Goal: Contribute content: Contribute content

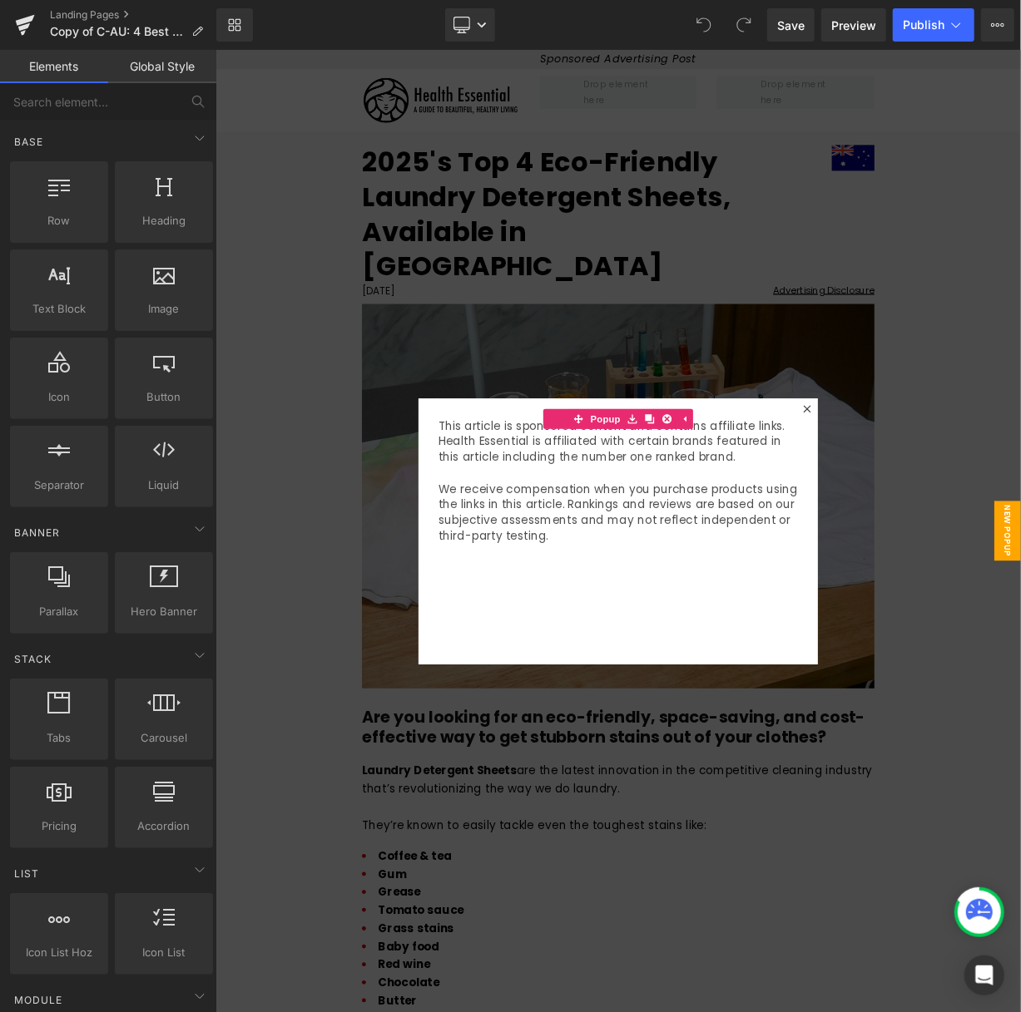
click at [1020, 284] on div at bounding box center [718, 651] width 1007 height 1204
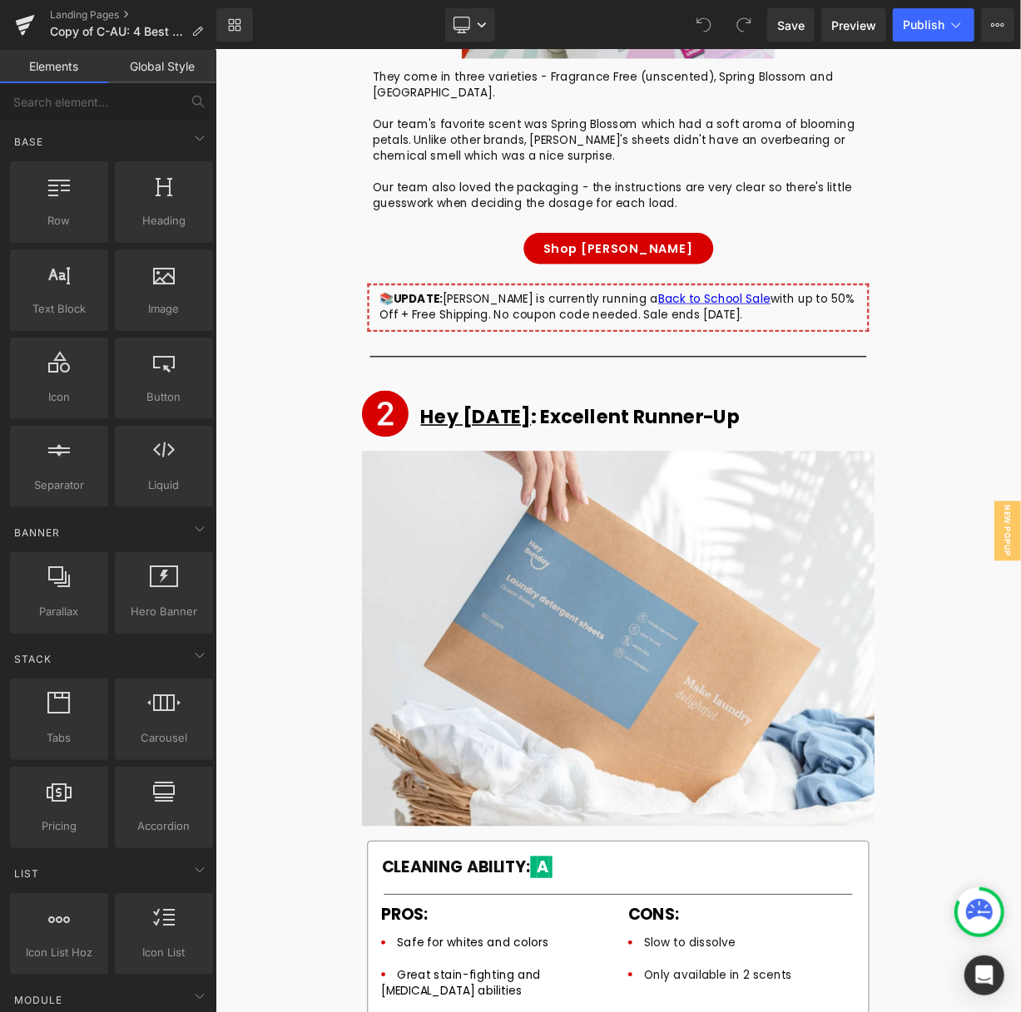
scroll to position [6059, 0]
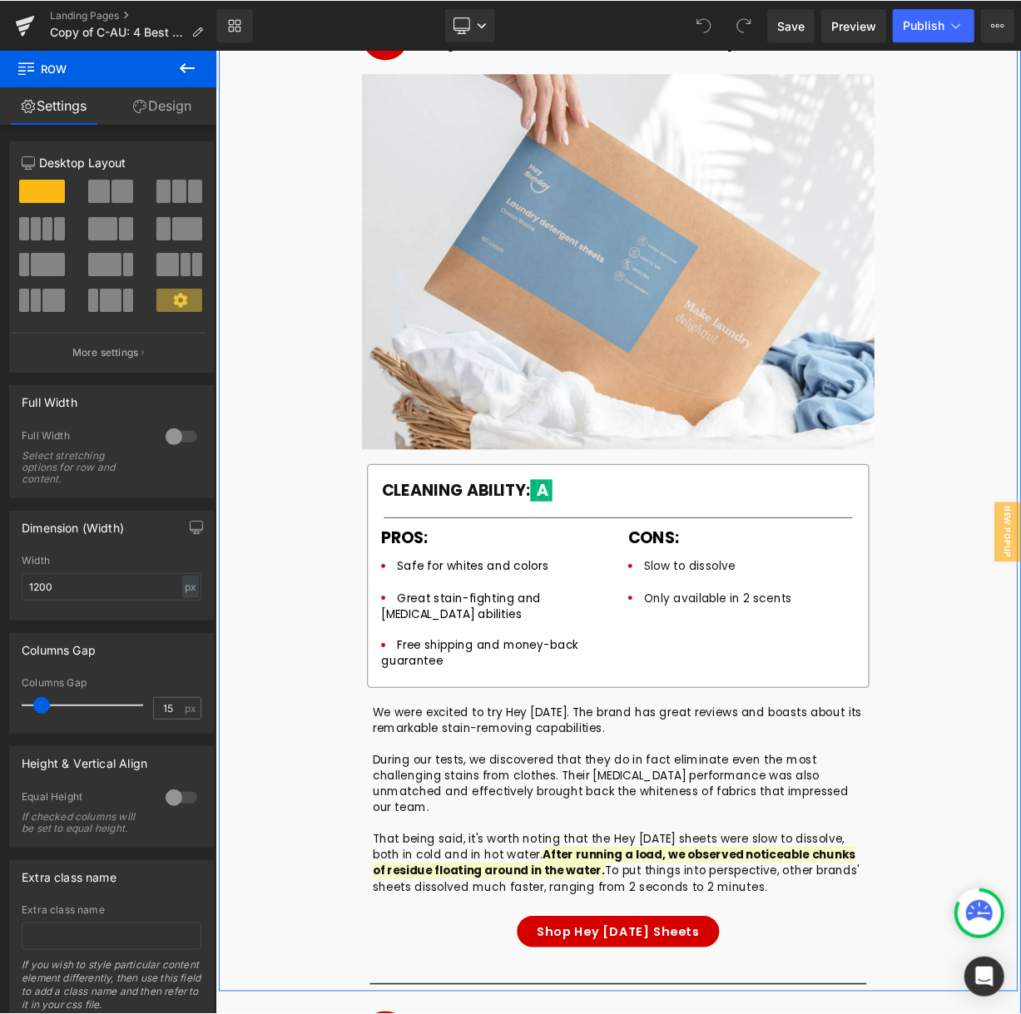
scroll to position [6544, 0]
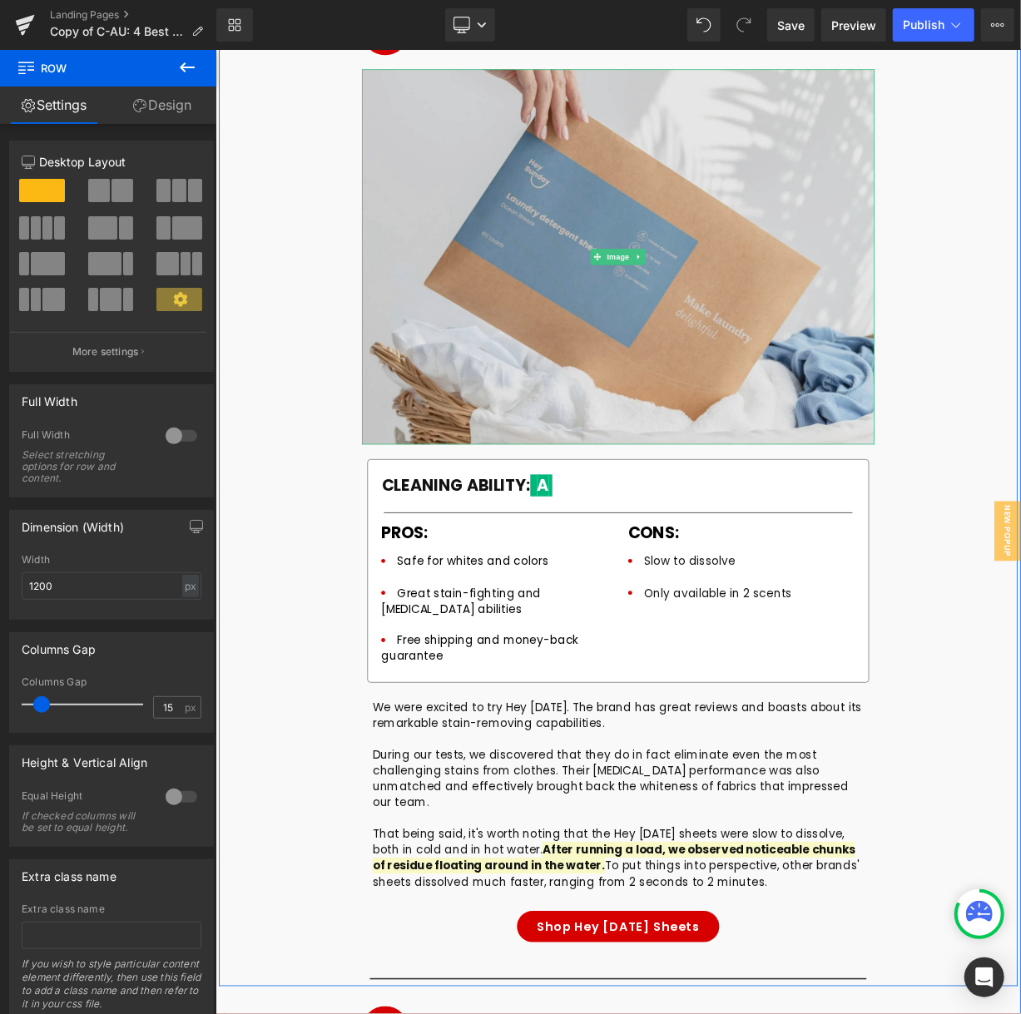
drag, startPoint x: 710, startPoint y: 184, endPoint x: 578, endPoint y: 212, distance: 135.3
click at [711, 298] on span "Image" at bounding box center [718, 308] width 35 height 20
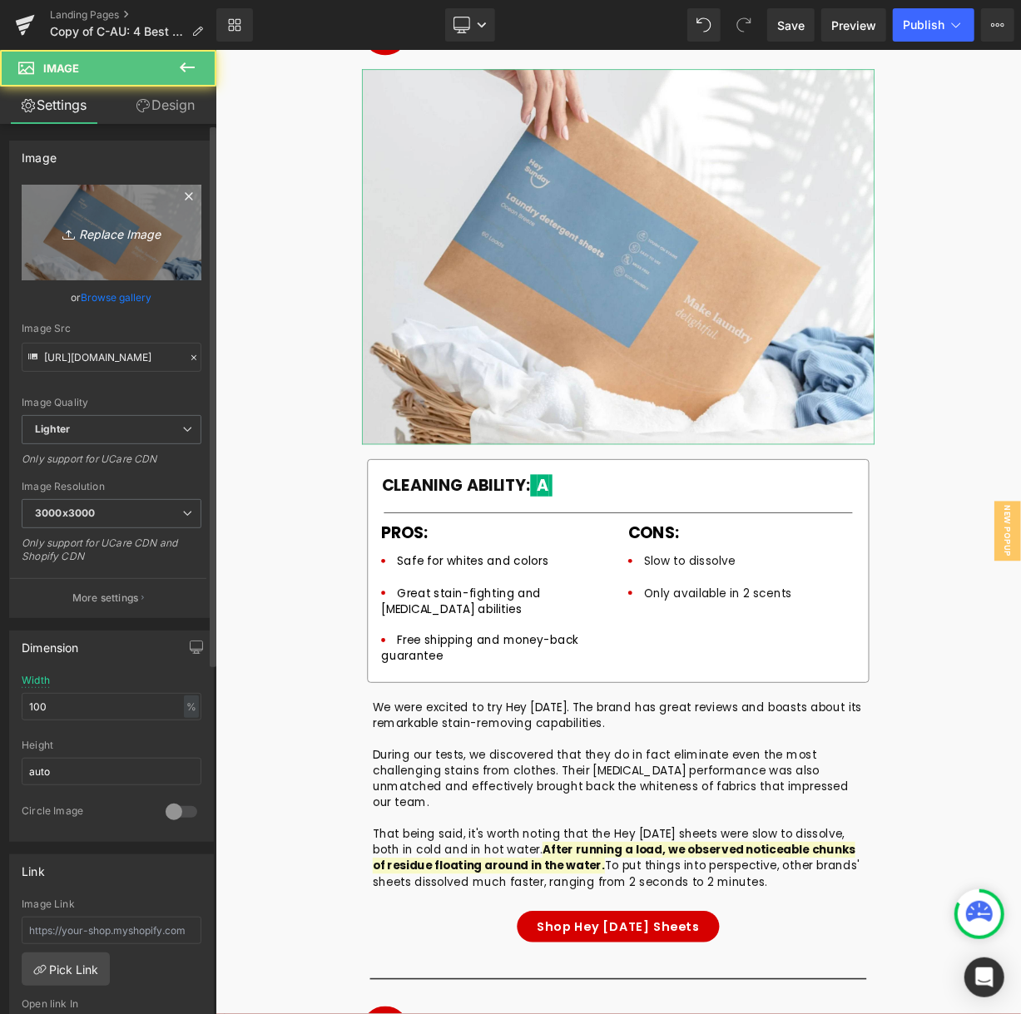
click at [111, 214] on link "Replace Image" at bounding box center [112, 233] width 180 height 96
type input "C:\fakepath\lucent globe-min.png"
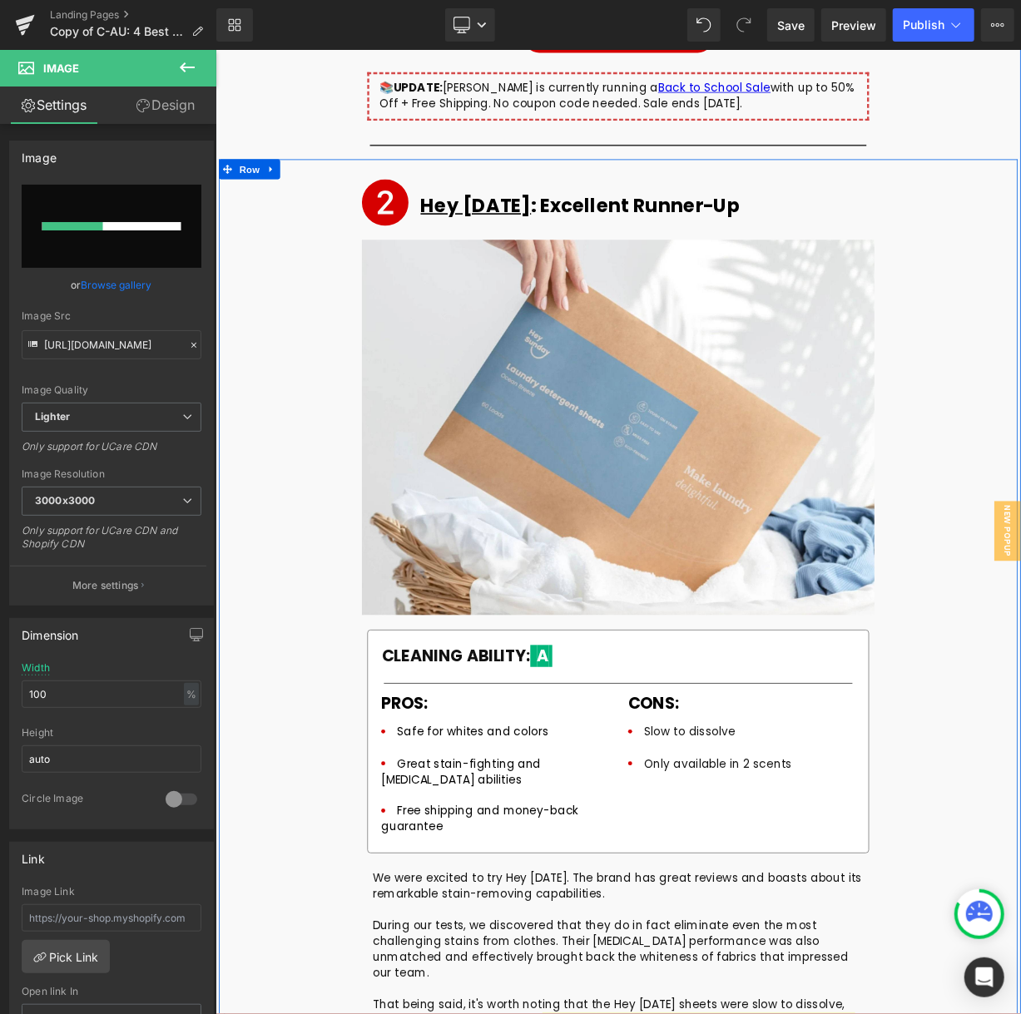
scroll to position [6128, 0]
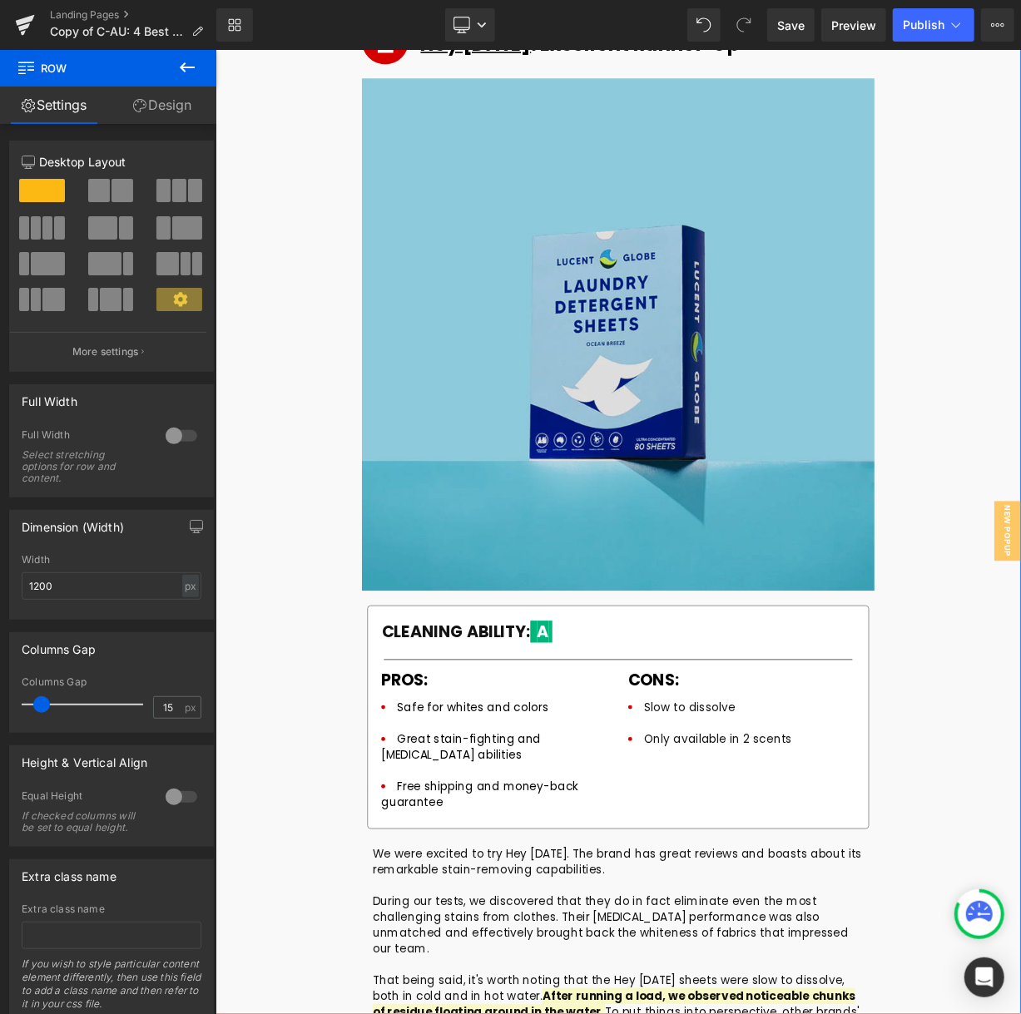
scroll to position [6379, 0]
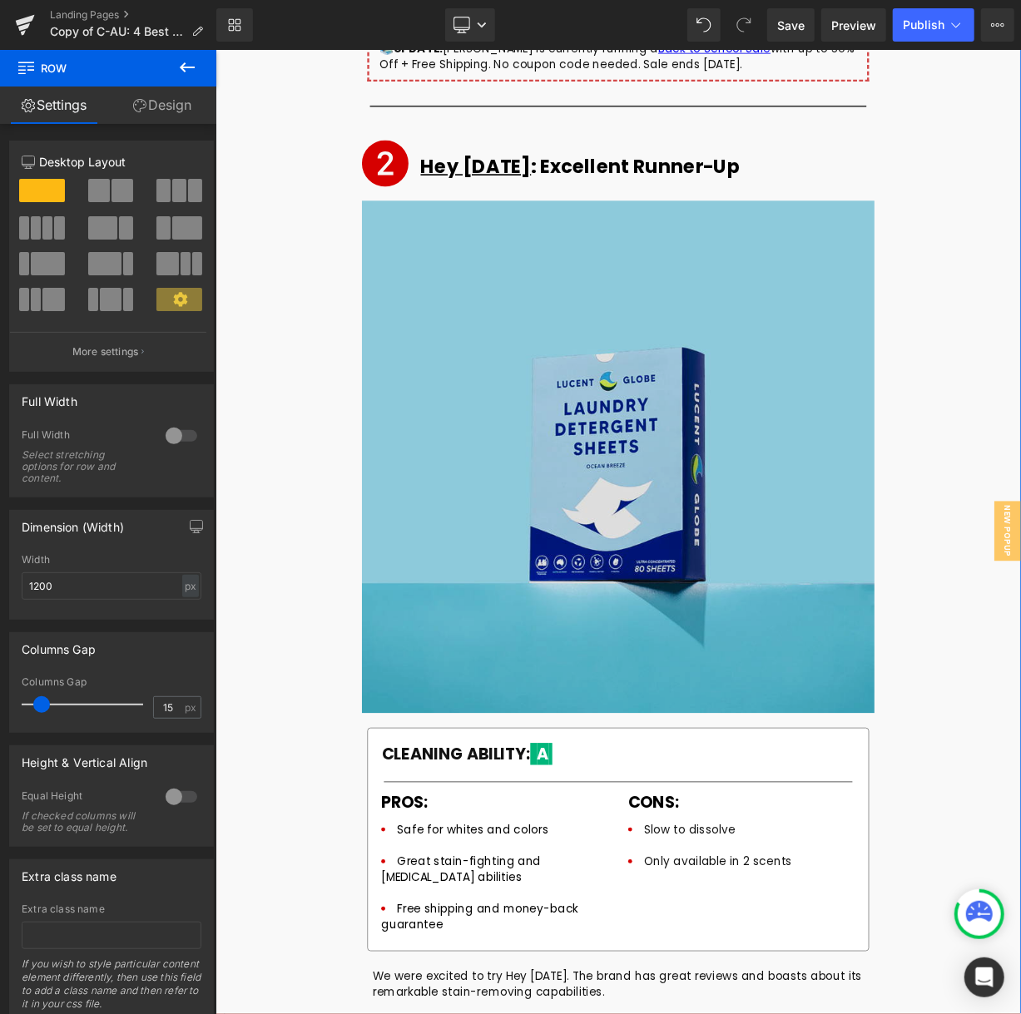
click at [686, 443] on img at bounding box center [718, 558] width 641 height 641
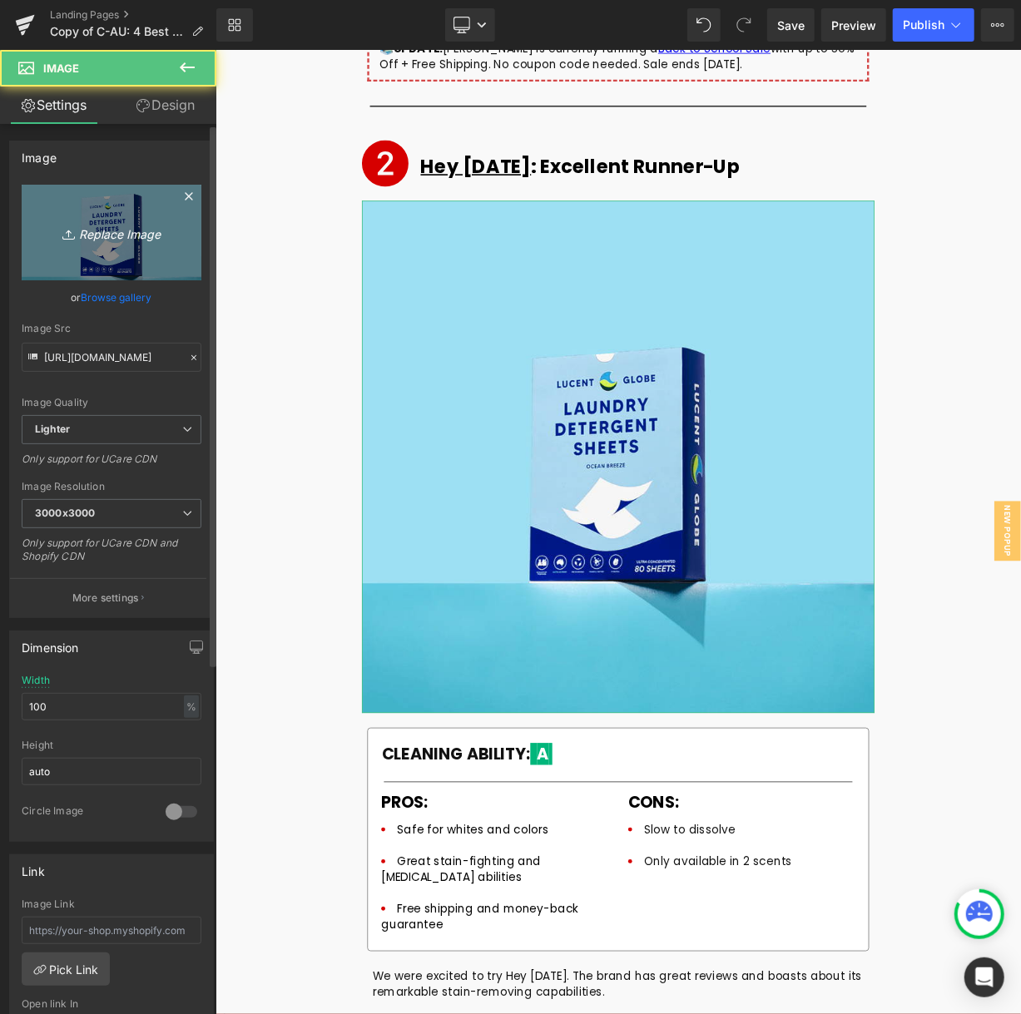
click at [116, 222] on icon "Replace Image" at bounding box center [111, 232] width 133 height 21
type input "C:\fakepath\lucent globe-min (1).png"
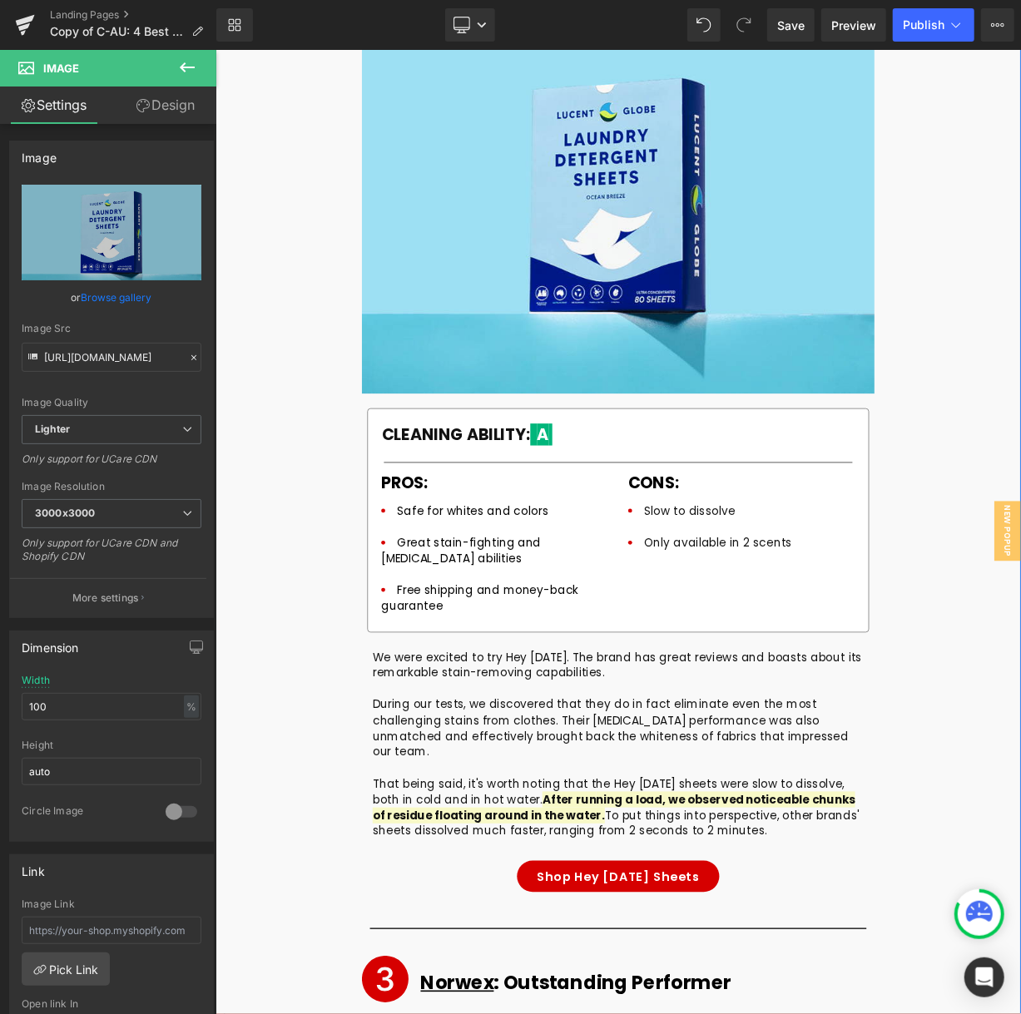
scroll to position [6559, 0]
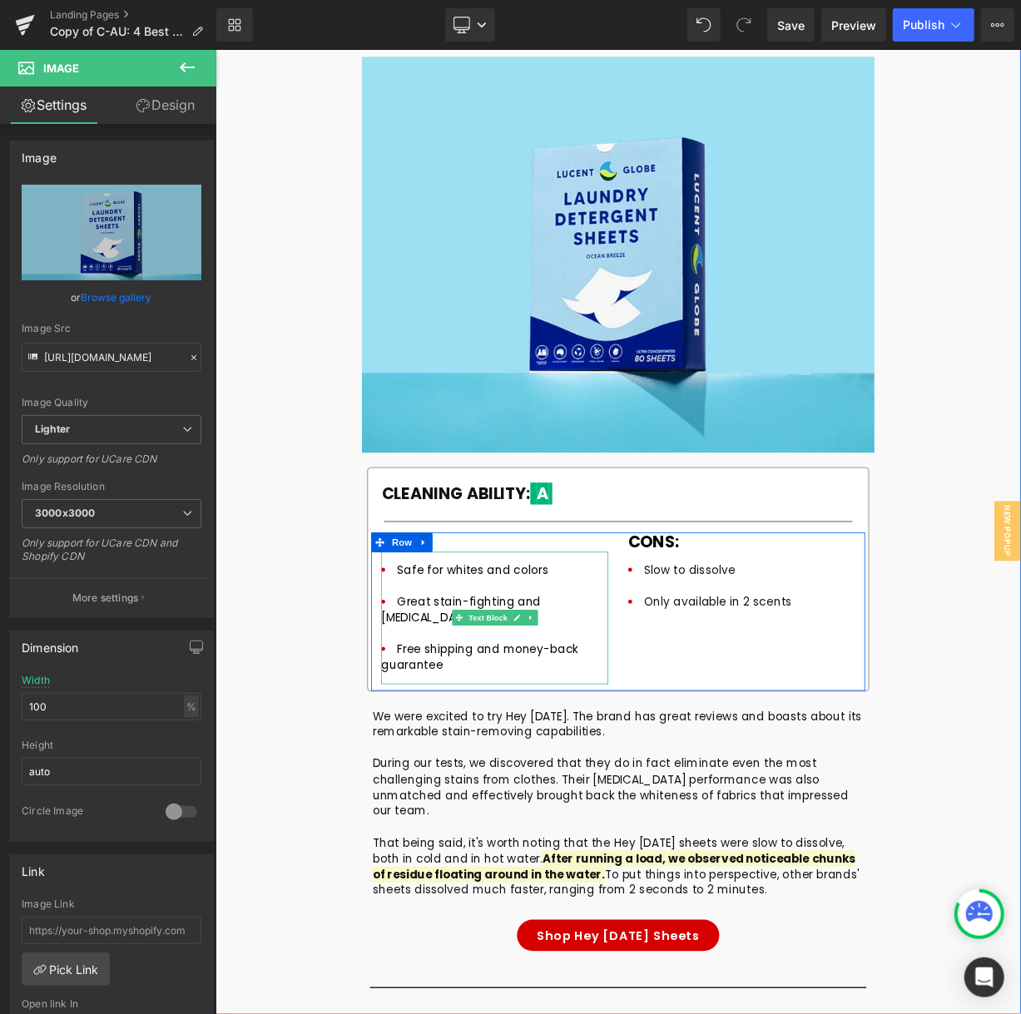
click at [527, 691] on li "Safe for whites and colors" at bounding box center [564, 711] width 284 height 40
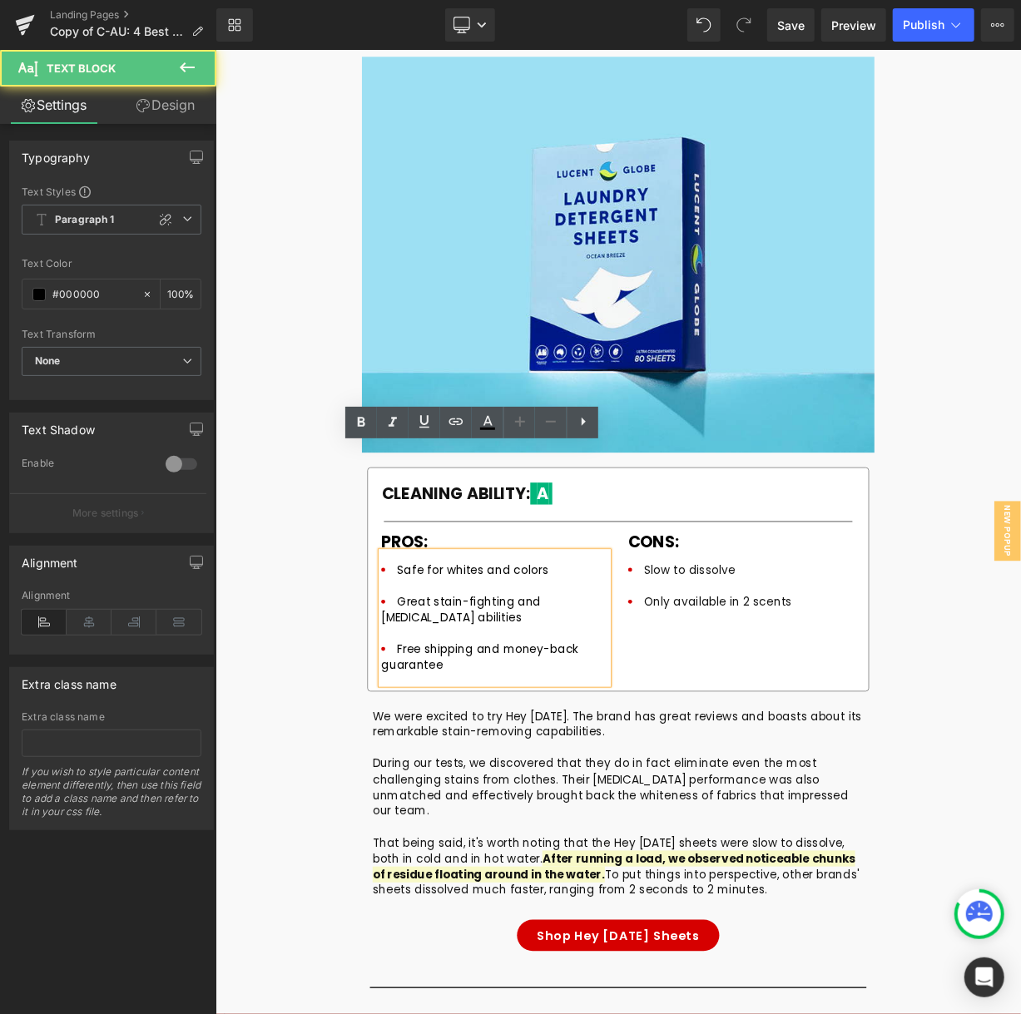
click at [502, 691] on li "Safe for whites and colors" at bounding box center [564, 711] width 284 height 40
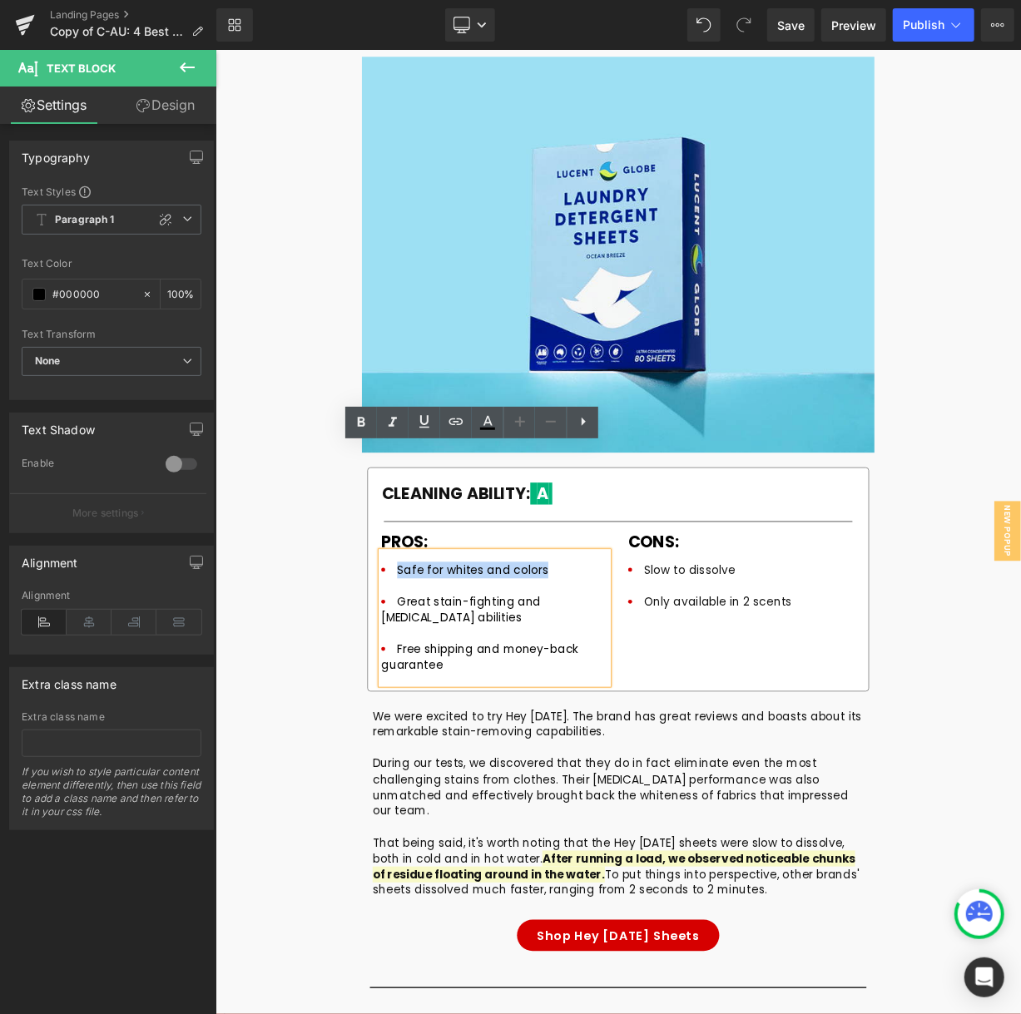
drag, startPoint x: 433, startPoint y: 565, endPoint x: 614, endPoint y: 573, distance: 180.7
click at [614, 691] on li "Safe for whites and colors" at bounding box center [564, 711] width 284 height 40
paste div
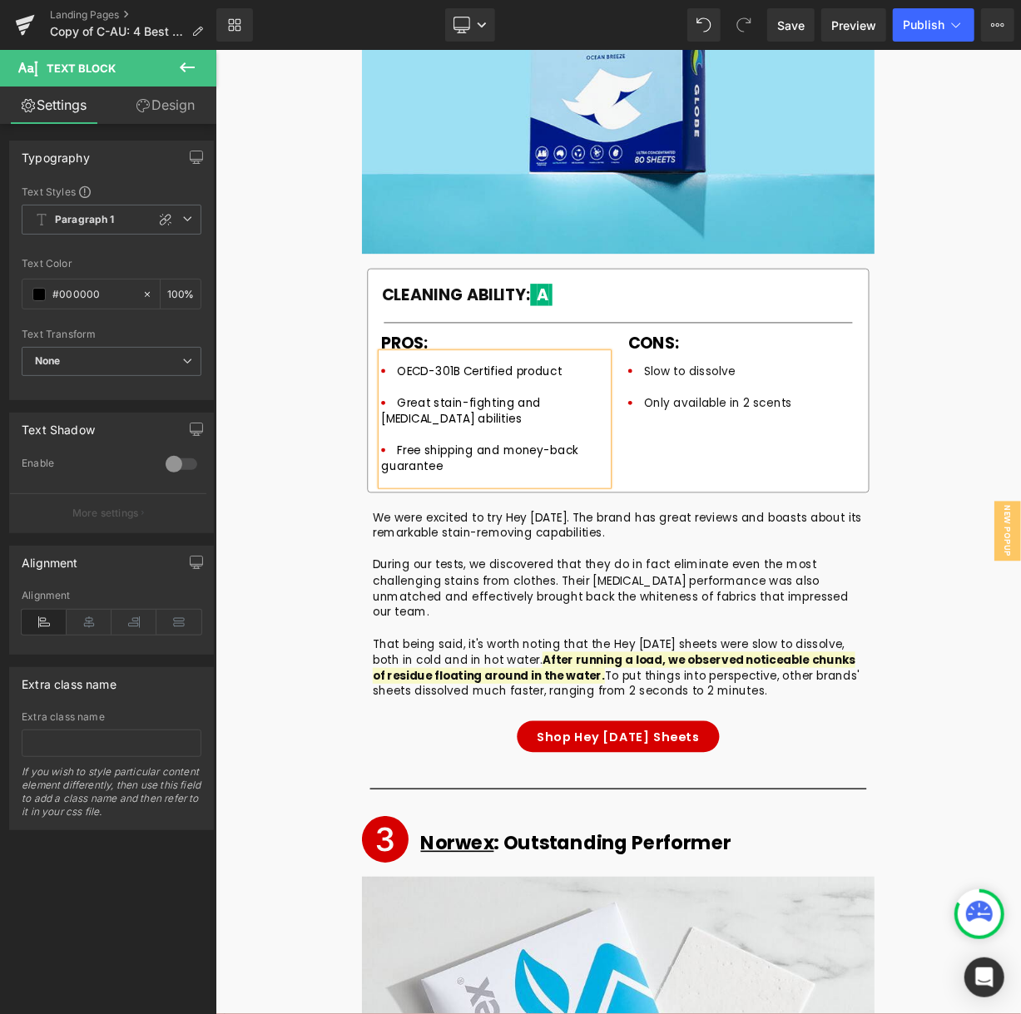
scroll to position [6642, 0]
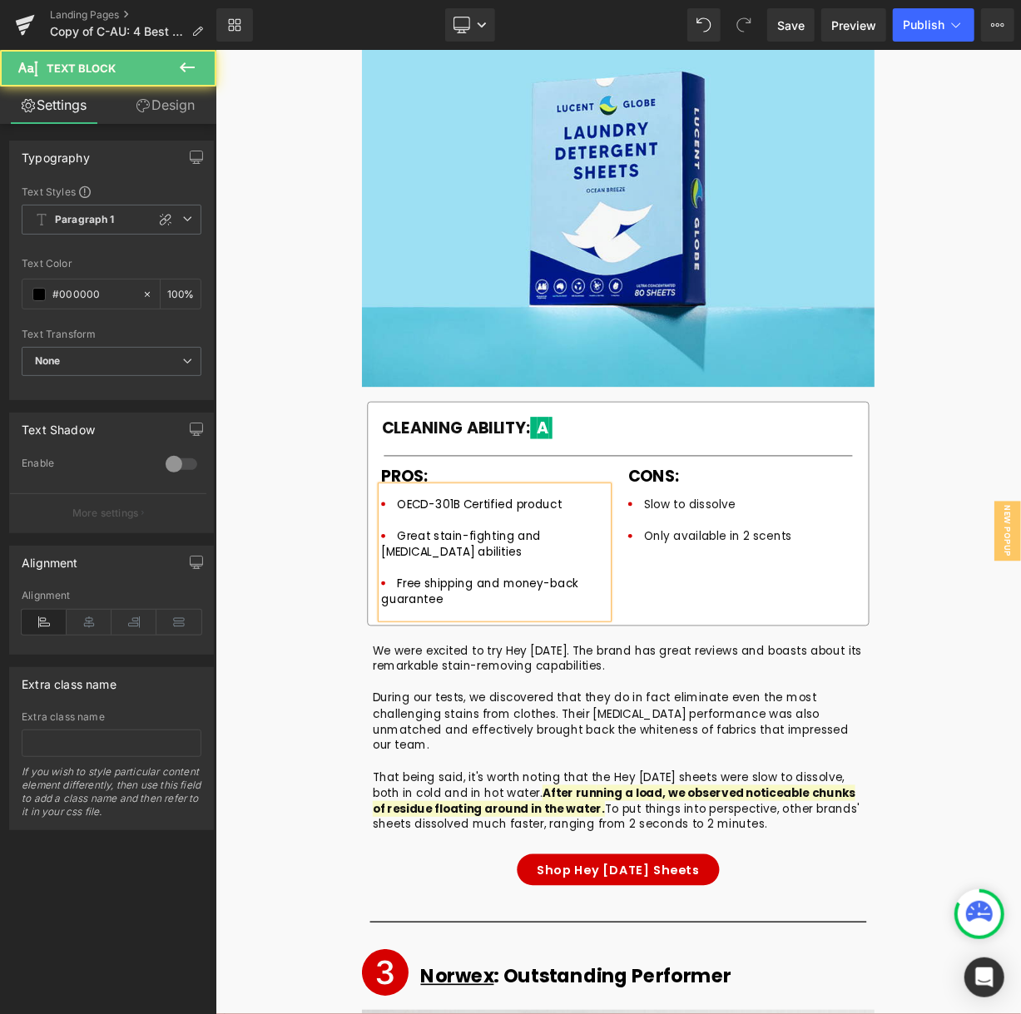
click at [588, 607] on li "OECD-301B Certified product" at bounding box center [564, 627] width 284 height 40
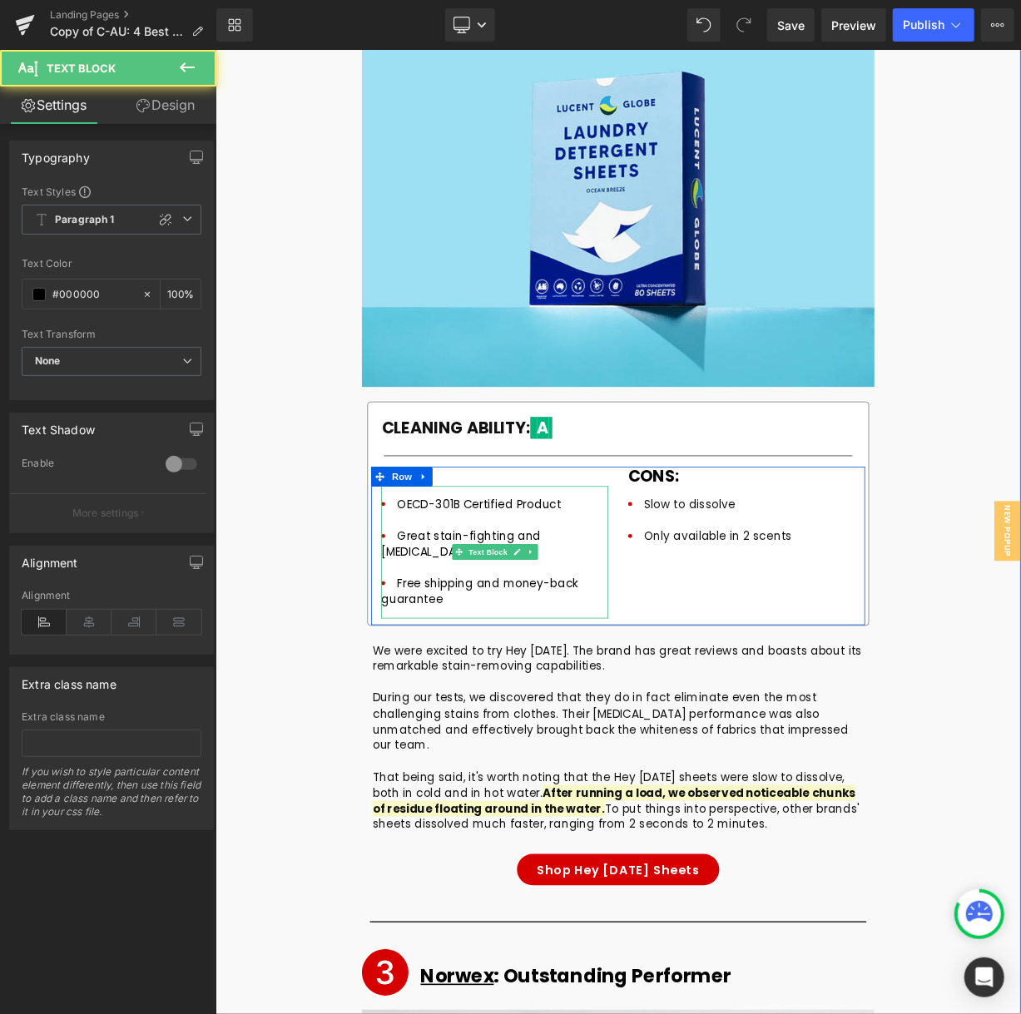
click at [441, 647] on li "Great stain-fighting and [MEDICAL_DATA] abilities" at bounding box center [564, 676] width 284 height 59
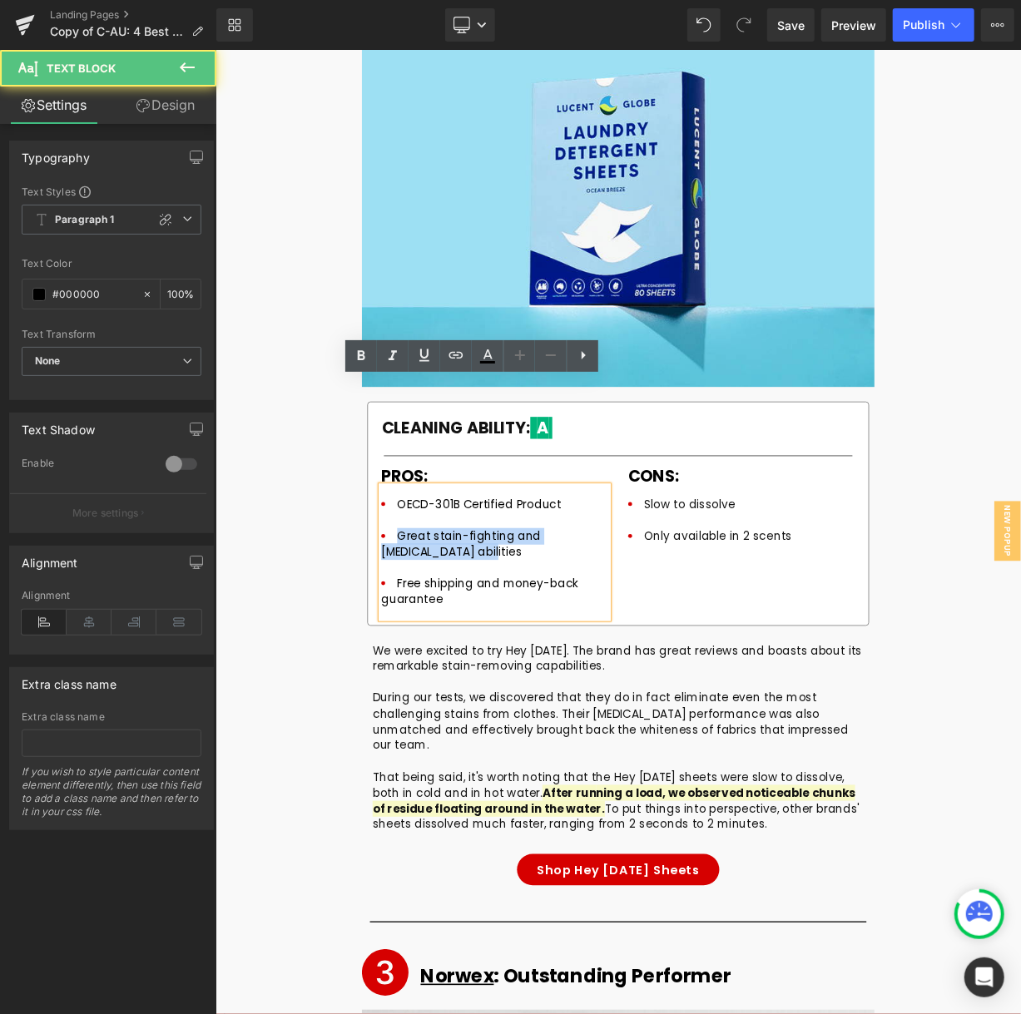
drag, startPoint x: 438, startPoint y: 521, endPoint x: 469, endPoint y: 539, distance: 36.5
click at [469, 647] on li "Great stain-fighting and [MEDICAL_DATA] abilities" at bounding box center [564, 676] width 284 height 59
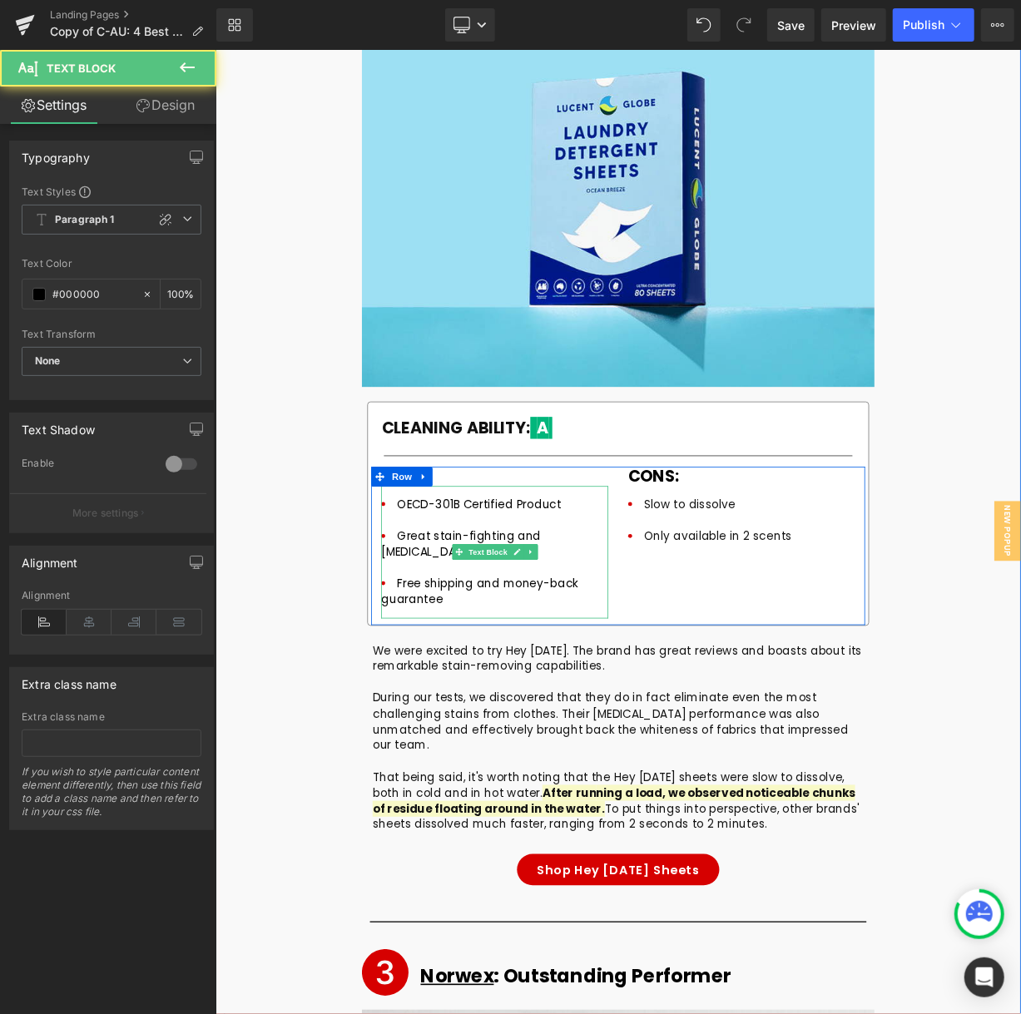
click at [492, 647] on li "Great stain-fighting and [MEDICAL_DATA] abilities" at bounding box center [564, 676] width 284 height 59
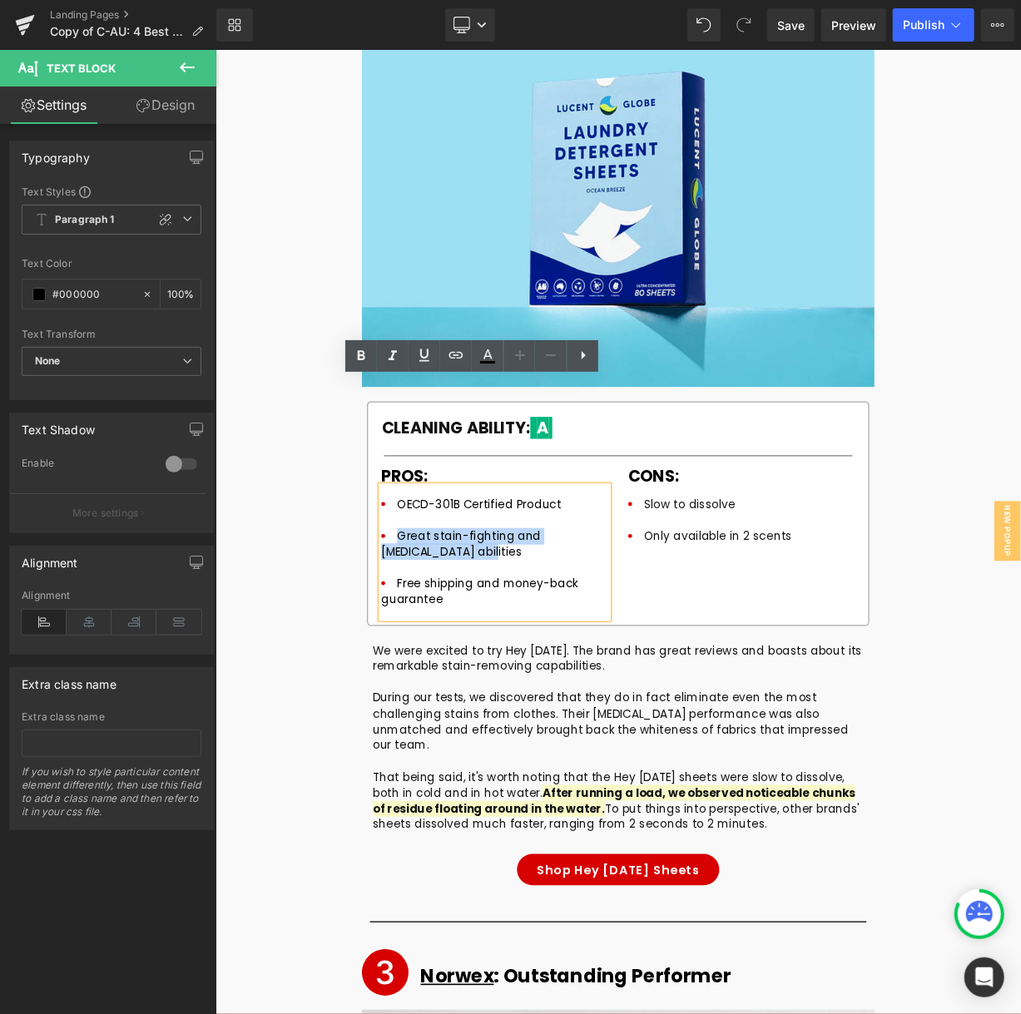
drag, startPoint x: 469, startPoint y: 537, endPoint x: 439, endPoint y: 523, distance: 33.1
click at [439, 647] on li "Great stain-fighting and [MEDICAL_DATA] abilities" at bounding box center [564, 676] width 284 height 59
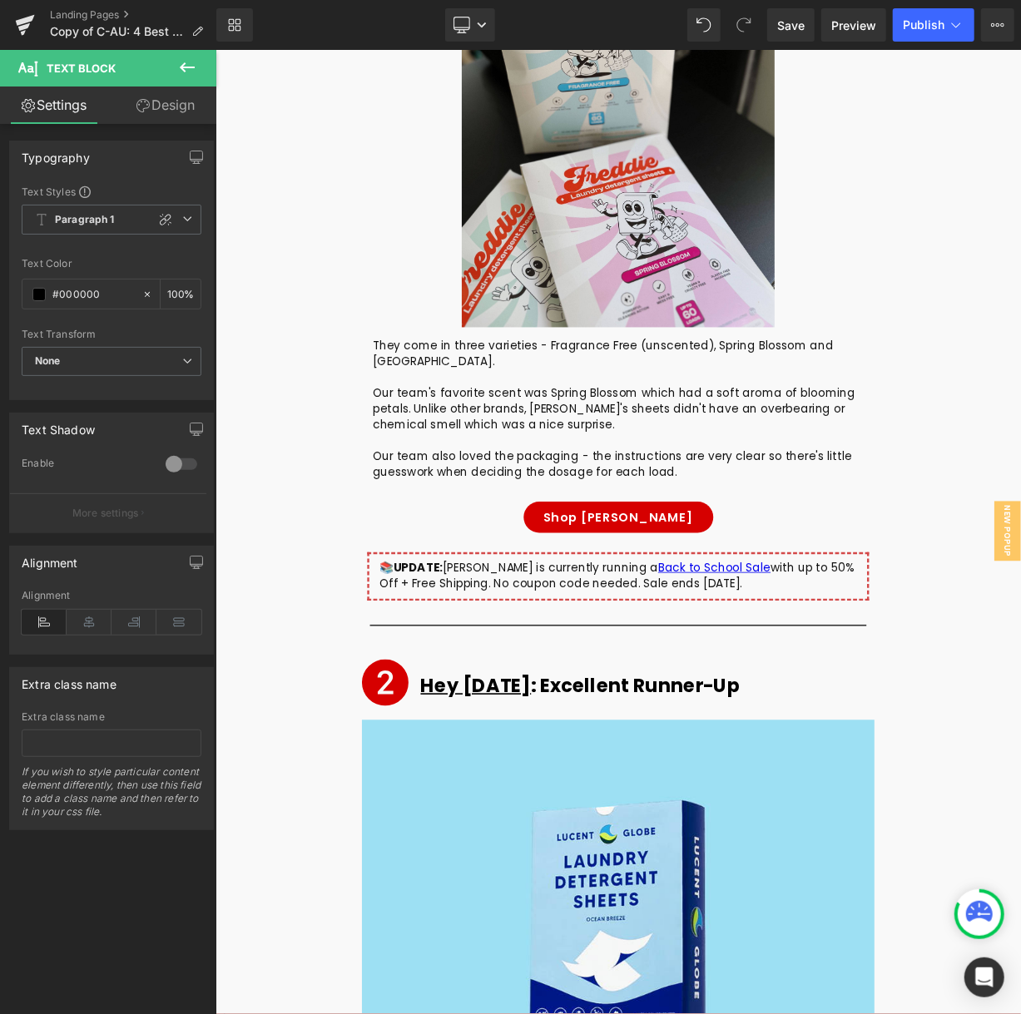
scroll to position [6331, 0]
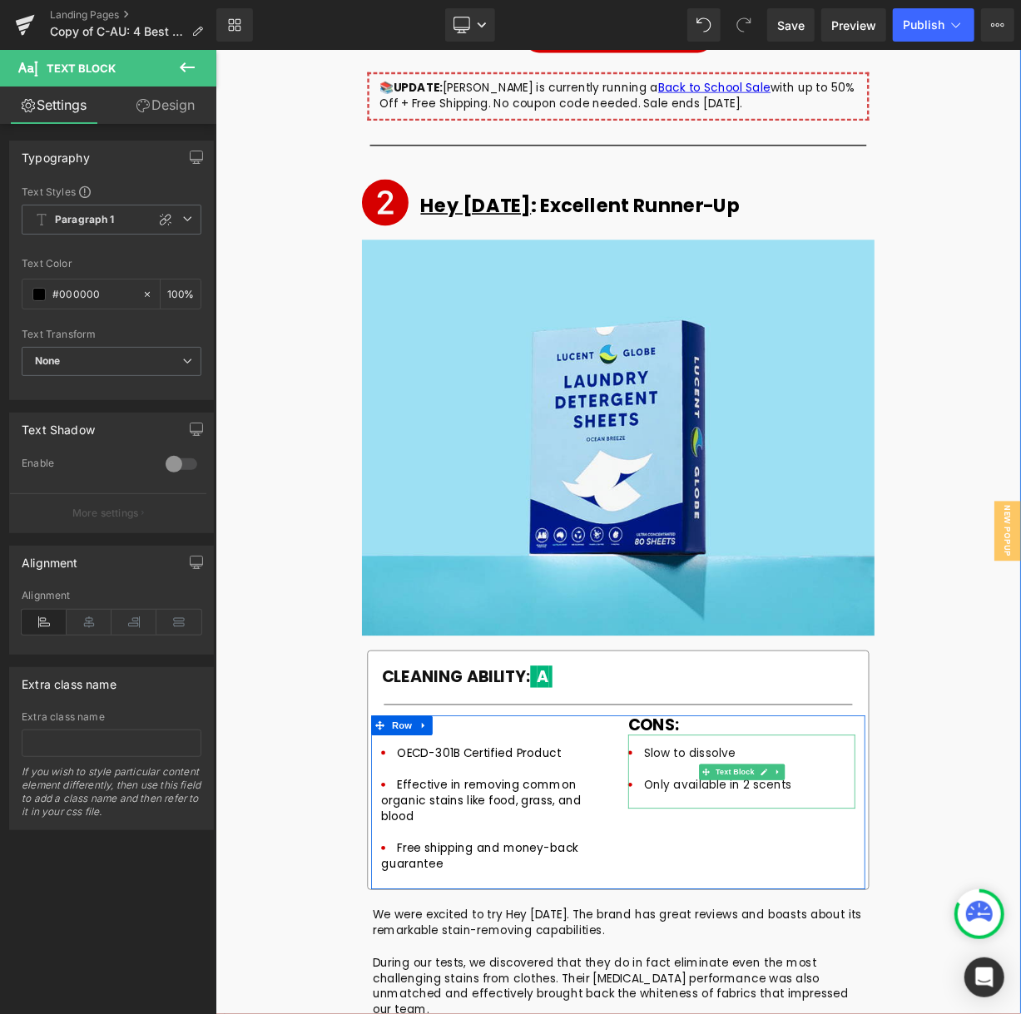
click at [770, 918] on li "Slow to dissolve" at bounding box center [872, 938] width 284 height 40
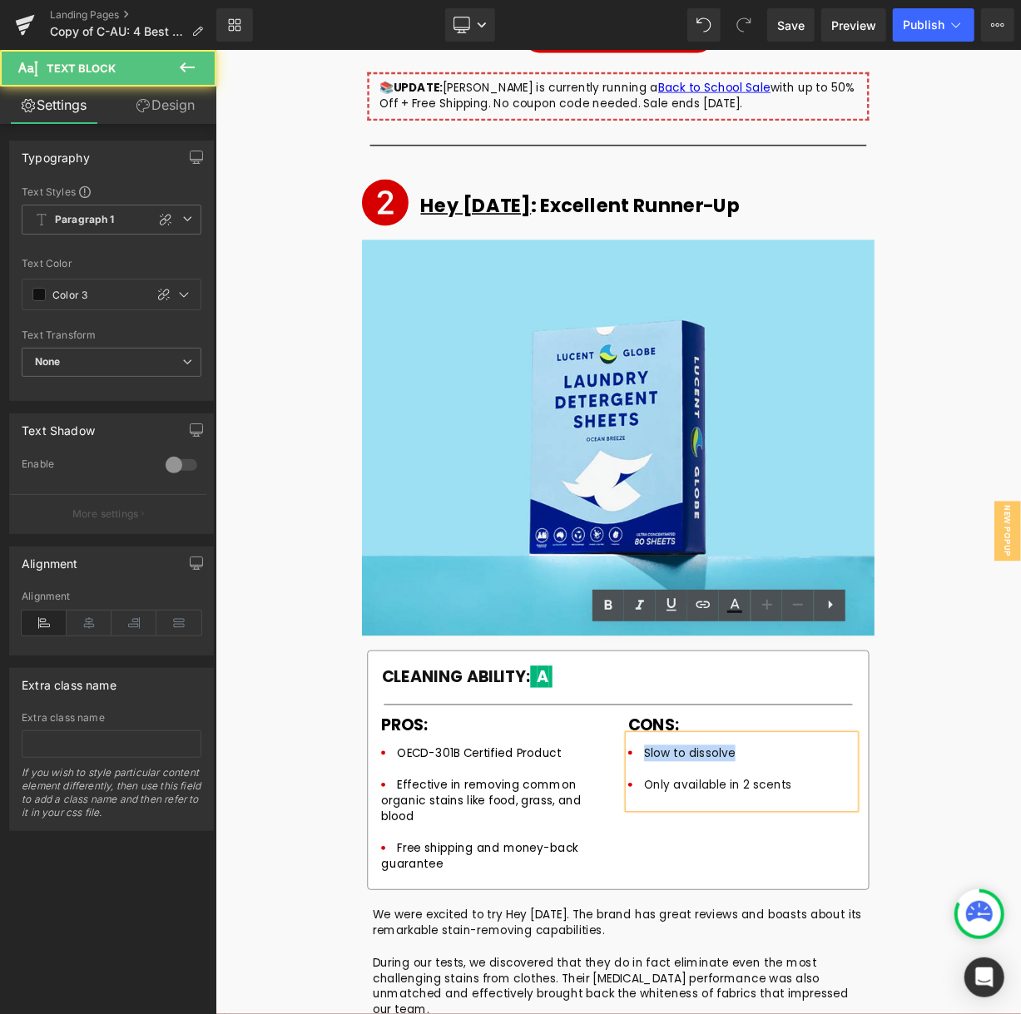
drag, startPoint x: 745, startPoint y: 797, endPoint x: 859, endPoint y: 796, distance: 114.0
click at [859, 918] on li "Slow to dissolve" at bounding box center [872, 938] width 284 height 40
paste div
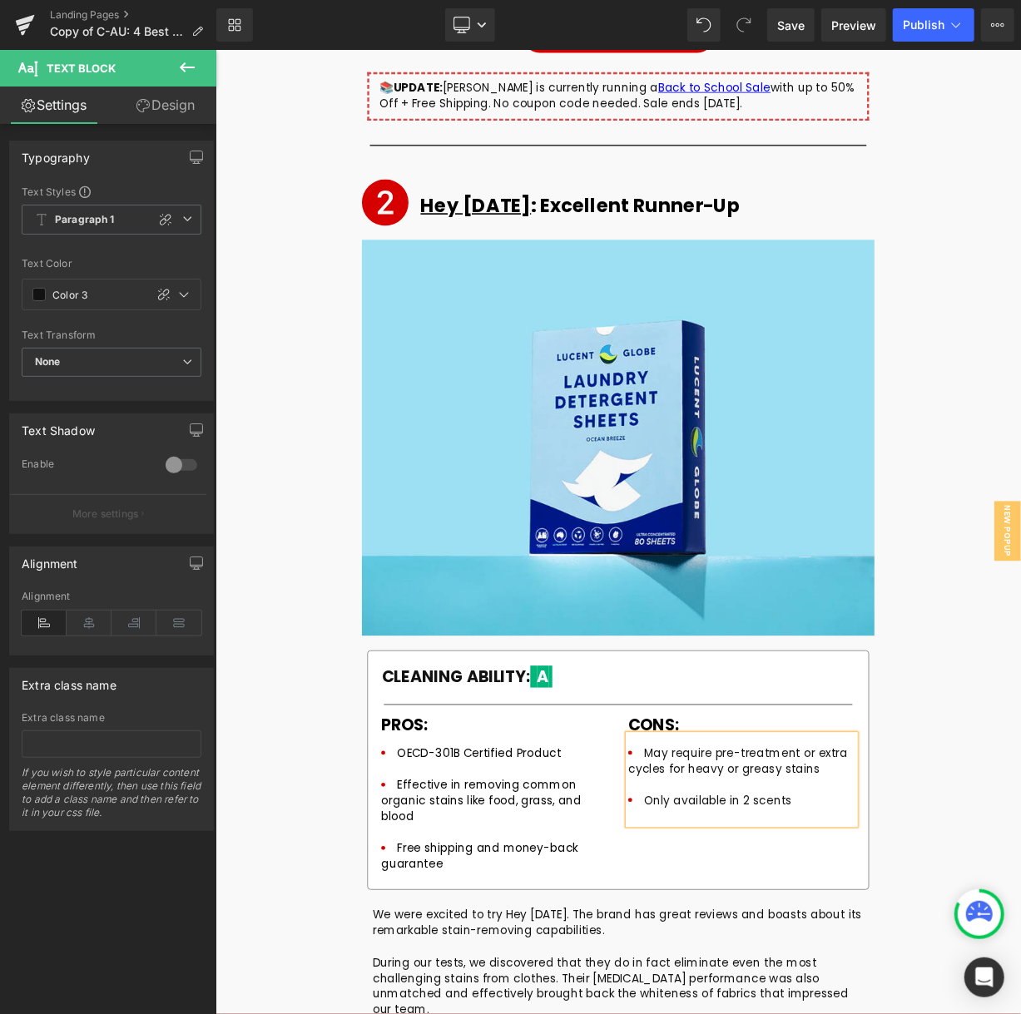
click at [1020, 866] on div "Icon Hey [DATE] : Excellent Runner-Up Heading Row Image CLEANING ABILITY: A Hea…" at bounding box center [718, 833] width 998 height 1294
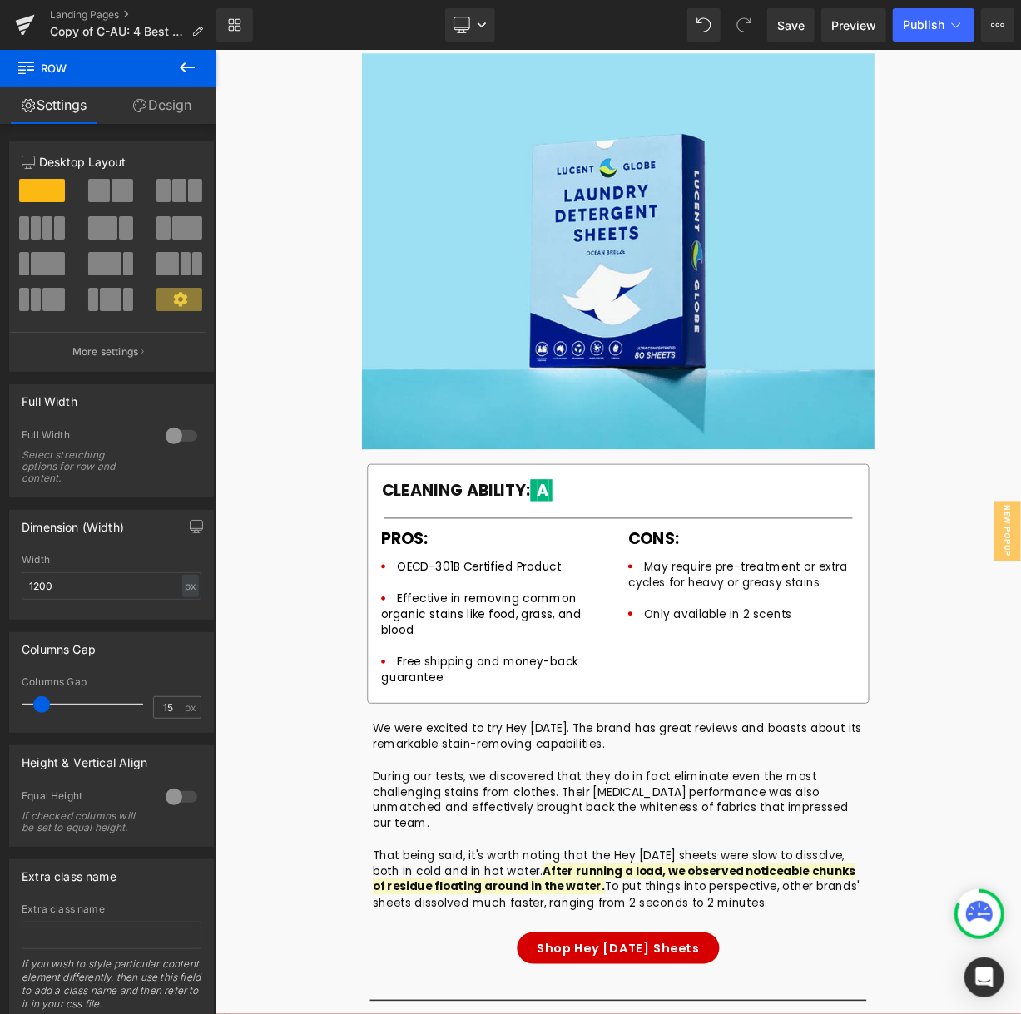
scroll to position [6540, 0]
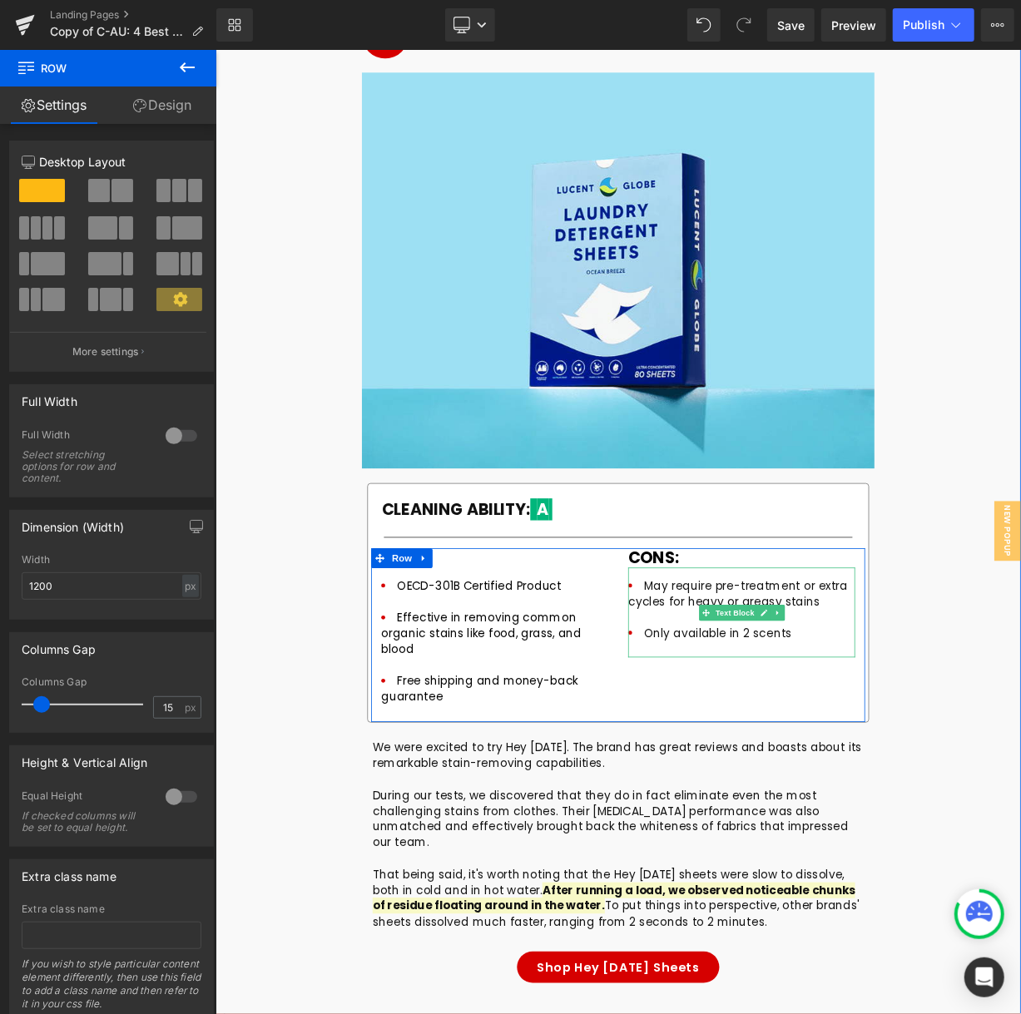
click at [776, 769] on li "Only available in 2 scents" at bounding box center [872, 789] width 284 height 40
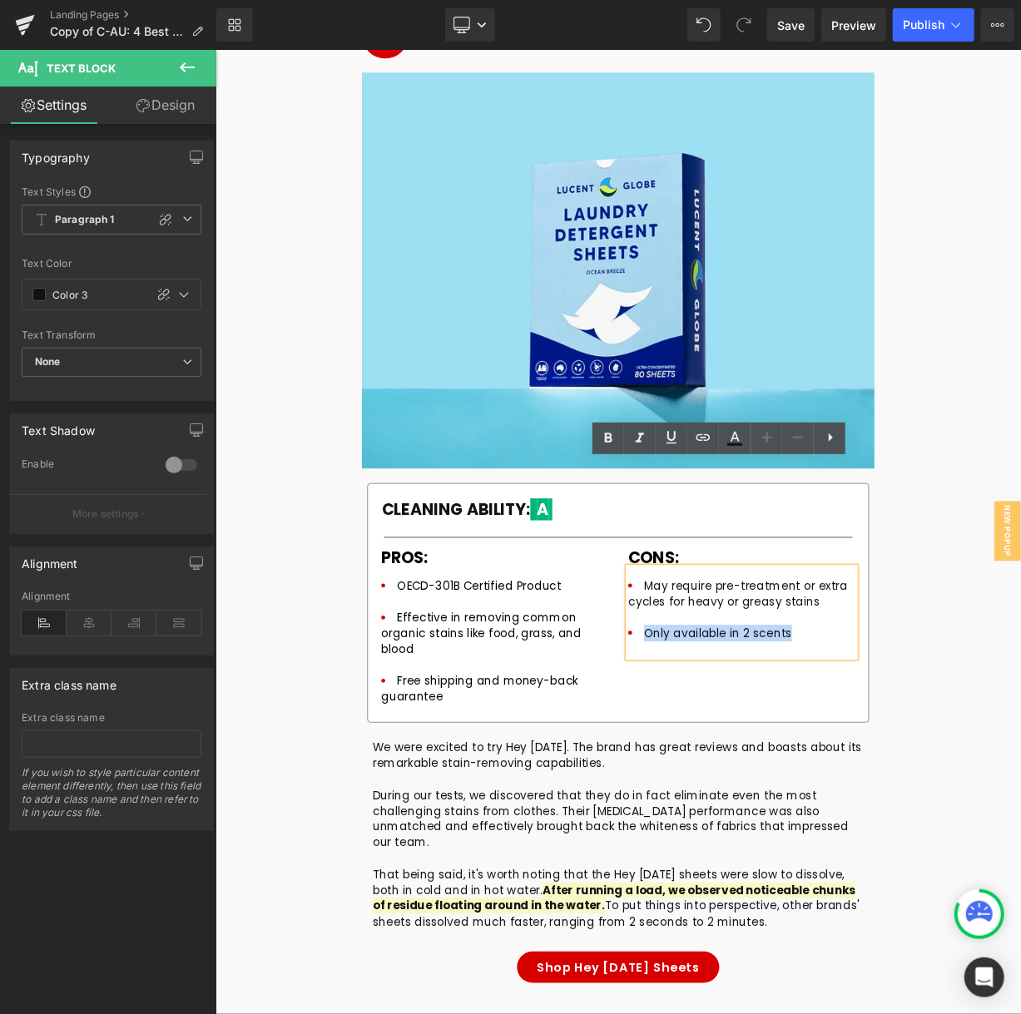
drag, startPoint x: 746, startPoint y: 644, endPoint x: 966, endPoint y: 650, distance: 219.7
click at [966, 769] on li "Only available in 2 scents" at bounding box center [872, 789] width 284 height 40
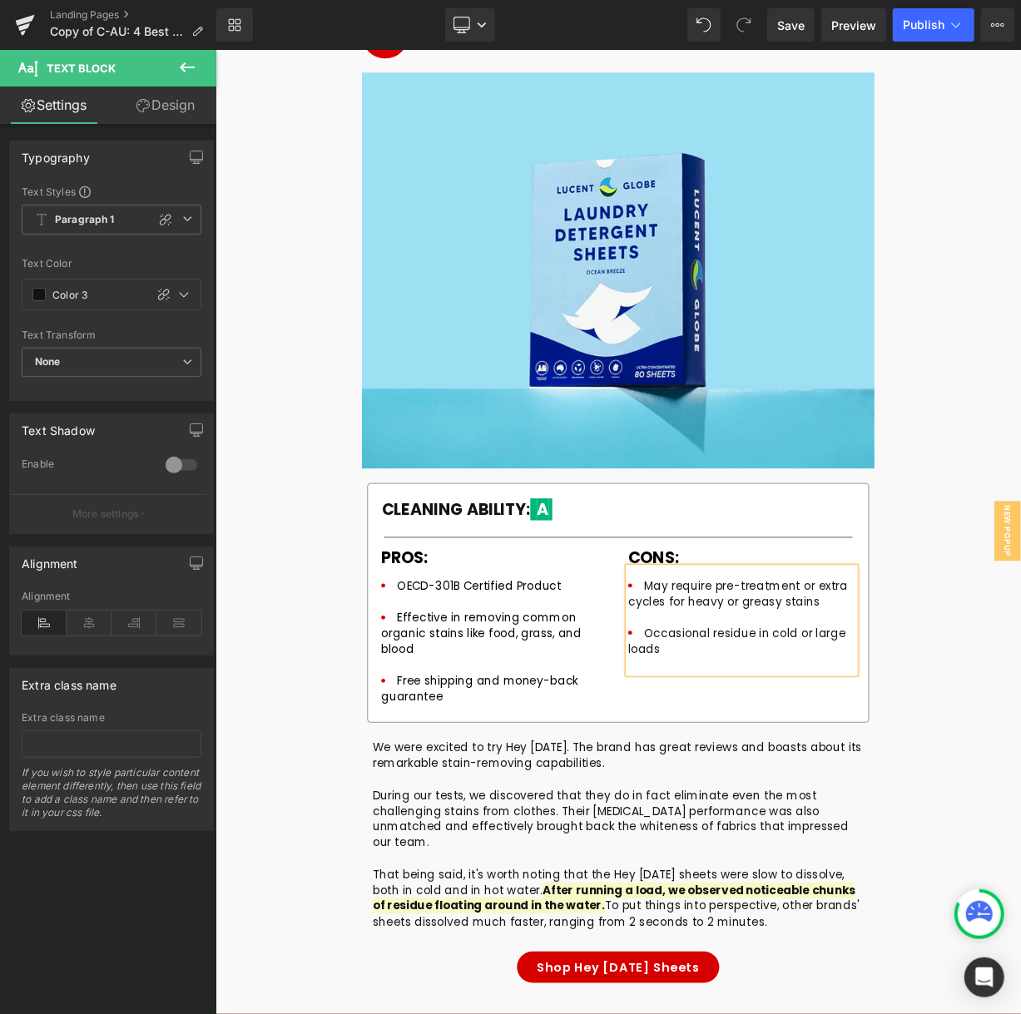
click at [1020, 701] on div "Icon Hey [DATE] : Excellent Runner-Up Heading Row Image CLEANING ABILITY: A Hea…" at bounding box center [718, 624] width 998 height 1294
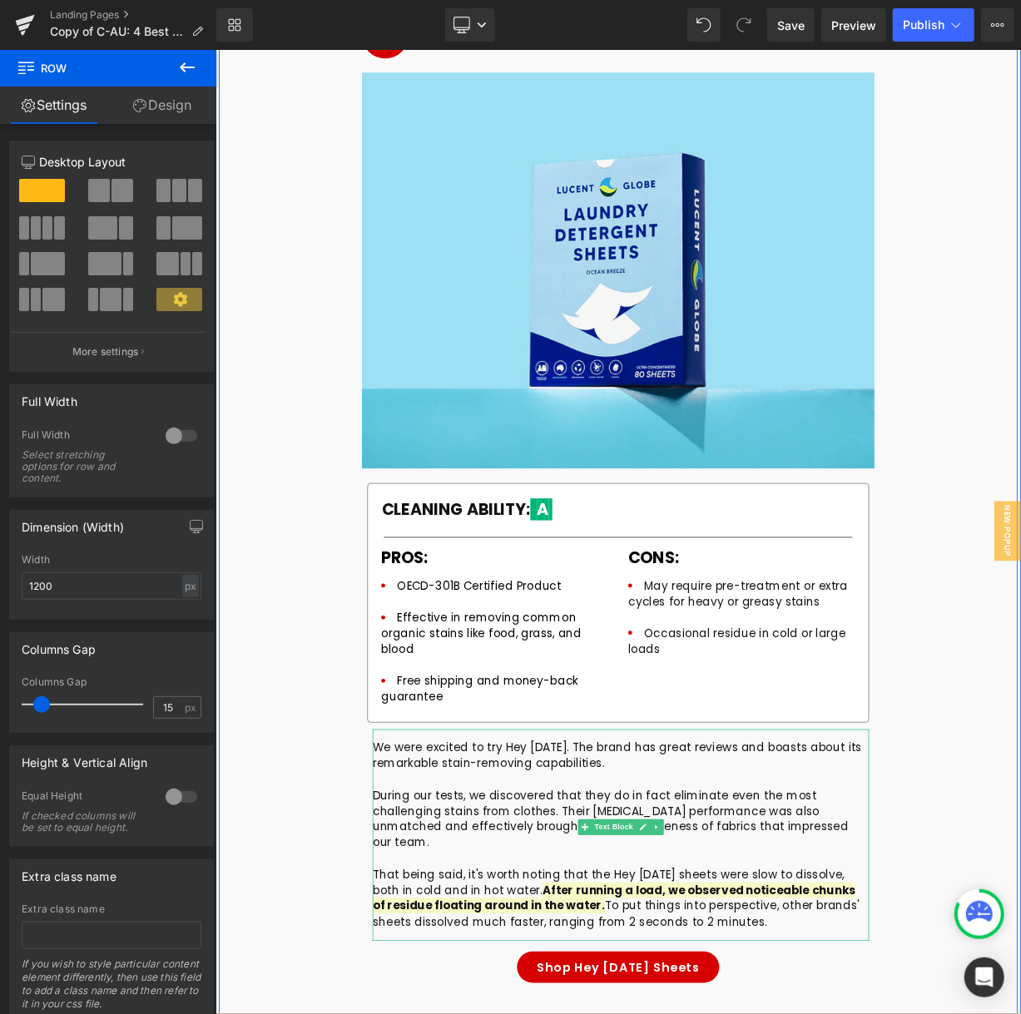
scroll to position [6457, 0]
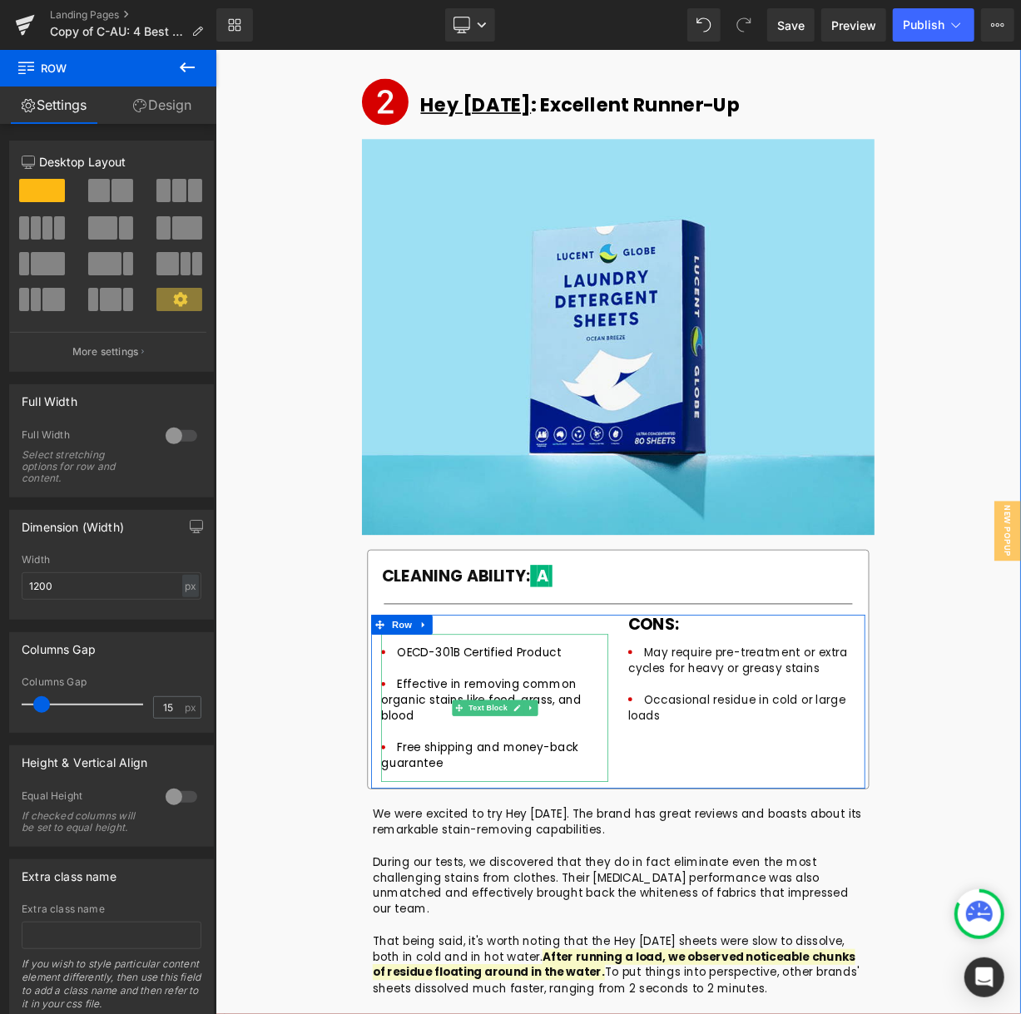
click at [422, 793] on li "OECD-301B Certified Product" at bounding box center [564, 813] width 284 height 40
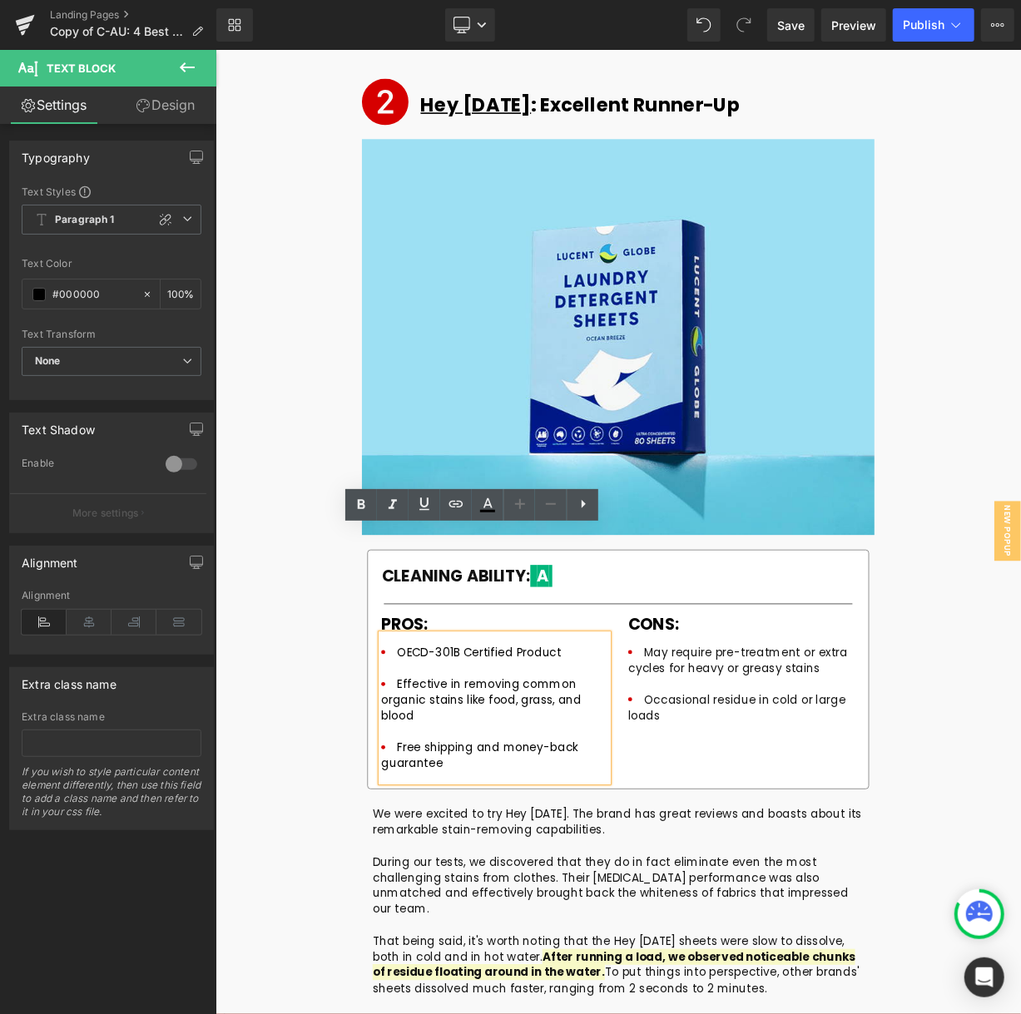
click at [913, 43] on div "Library Desktop Desktop Laptop Tablet Mobile Save Preview Publish Scheduled Vie…" at bounding box center [618, 25] width 805 height 50
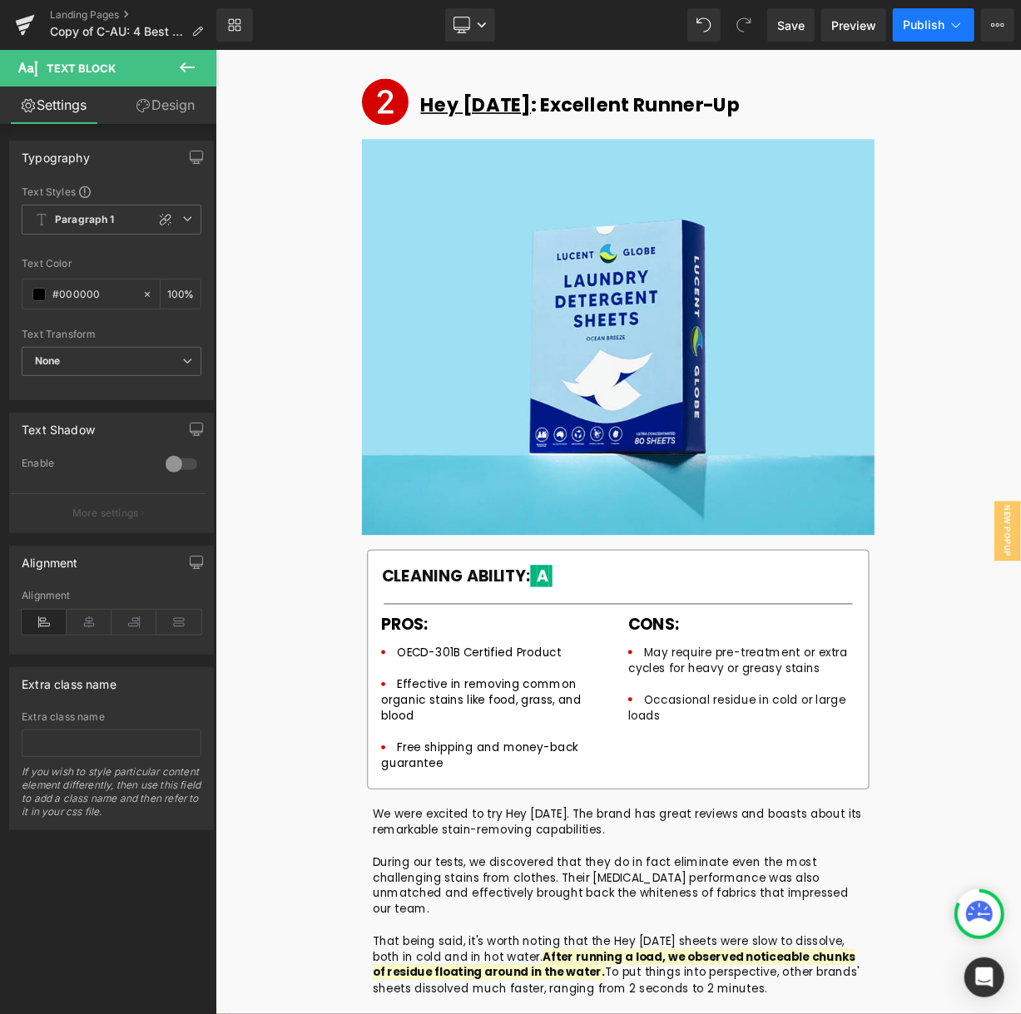
click at [917, 27] on span "Publish" at bounding box center [924, 24] width 42 height 13
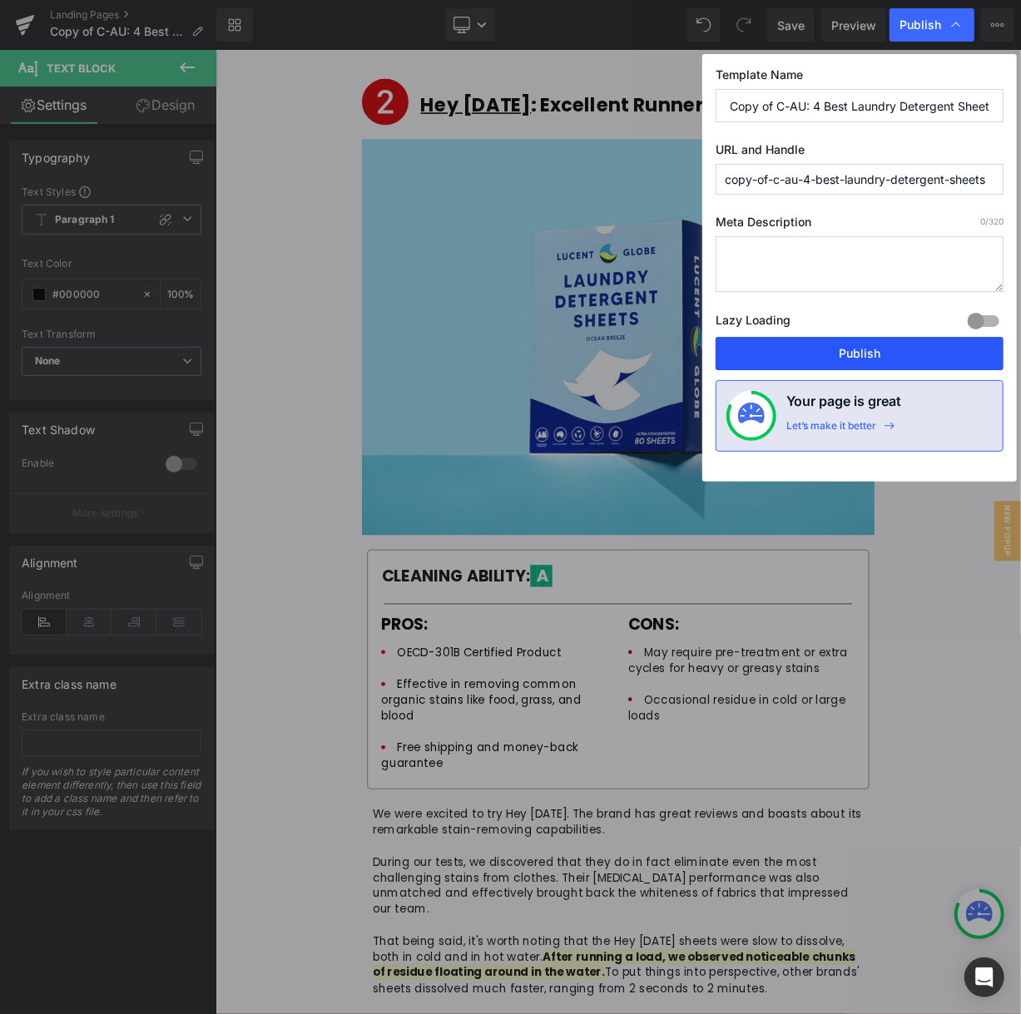
drag, startPoint x: 807, startPoint y: 366, endPoint x: 745, endPoint y: 369, distance: 61.7
click at [807, 366] on button "Publish" at bounding box center [859, 353] width 288 height 33
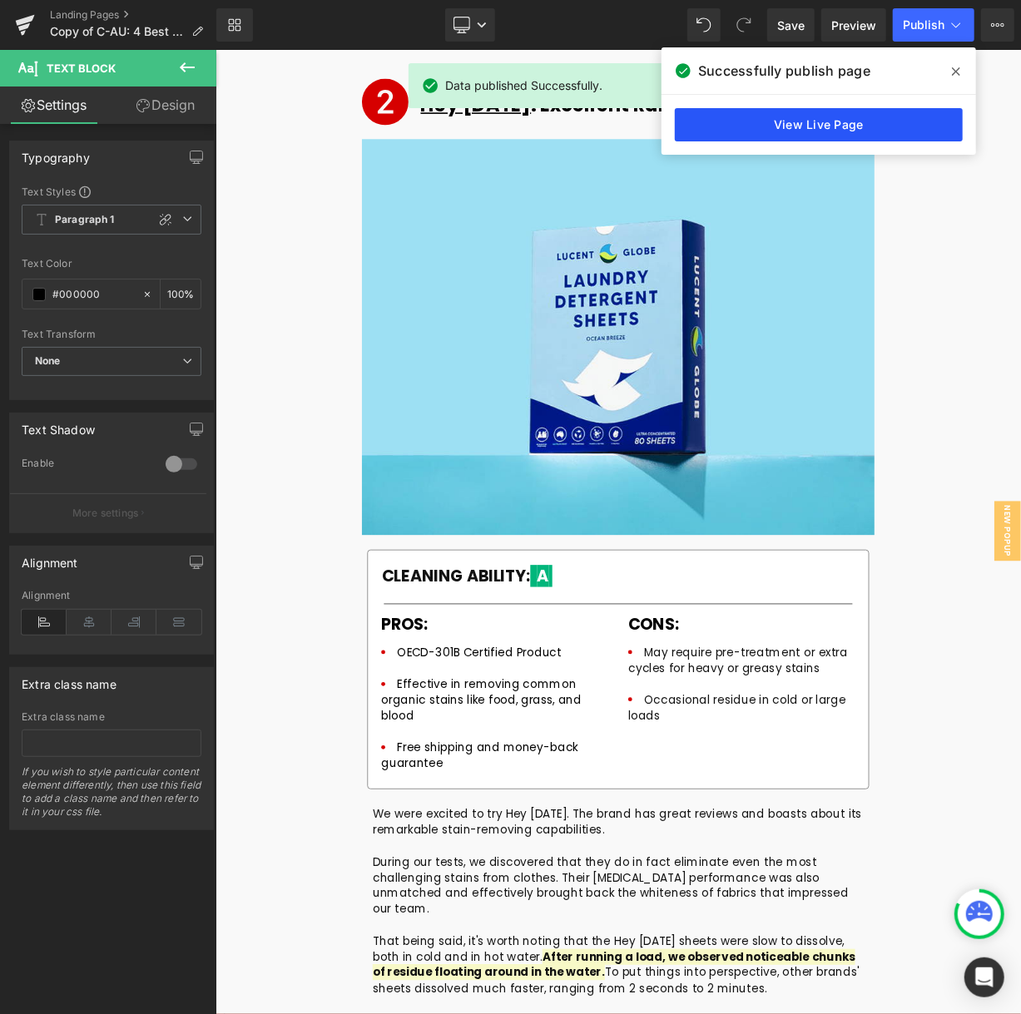
click at [891, 129] on link "View Live Page" at bounding box center [819, 124] width 288 height 33
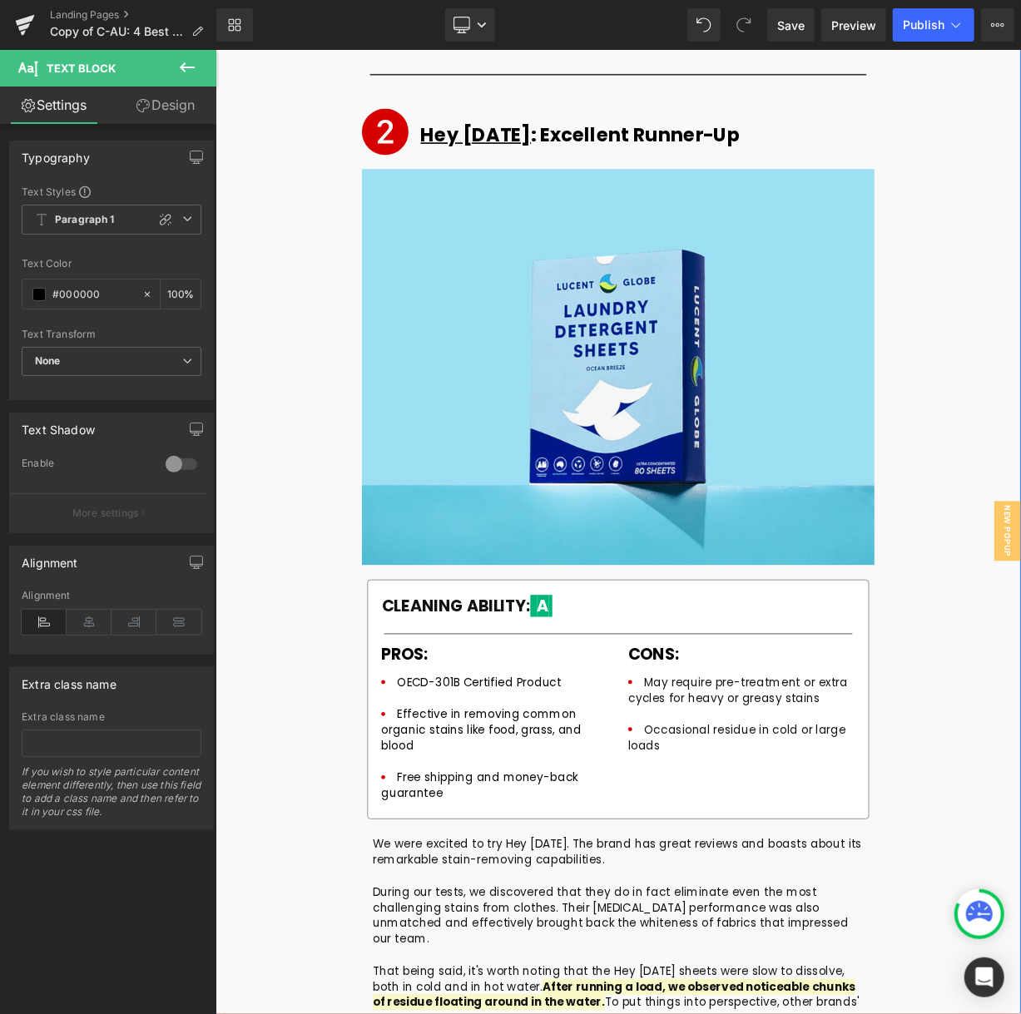
scroll to position [6457, 0]
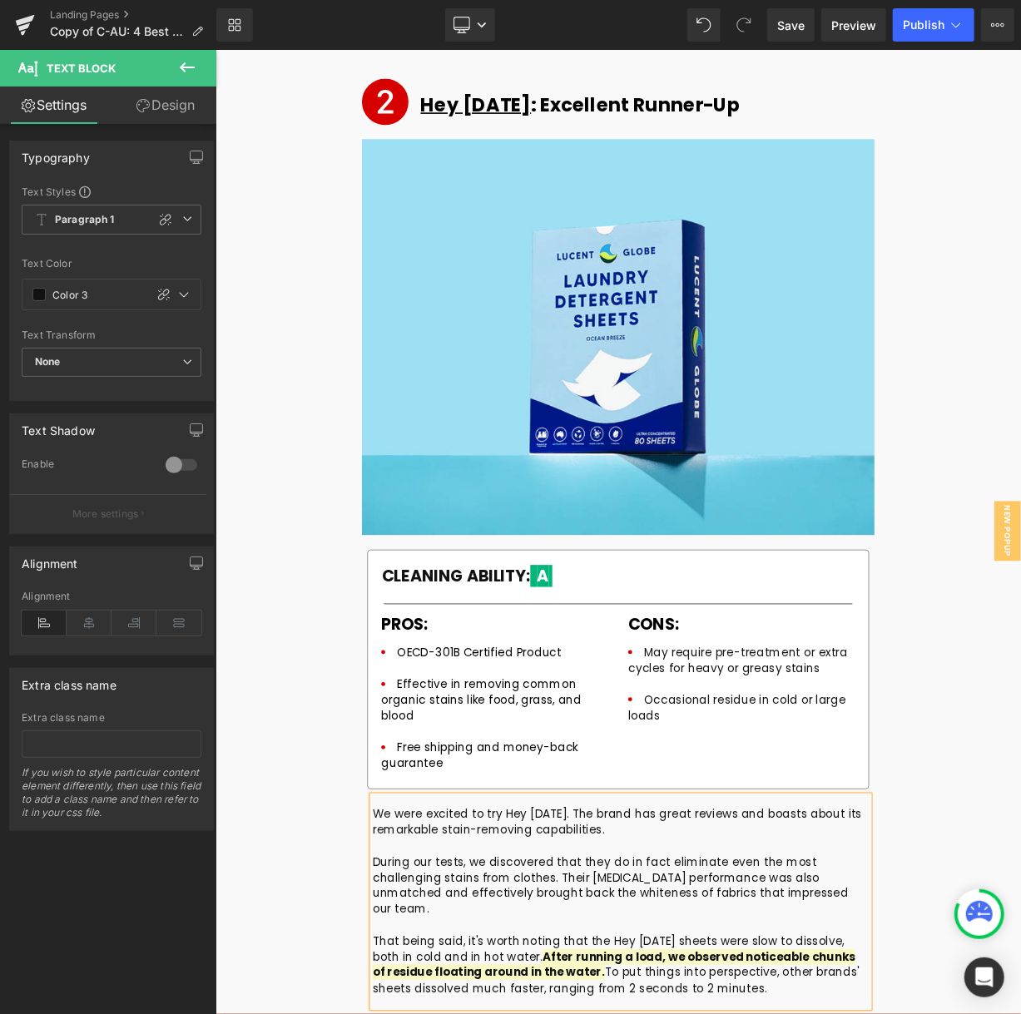
paste div
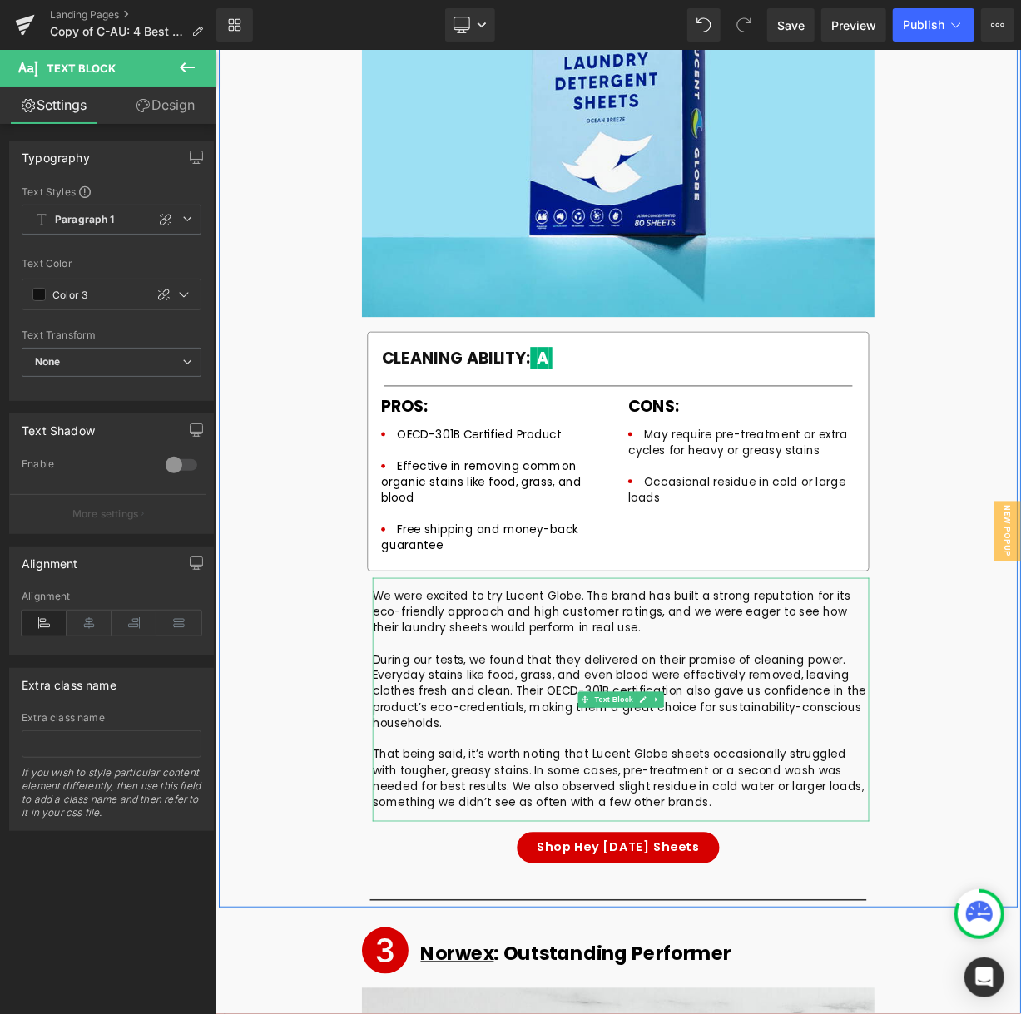
scroll to position [6706, 0]
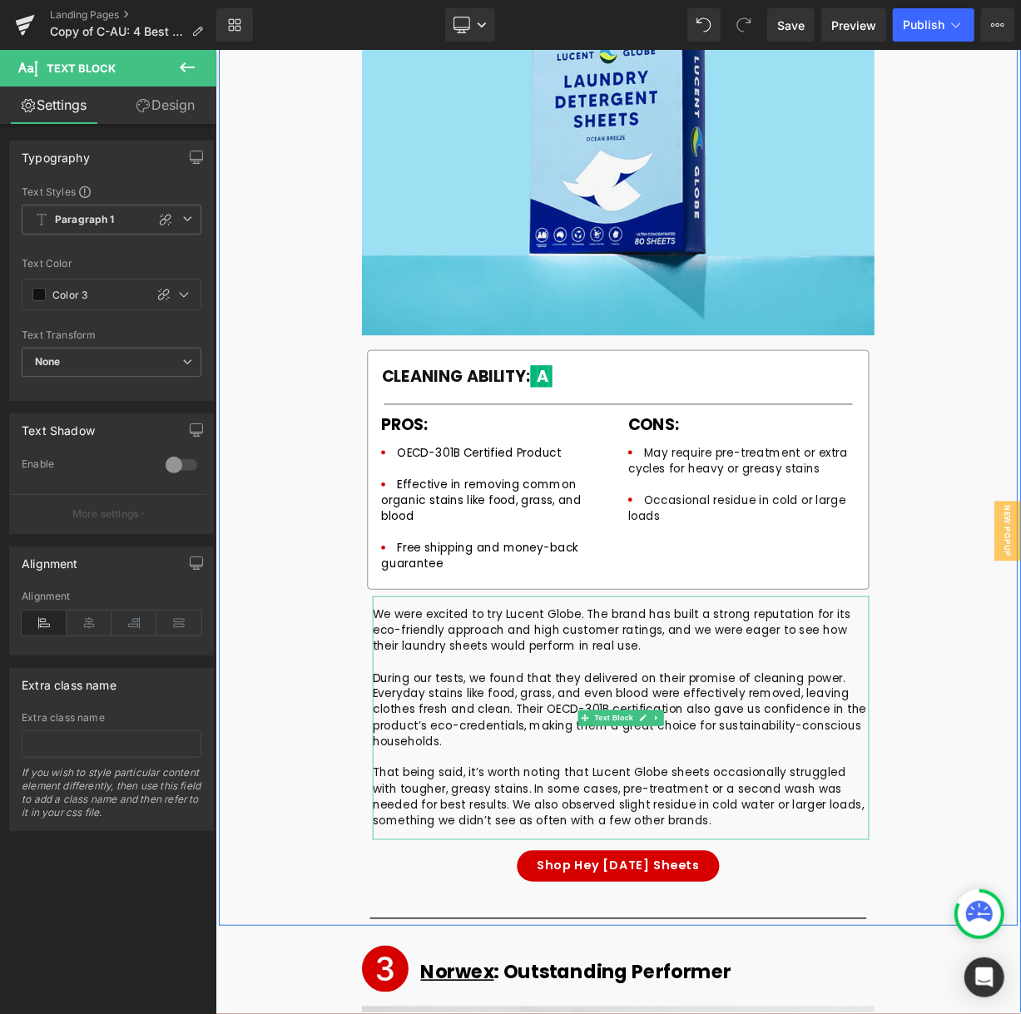
click at [505, 943] on p "That being said, it’s worth noting that Lucent Globe sheets occasionally strugg…" at bounding box center [721, 982] width 621 height 79
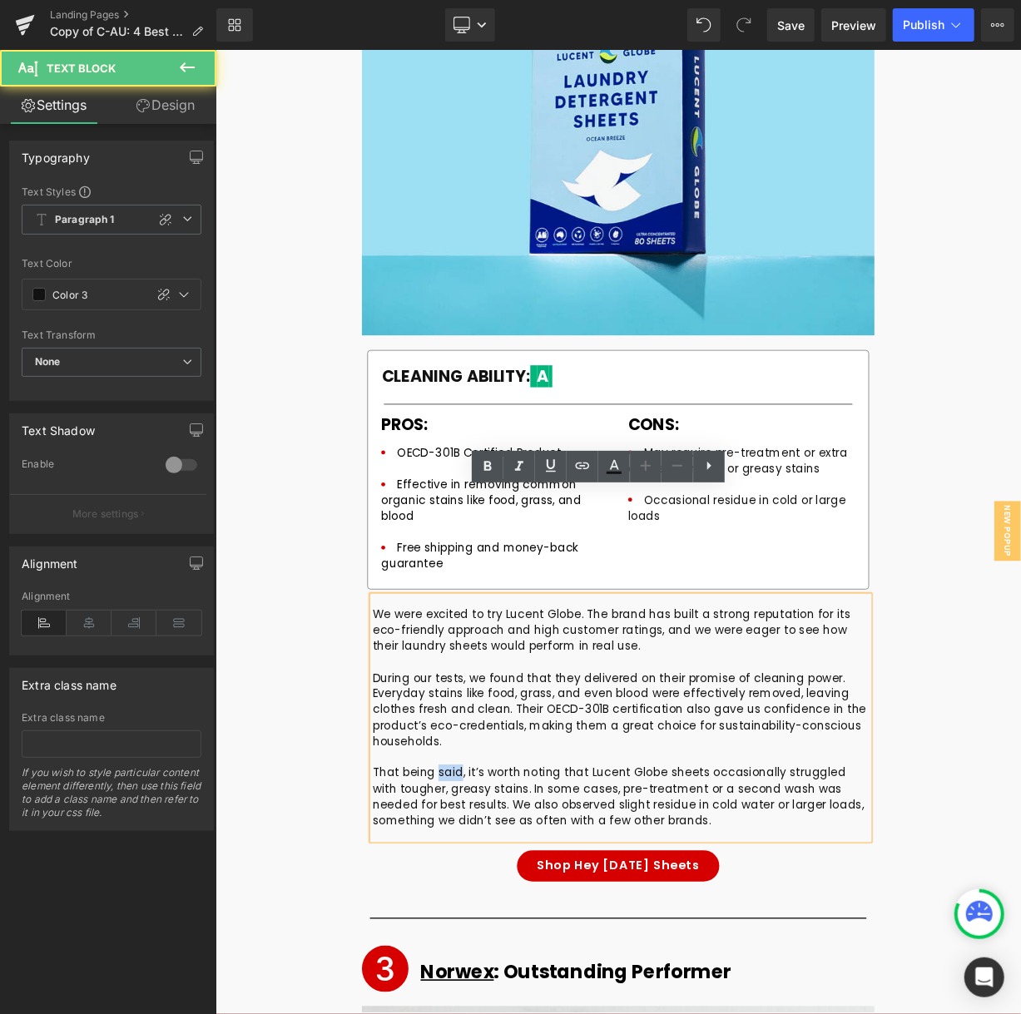
click at [504, 943] on p "That being said, it’s worth noting that Lucent Globe sheets occasionally strugg…" at bounding box center [721, 982] width 621 height 79
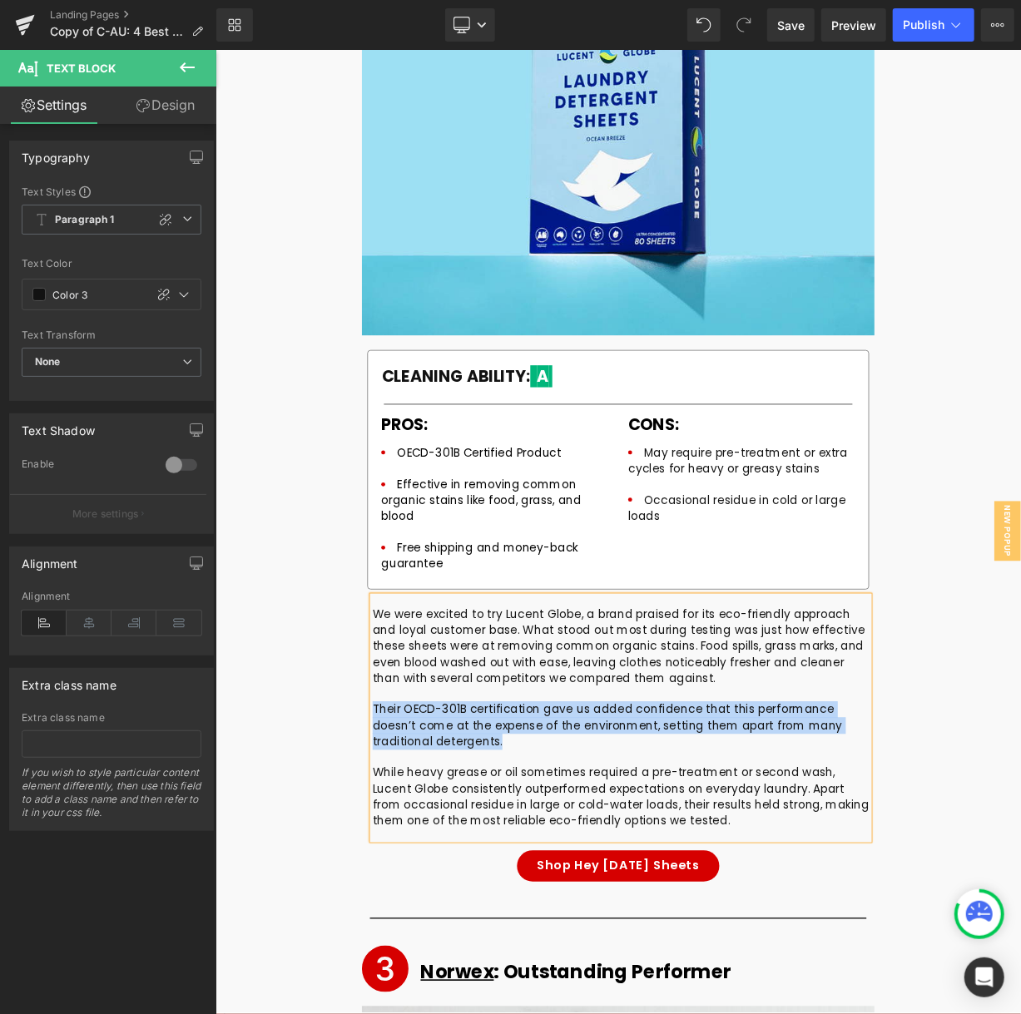
drag, startPoint x: 499, startPoint y: 782, endPoint x: 407, endPoint y: 741, distance: 100.9
click at [411, 864] on p "Their OECD-301B certification gave us added confidence that this performance do…" at bounding box center [721, 893] width 621 height 59
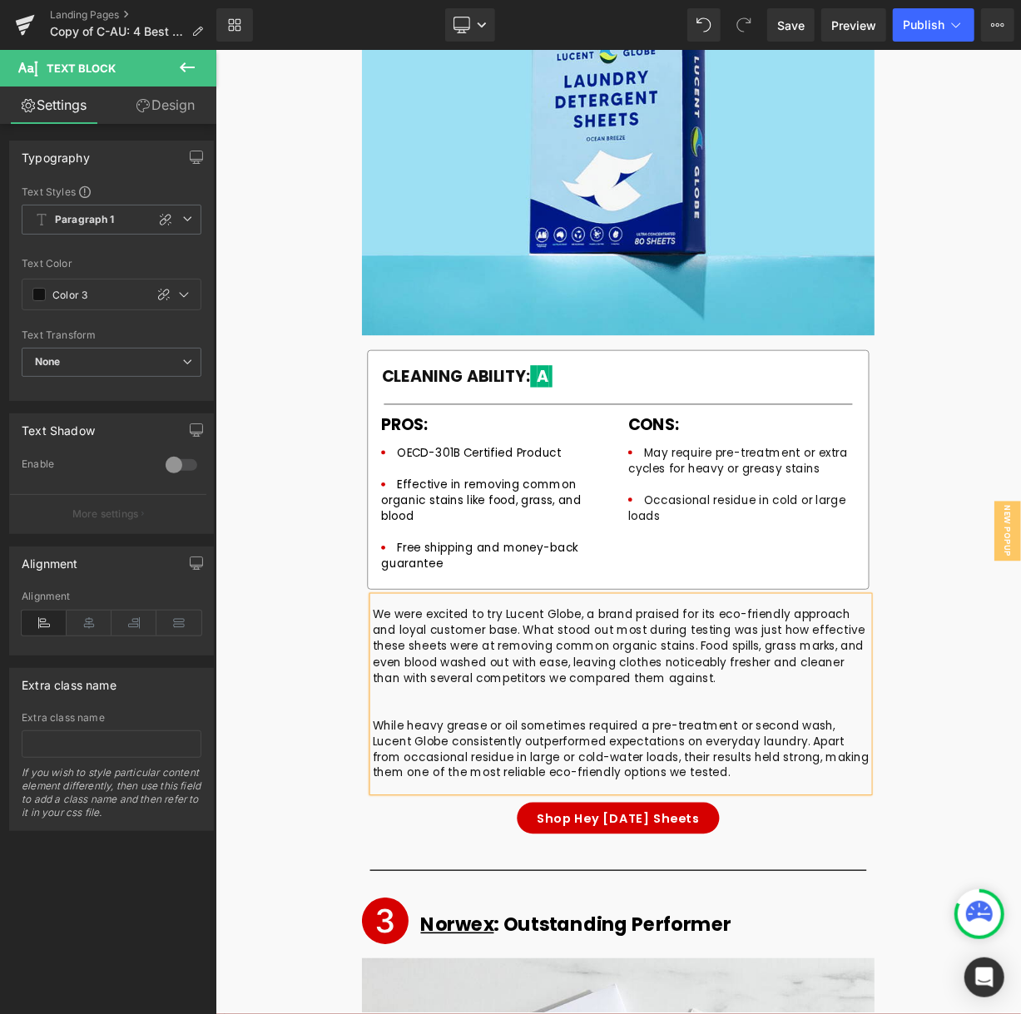
click at [430, 844] on p at bounding box center [721, 854] width 621 height 20
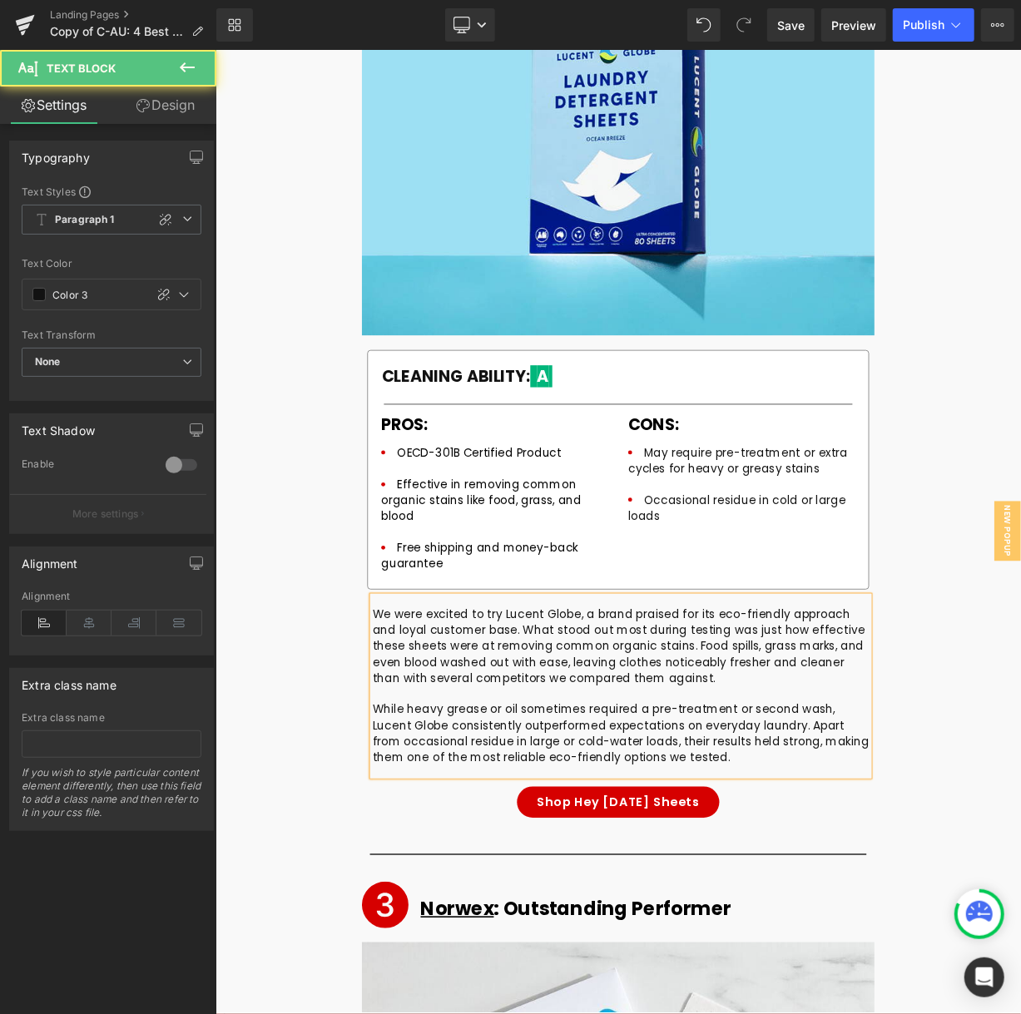
click at [758, 745] on p "We were excited to try Lucent Globe, a brand praised for its eco-friendly appro…" at bounding box center [721, 794] width 621 height 99
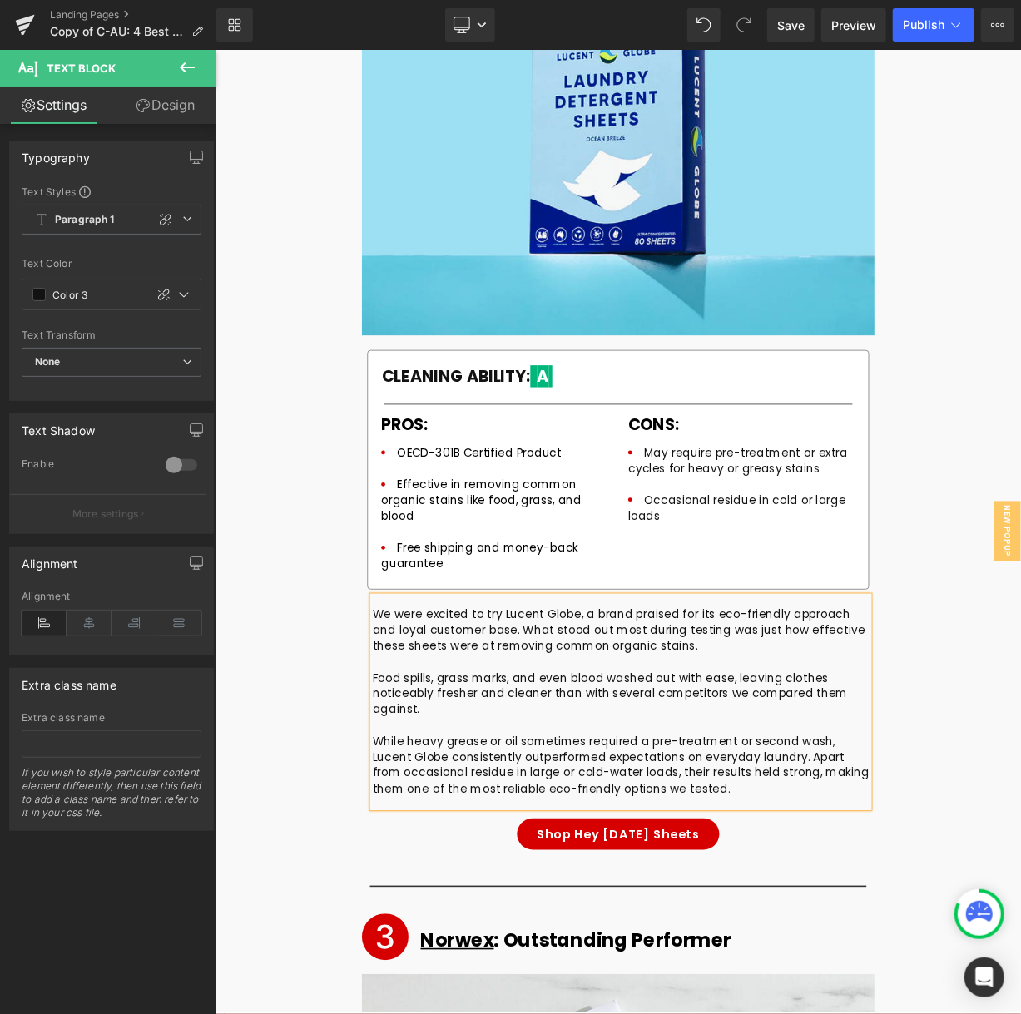
click at [857, 825] on p "Food spills, grass marks, and even blood washed out with ease, leaving clothes …" at bounding box center [721, 854] width 621 height 59
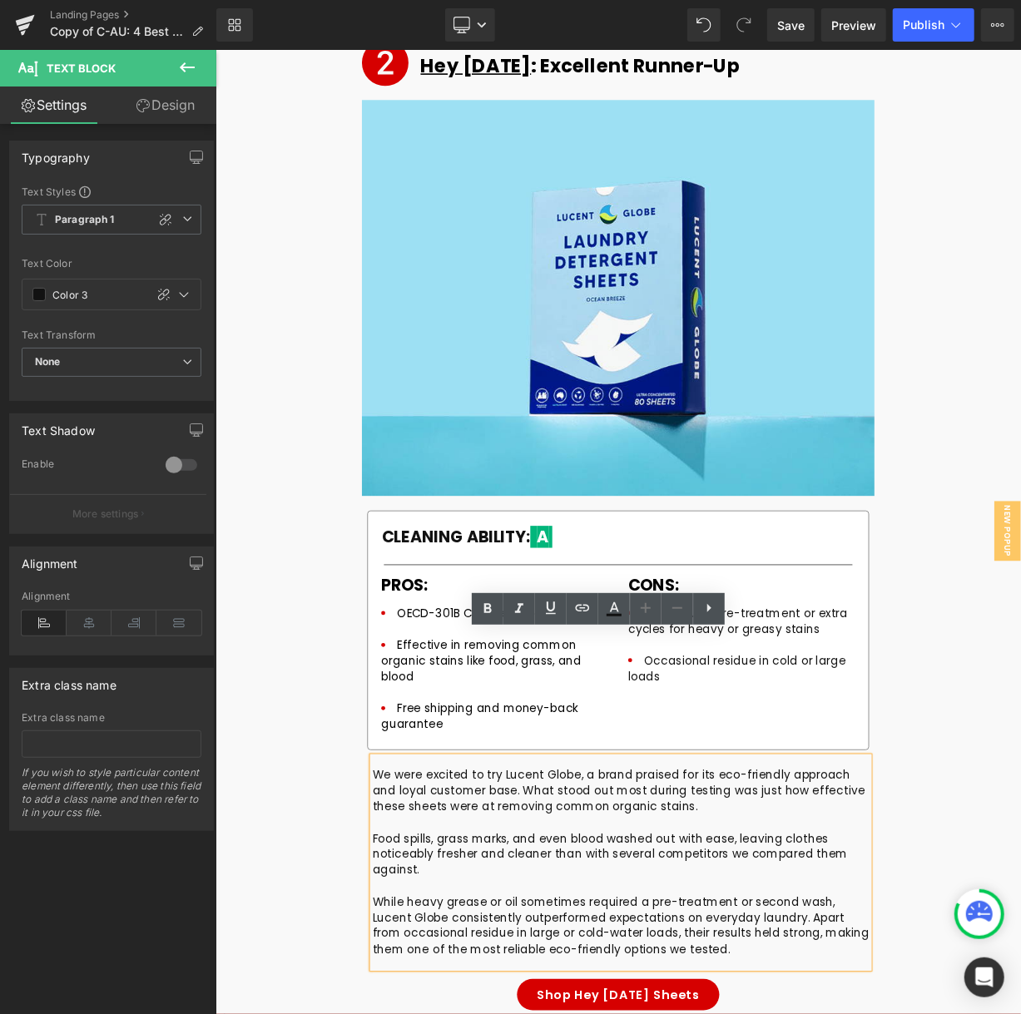
scroll to position [6740, 0]
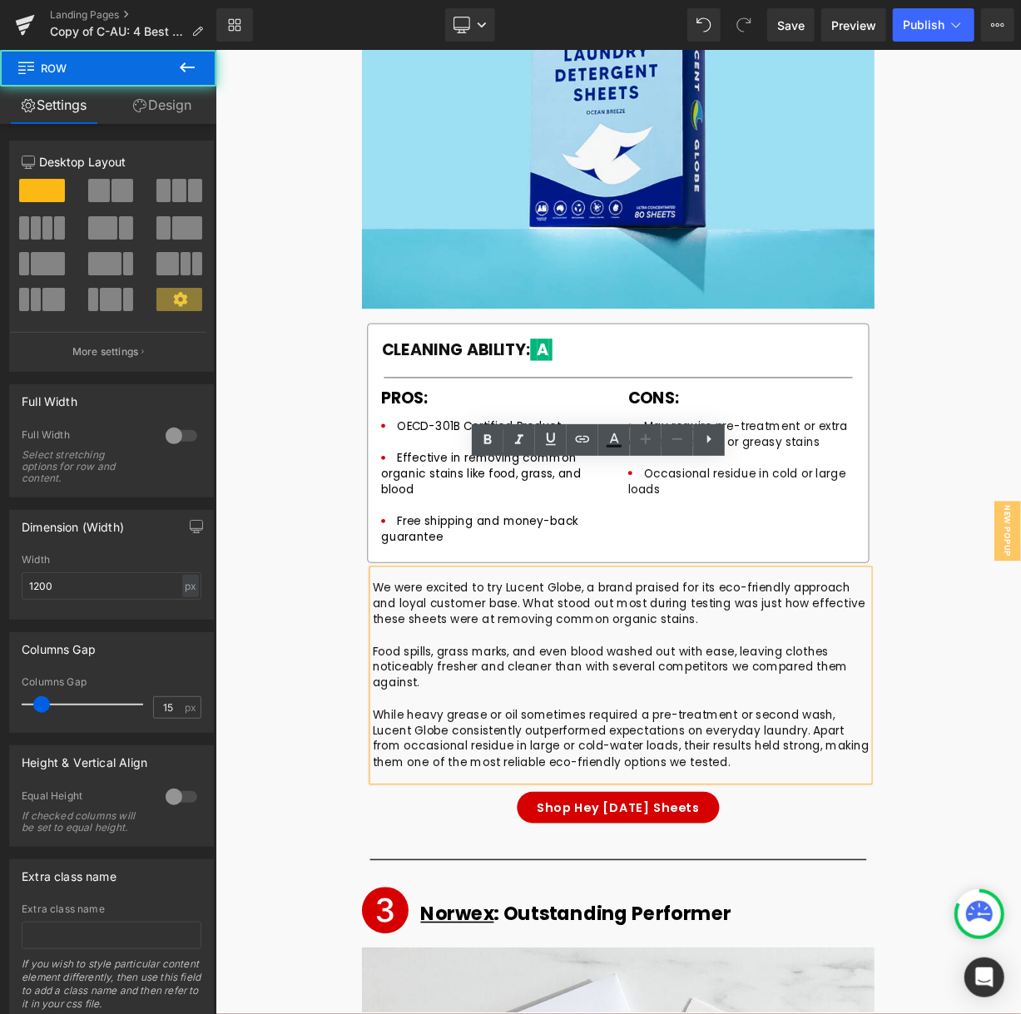
click at [1020, 751] on div "Icon Hey [DATE] : Excellent Runner-Up Heading Row Image CLEANING ABILITY: A Hea…" at bounding box center [718, 424] width 998 height 1294
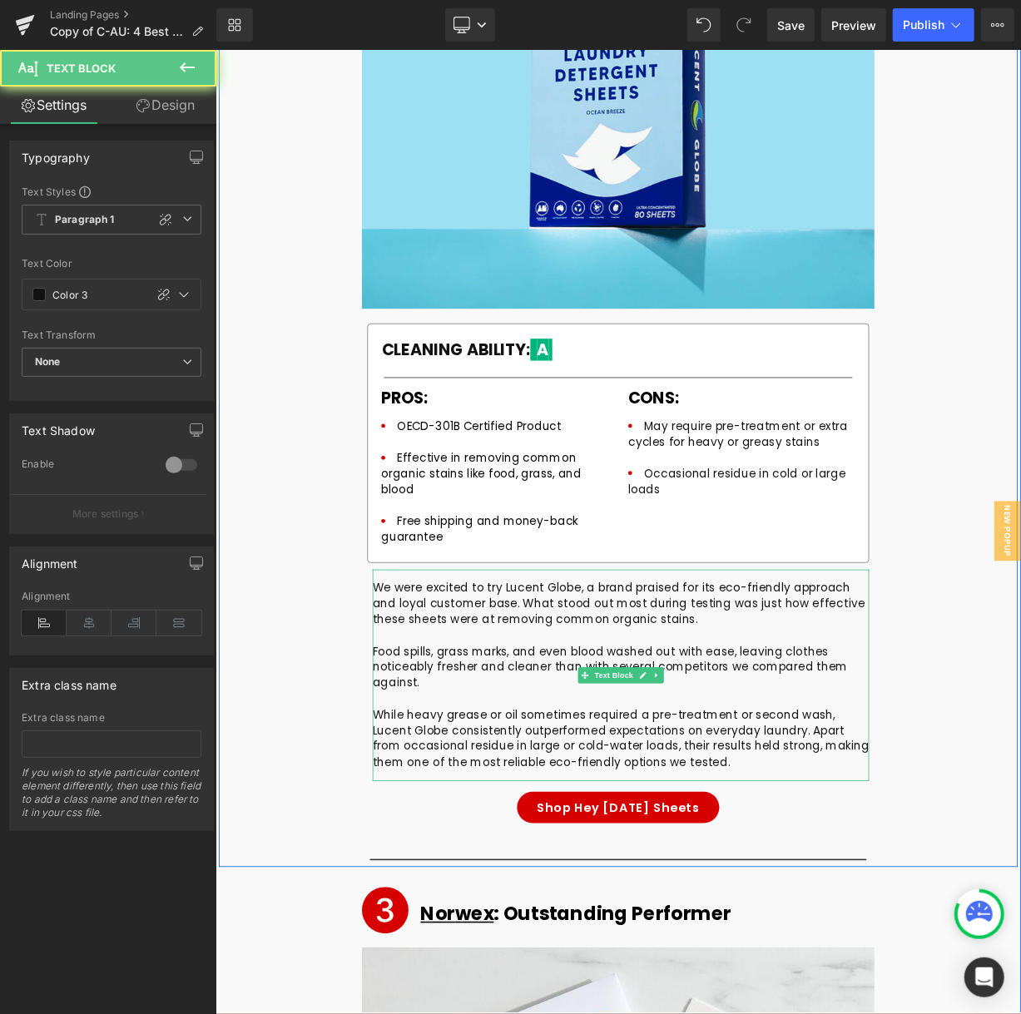
click at [593, 871] on p "While heavy grease or oil sometimes required a pre-treatment or second wash, Lu…" at bounding box center [721, 910] width 621 height 79
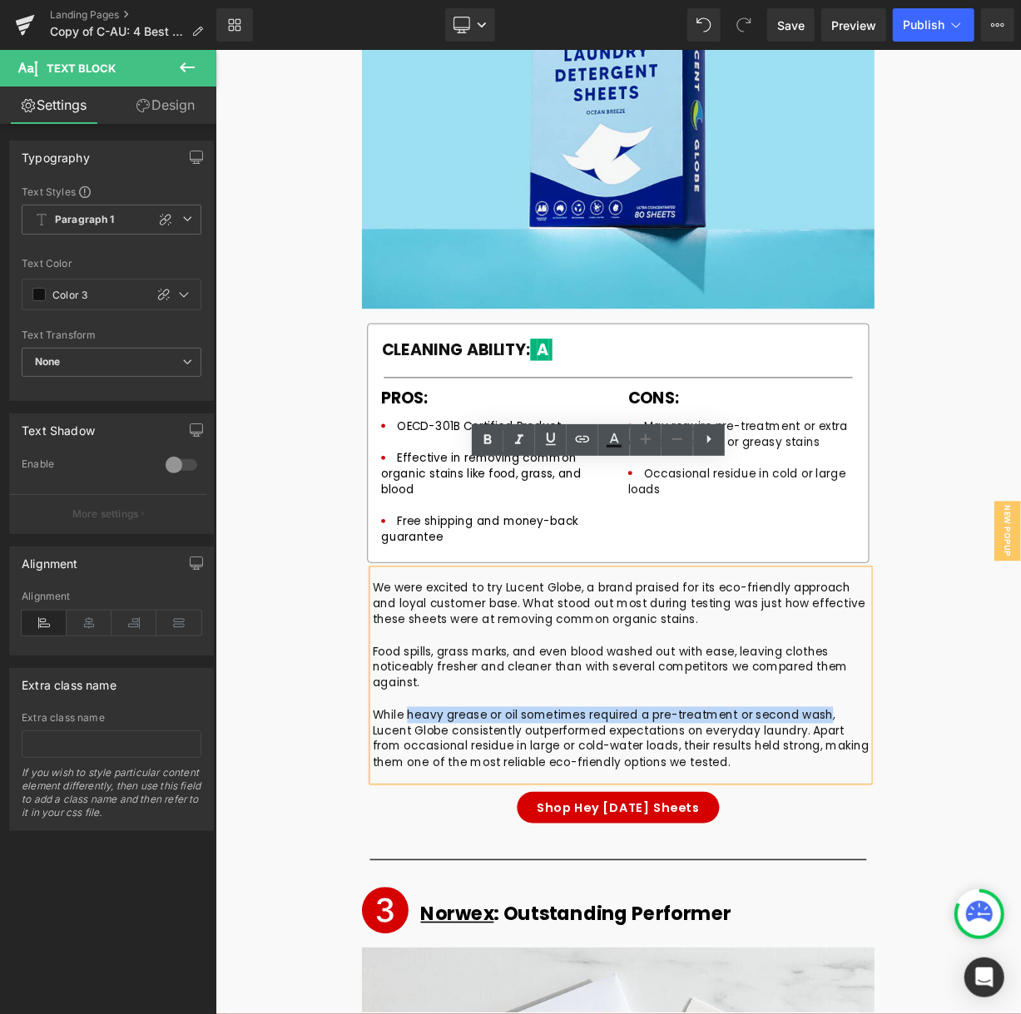
drag, startPoint x: 446, startPoint y: 745, endPoint x: 963, endPoint y: 748, distance: 517.5
click at [963, 871] on p "While heavy grease or oil sometimes required a pre-treatment or second wash, Lu…" at bounding box center [721, 910] width 621 height 79
click at [488, 440] on icon at bounding box center [488, 440] width 20 height 20
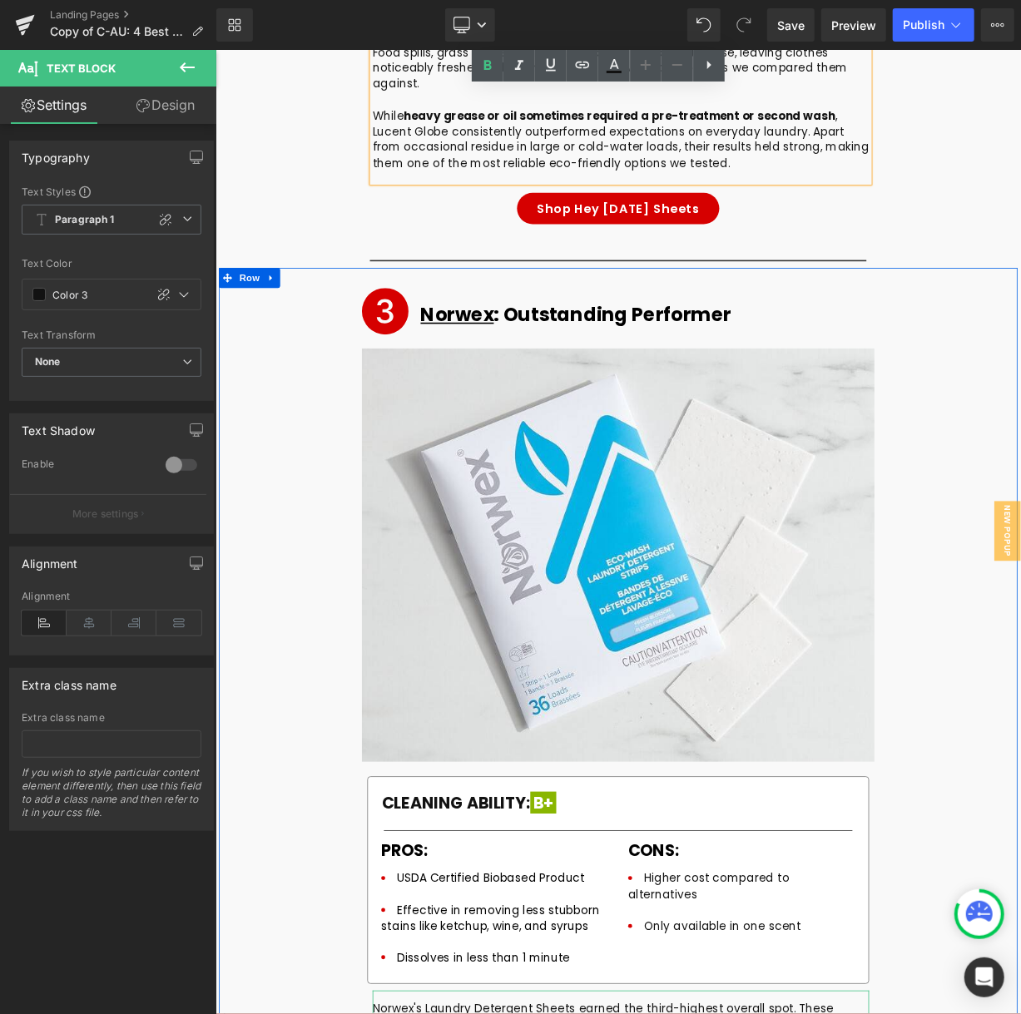
scroll to position [7821, 0]
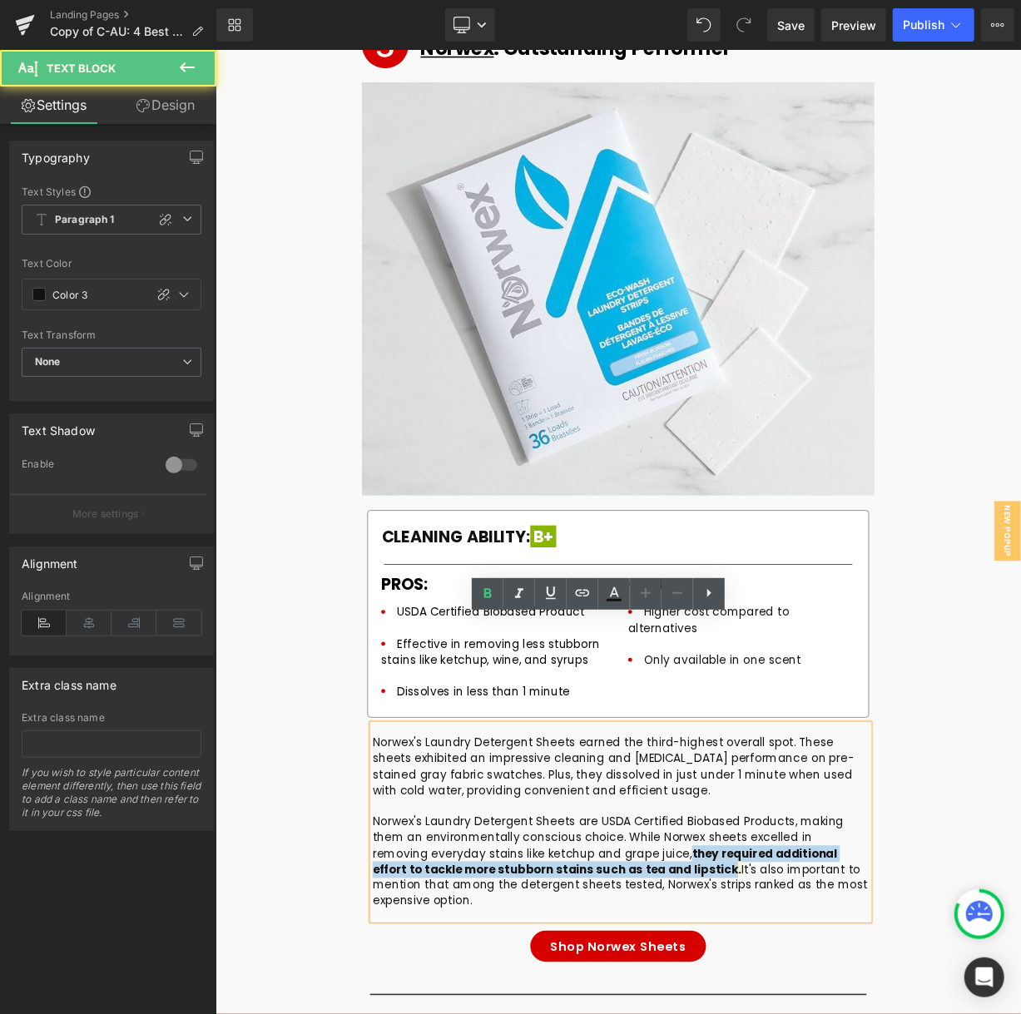
drag, startPoint x: 726, startPoint y: 916, endPoint x: 734, endPoint y: 940, distance: 25.3
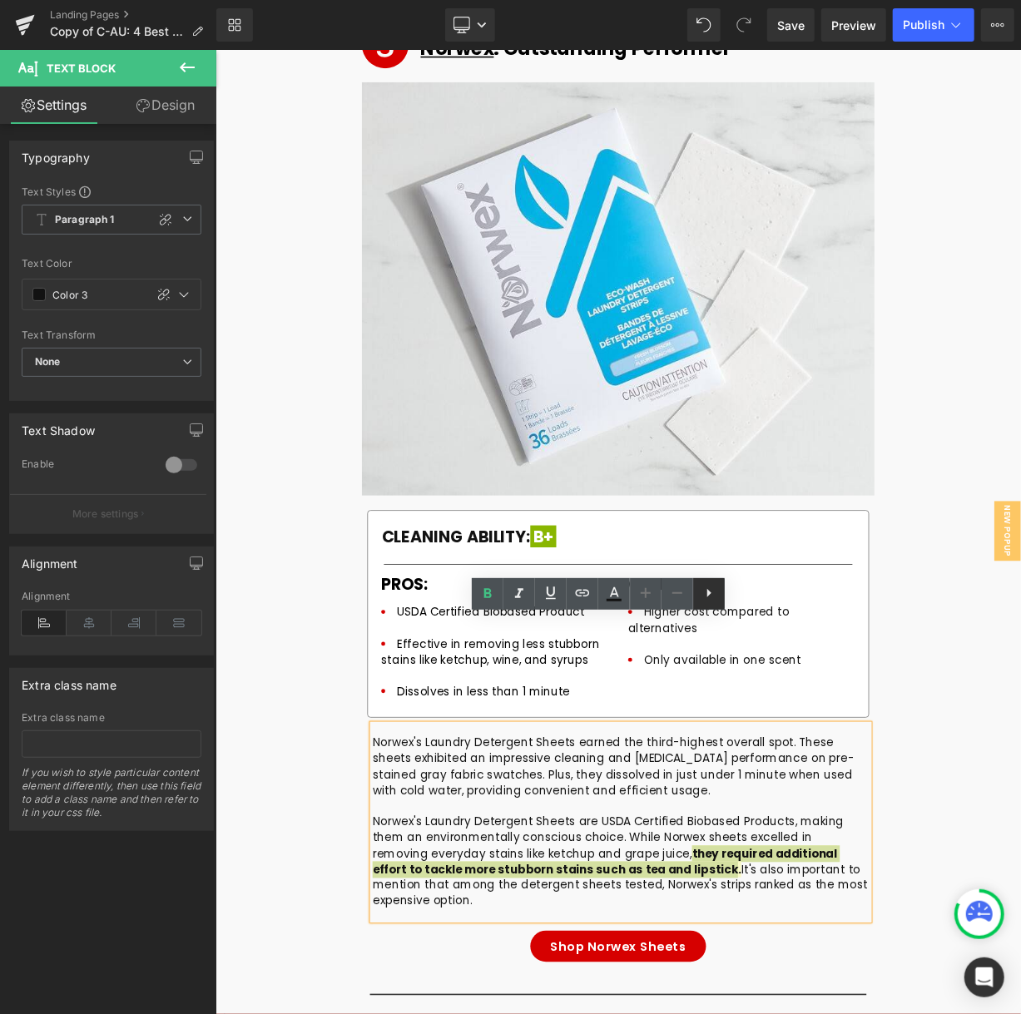
click at [710, 592] on icon at bounding box center [709, 593] width 20 height 20
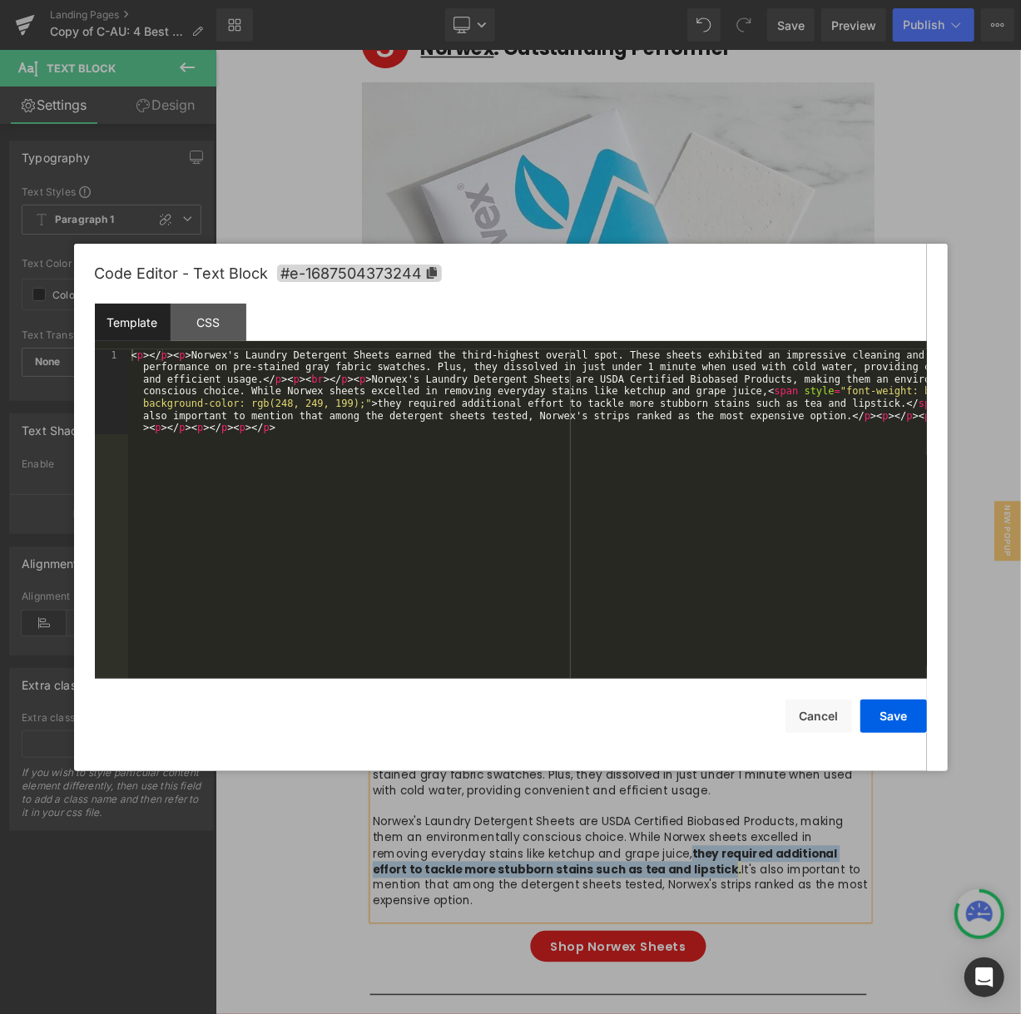
click at [600, 795] on body "Image You are previewing how the will restyle your page. You can not edit Eleme…" at bounding box center [510, 507] width 1021 height 1014
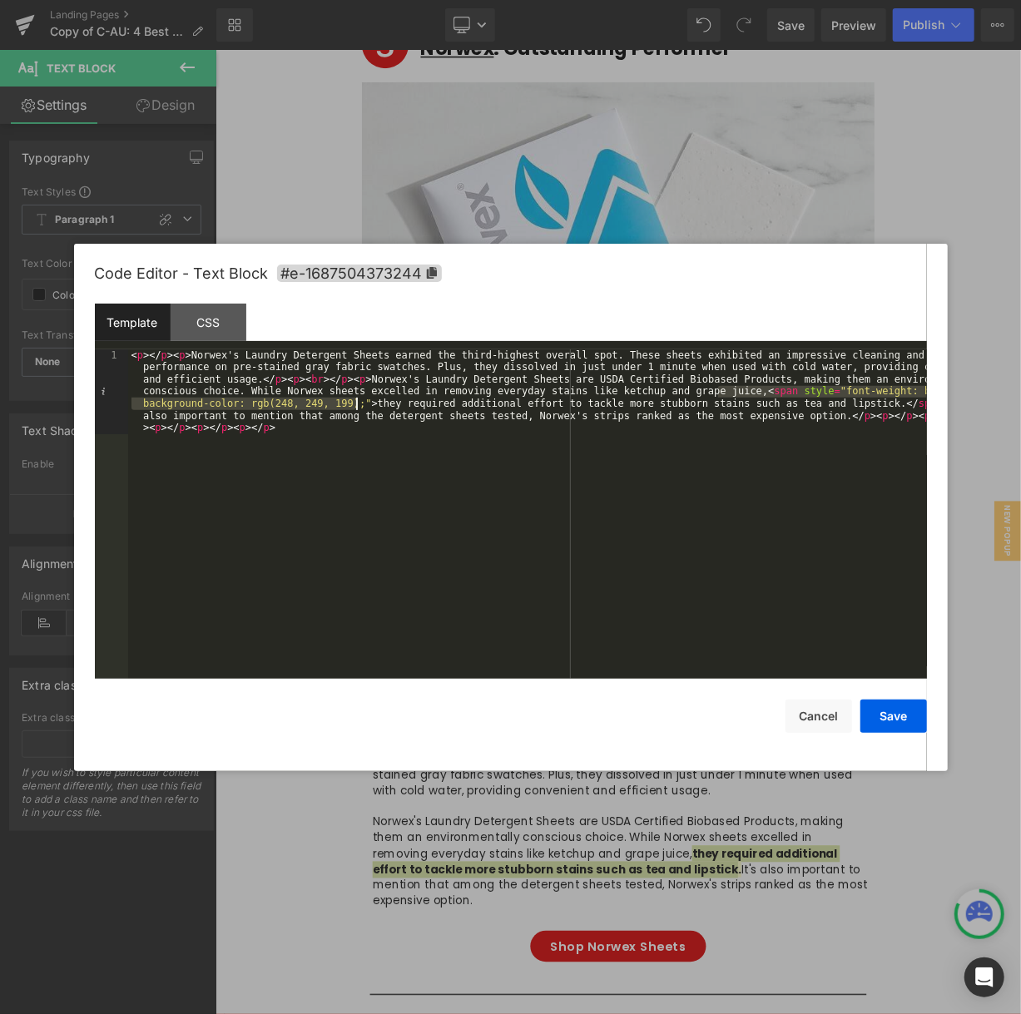
drag, startPoint x: 718, startPoint y: 393, endPoint x: 354, endPoint y: 407, distance: 363.8
click at [354, 407] on div "< p > </ p > < p > Norwex's Laundry Detergent Sheets earned the third-highest o…" at bounding box center [527, 599] width 799 height 500
click at [819, 708] on button "Cancel" at bounding box center [818, 716] width 67 height 33
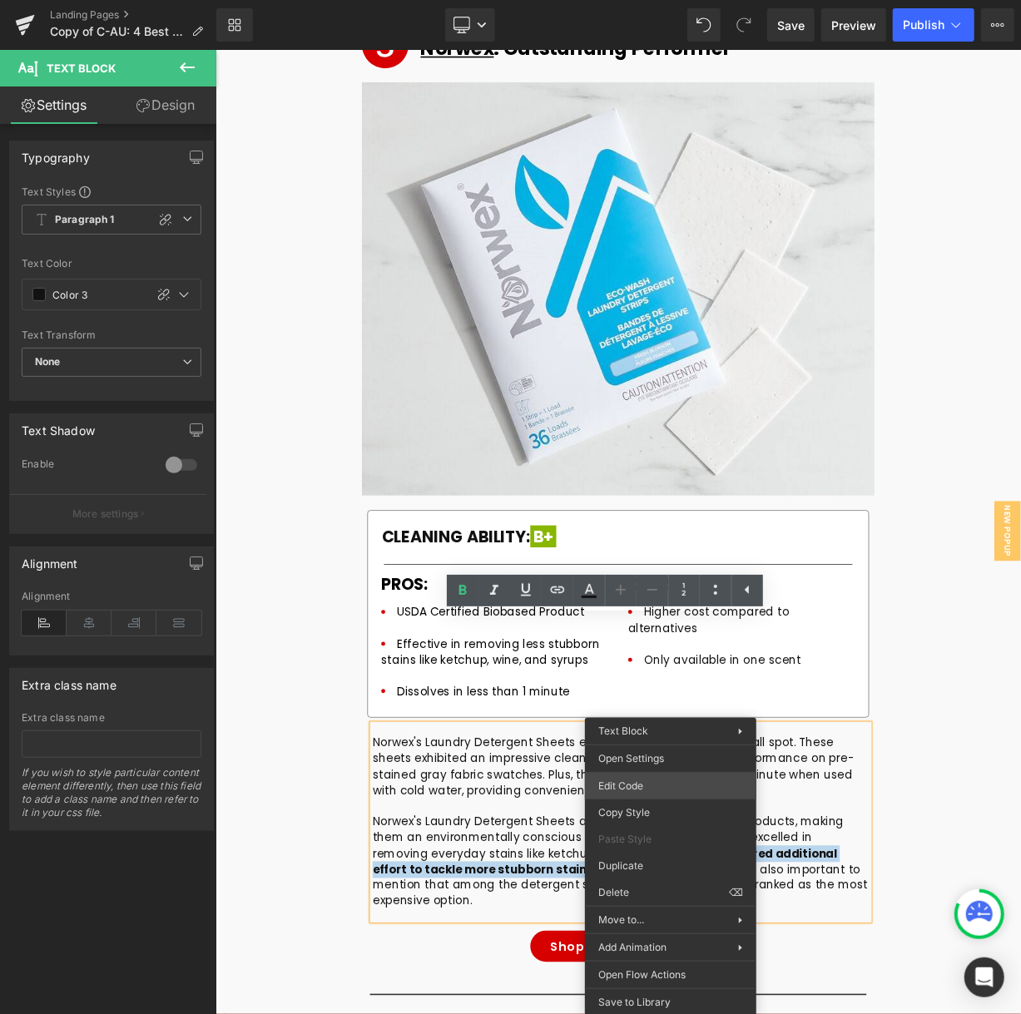
click at [642, 779] on body "Image You are previewing how the will restyle your page. You can not edit Eleme…" at bounding box center [510, 507] width 1021 height 1014
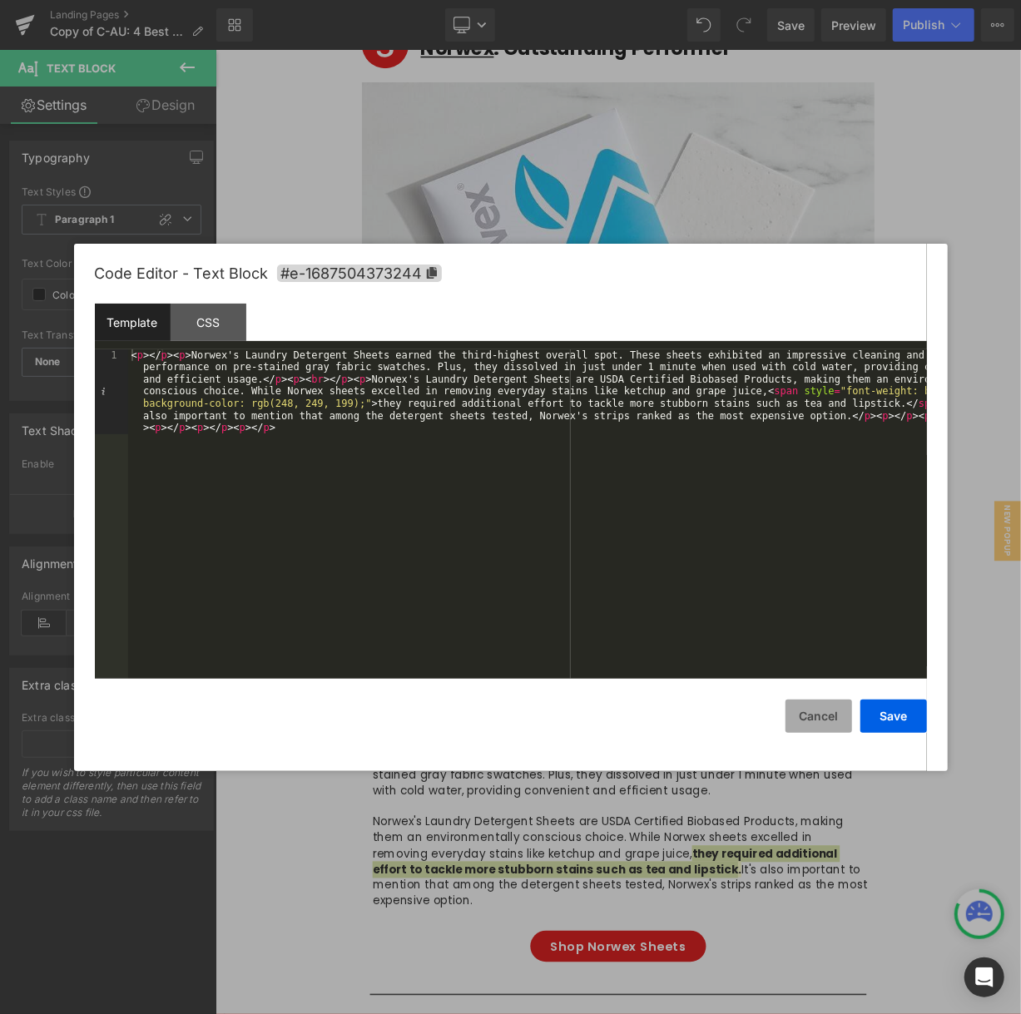
click at [820, 709] on button "Cancel" at bounding box center [818, 716] width 67 height 33
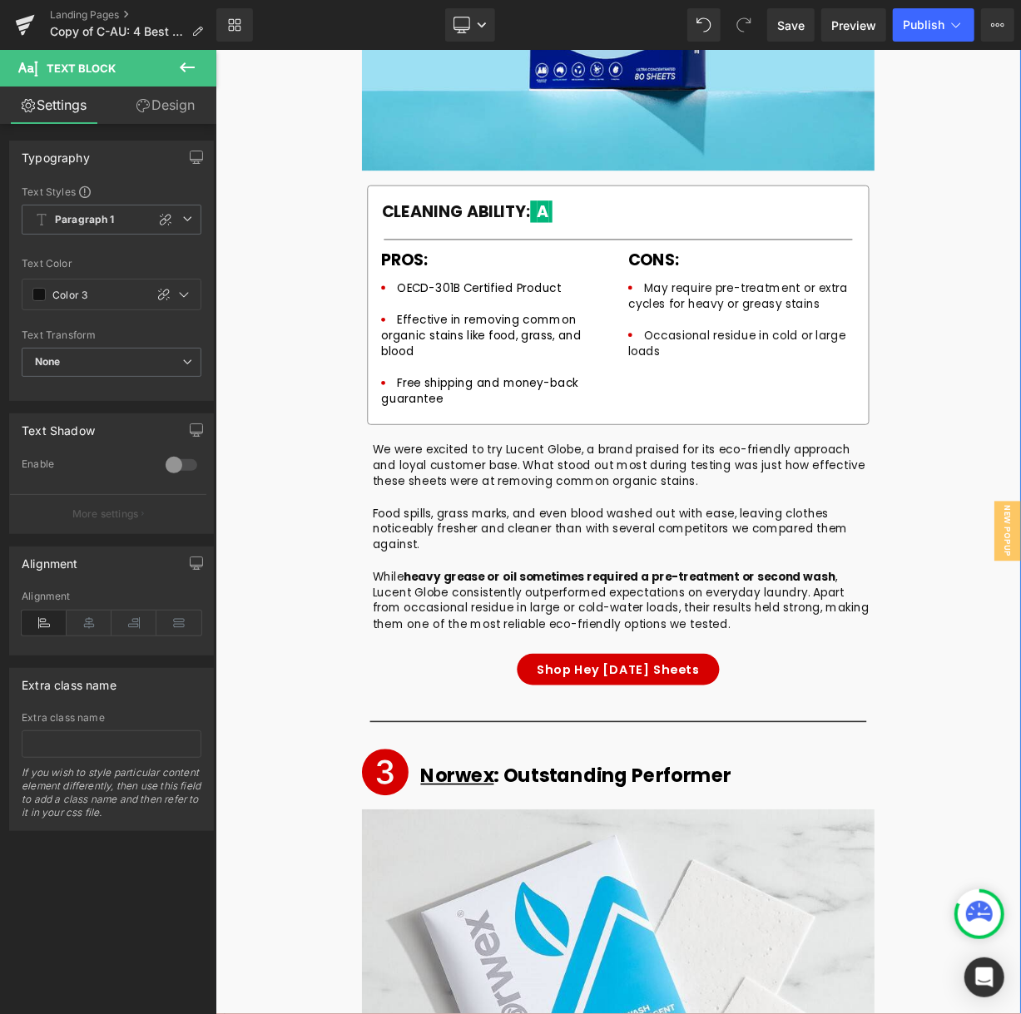
scroll to position [6823, 0]
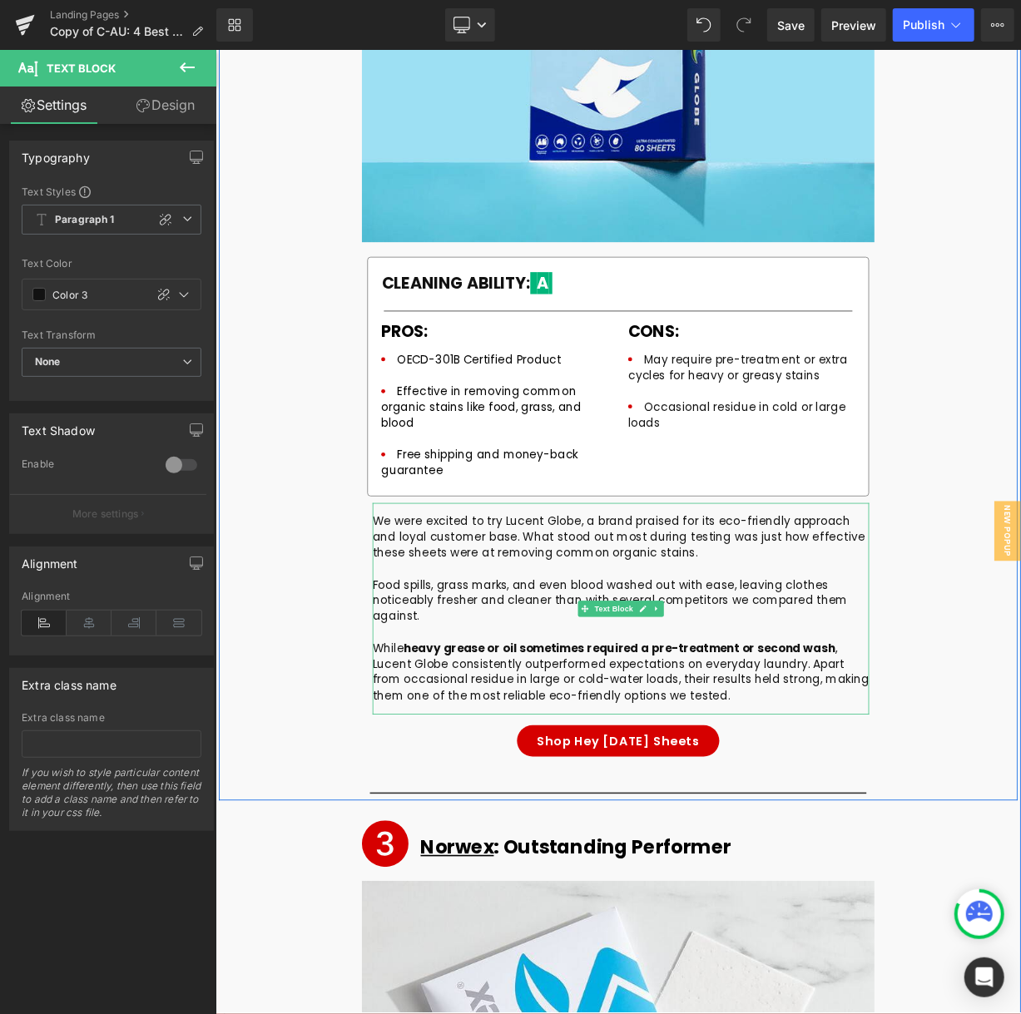
click at [547, 788] on p "While heavy grease or oil sometimes required a pre-treatment or second wash , L…" at bounding box center [721, 827] width 621 height 79
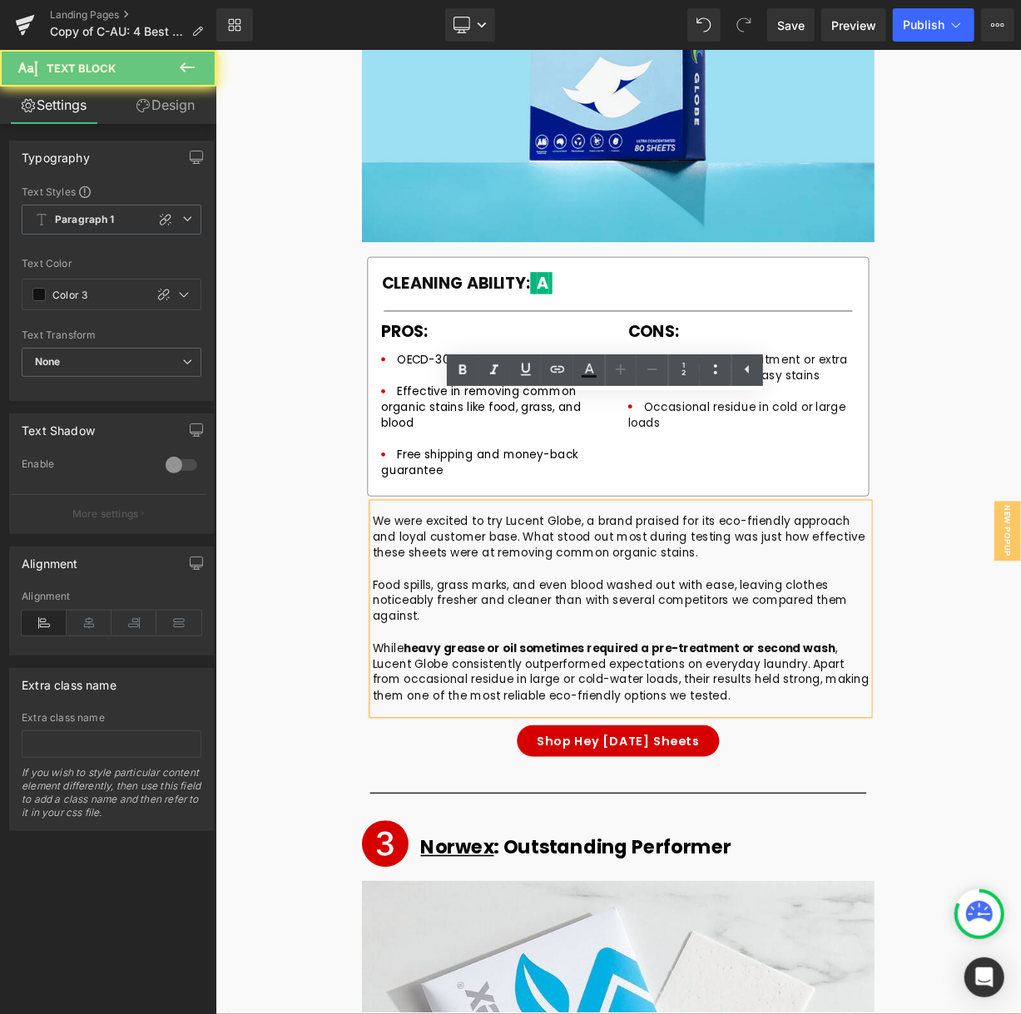
click at [443, 788] on p "While heavy grease or oil sometimes required a pre-treatment or second wash , L…" at bounding box center [721, 827] width 621 height 79
click at [450, 787] on strong "heavy grease or oil sometimes required a pre-treatment or second wash" at bounding box center [719, 797] width 539 height 20
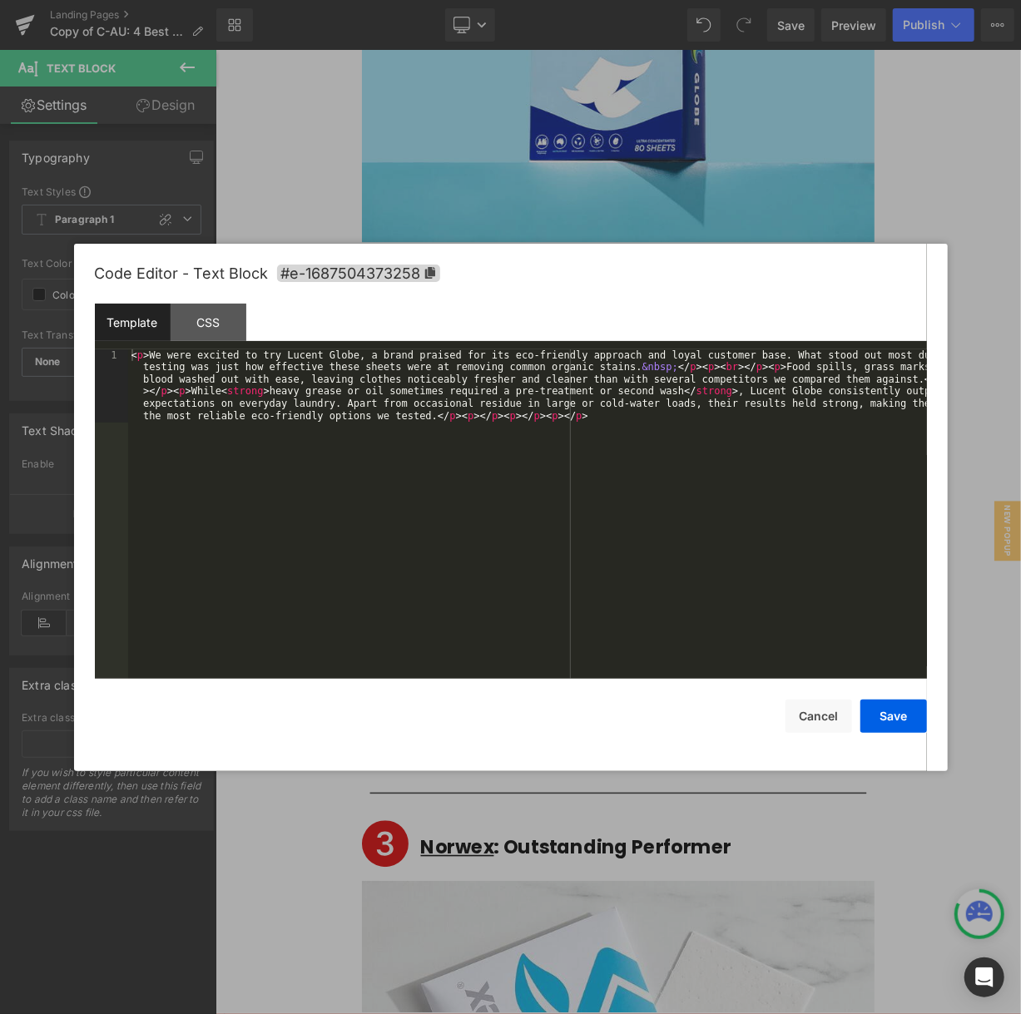
click at [382, 0] on div "Image You are previewing how the will restyle your page. You can not edit Eleme…" at bounding box center [510, 0] width 1021 height 0
click at [261, 392] on div "< p > We were excited to try Lucent Globe, a brand praised for its eco-friendly…" at bounding box center [527, 587] width 799 height 476
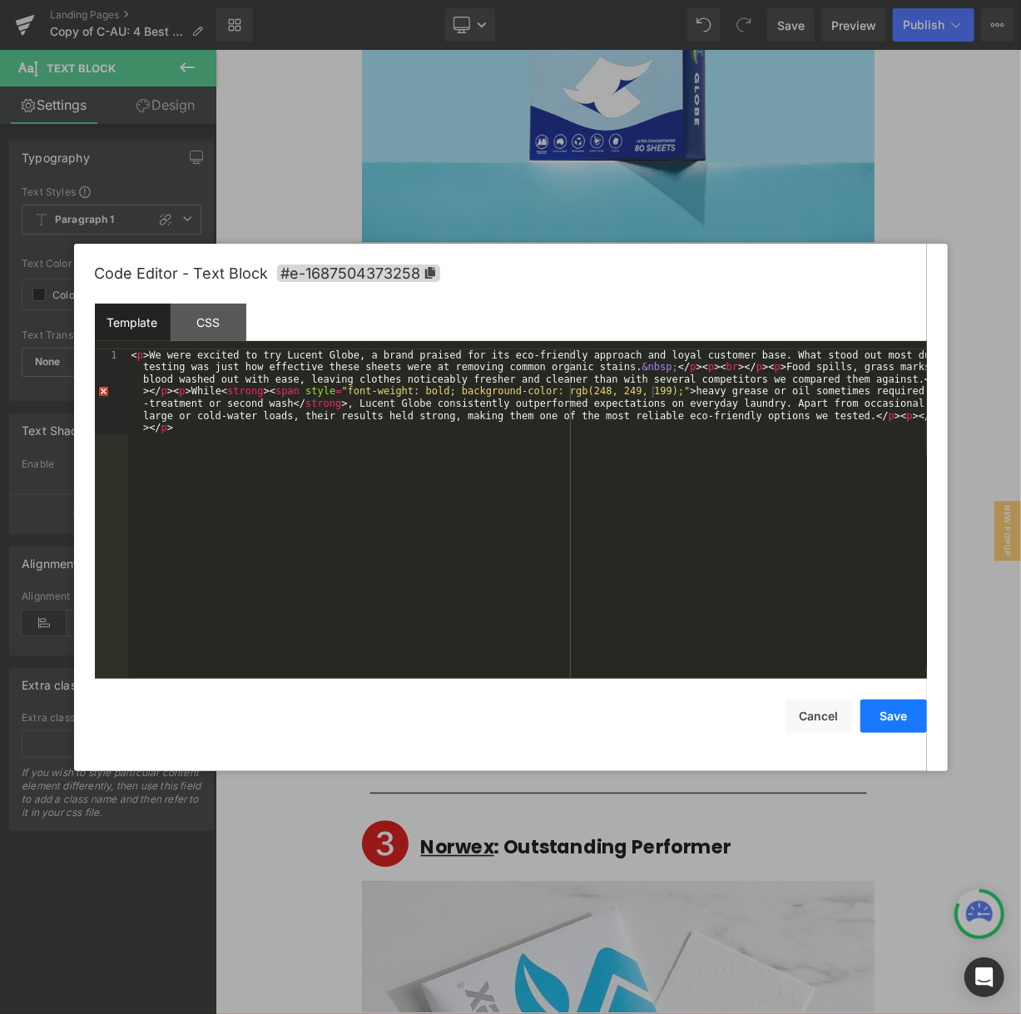
click at [885, 715] on button "Save" at bounding box center [893, 716] width 67 height 33
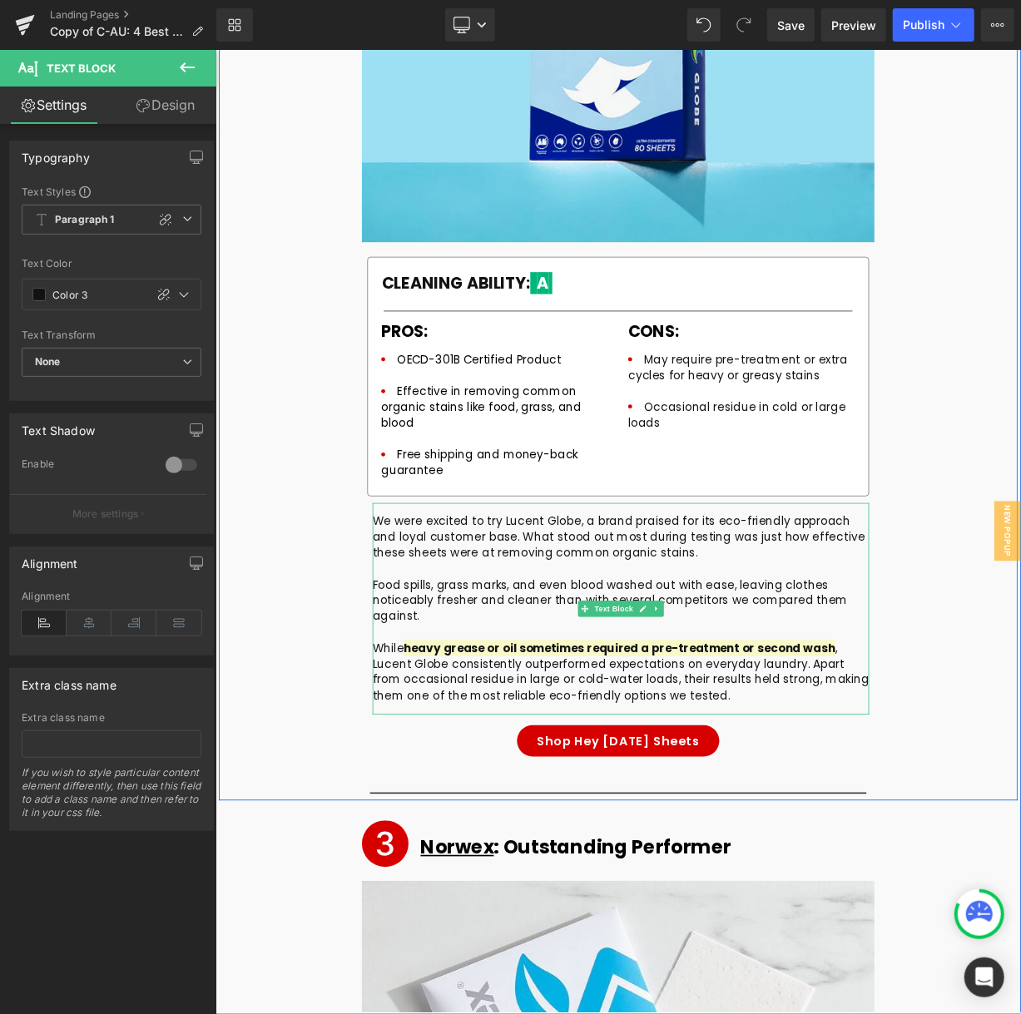
click at [893, 788] on p "While heavy grease or oil sometimes required a pre-treatment or second wash , L…" at bounding box center [721, 827] width 621 height 79
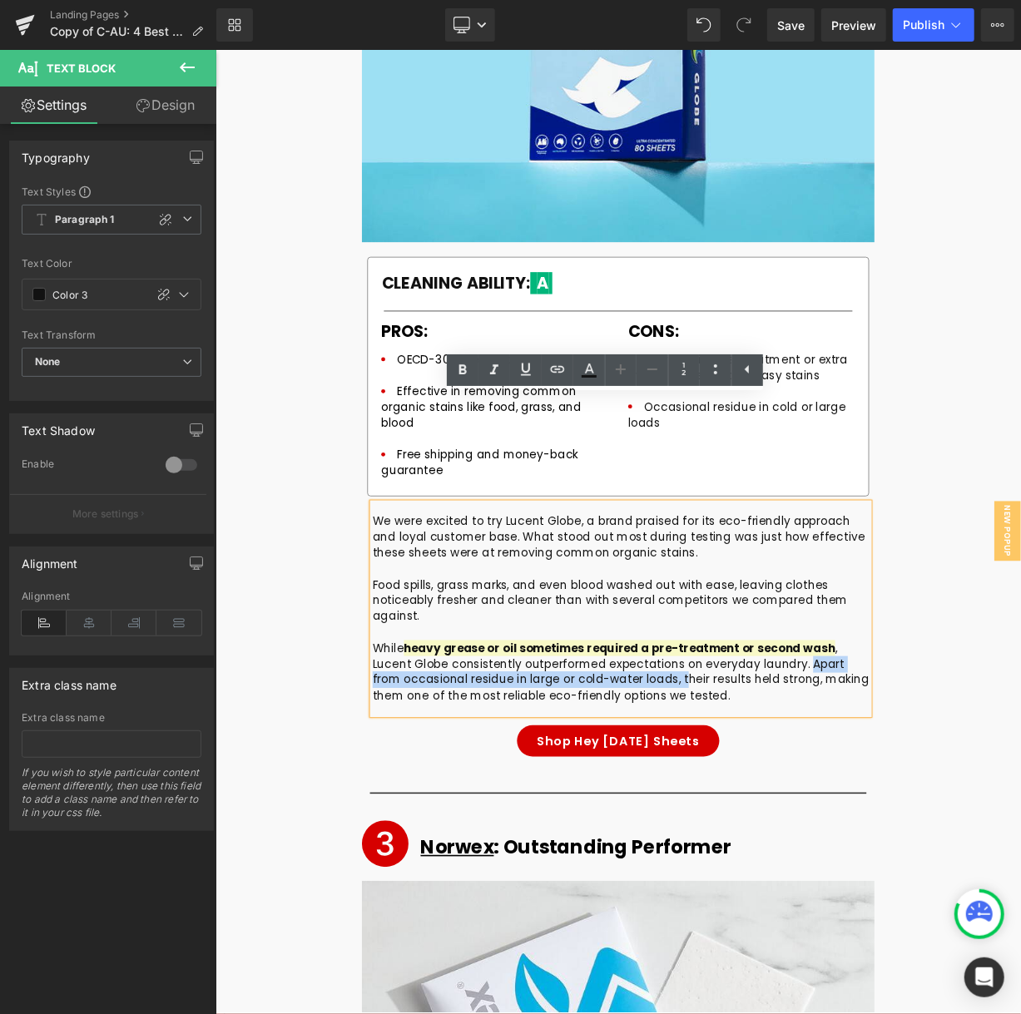
drag, startPoint x: 938, startPoint y: 687, endPoint x: 750, endPoint y: 712, distance: 189.7
click at [750, 788] on p "While heavy grease or oil sometimes required a pre-treatment or second wash , L…" at bounding box center [721, 827] width 621 height 79
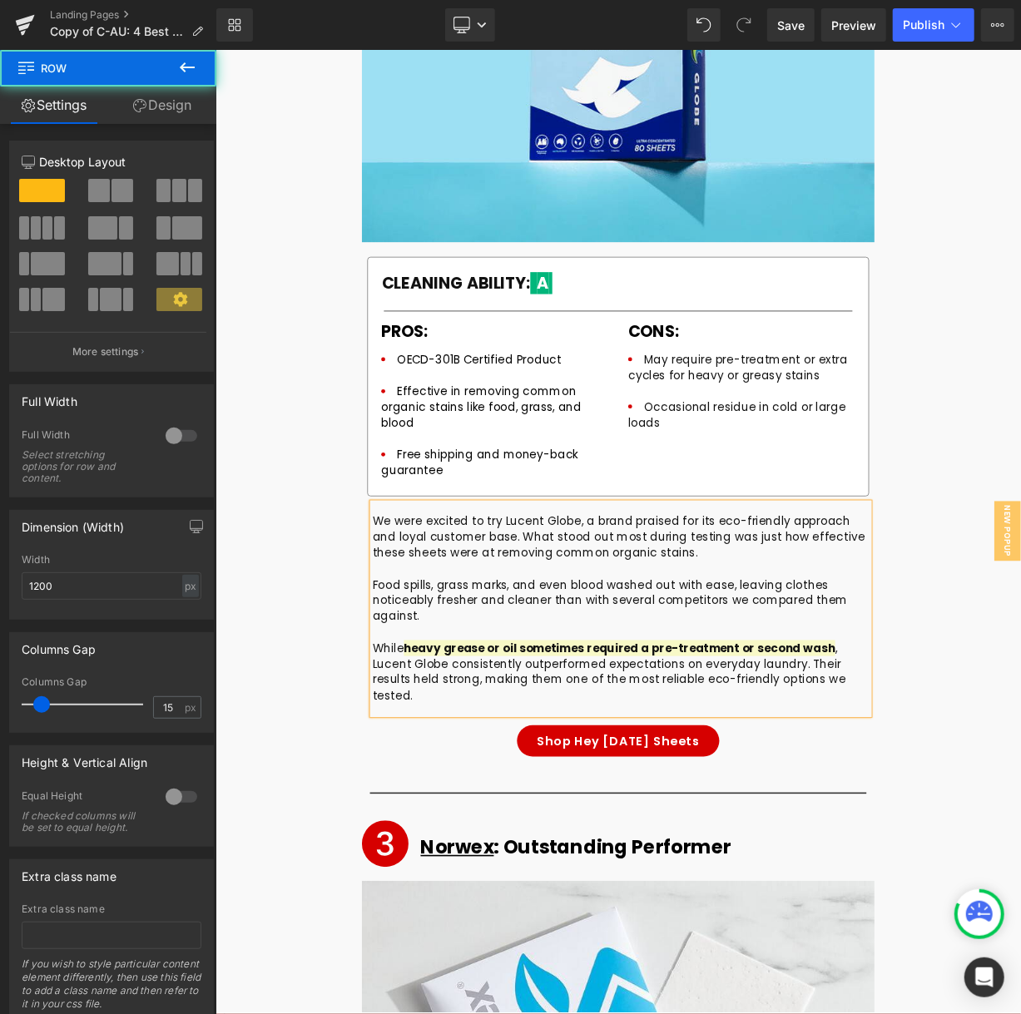
click at [1020, 712] on div "Icon Hey [DATE] : Excellent Runner-Up Heading Row Image CLEANING ABILITY: A Hea…" at bounding box center [718, 341] width 998 height 1294
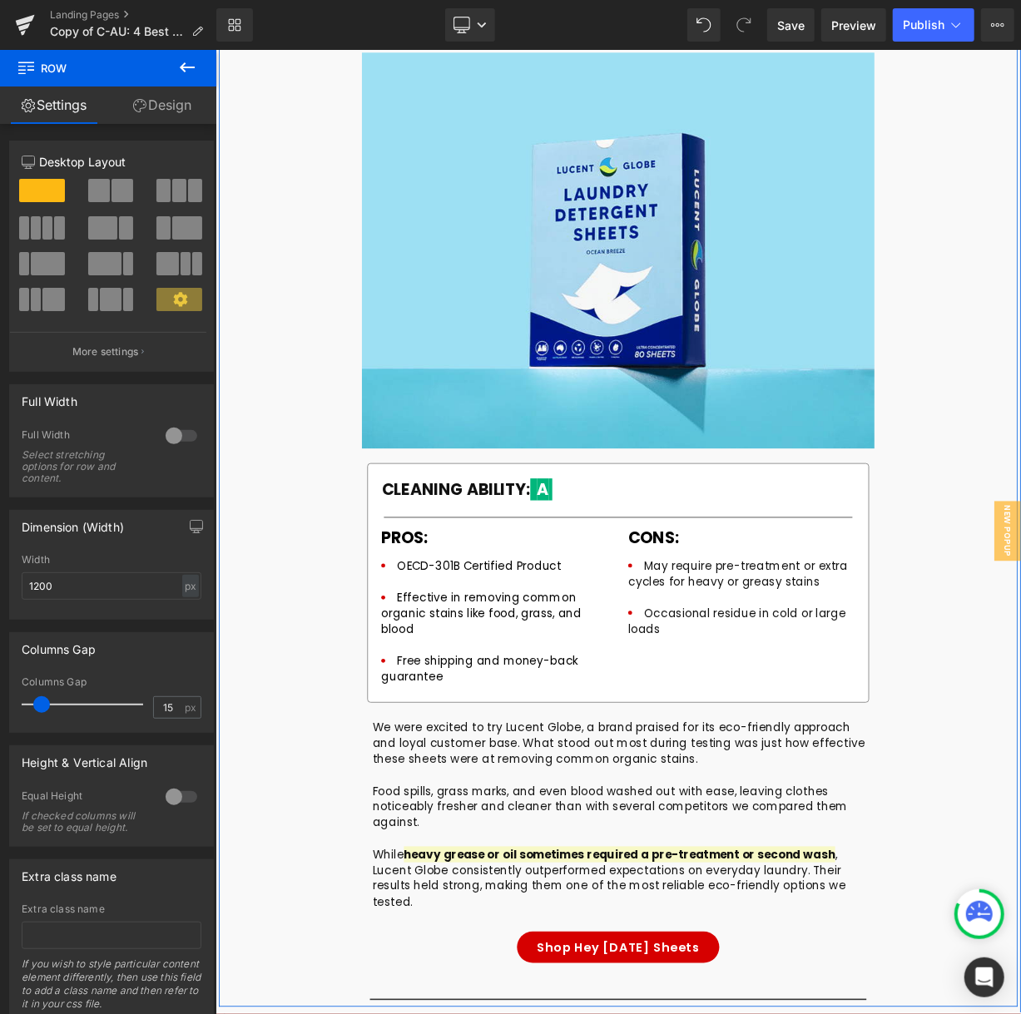
scroll to position [6573, 0]
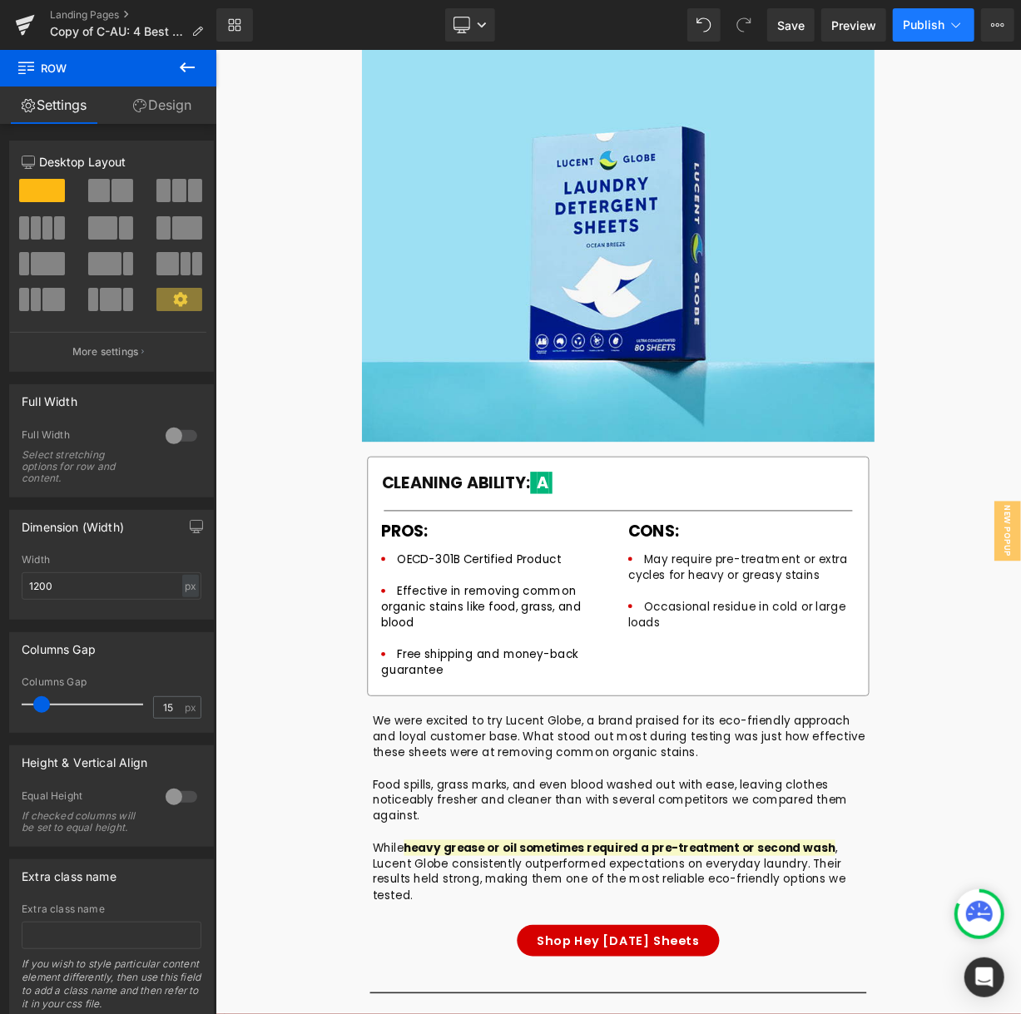
click at [913, 26] on span "Publish" at bounding box center [924, 24] width 42 height 13
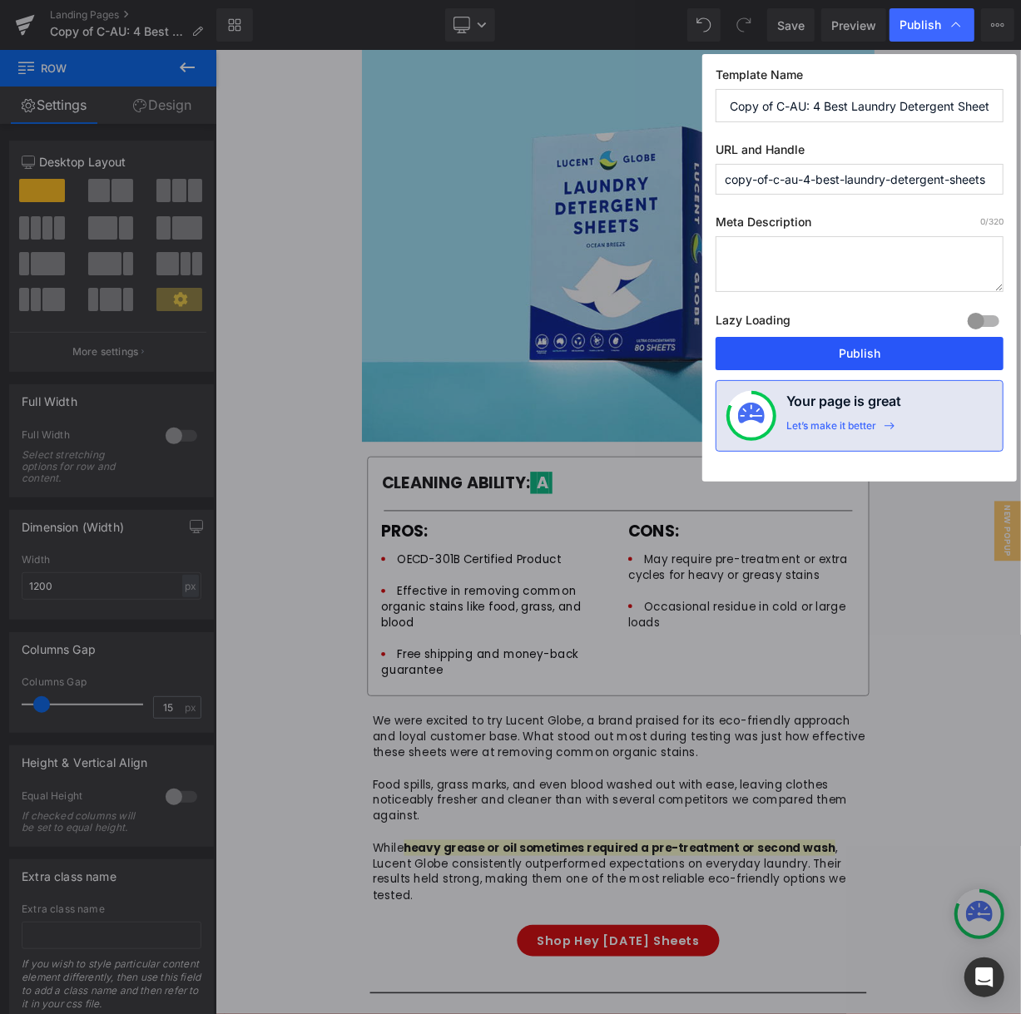
drag, startPoint x: 842, startPoint y: 359, endPoint x: 839, endPoint y: 493, distance: 133.1
click at [842, 359] on button "Publish" at bounding box center [859, 353] width 288 height 33
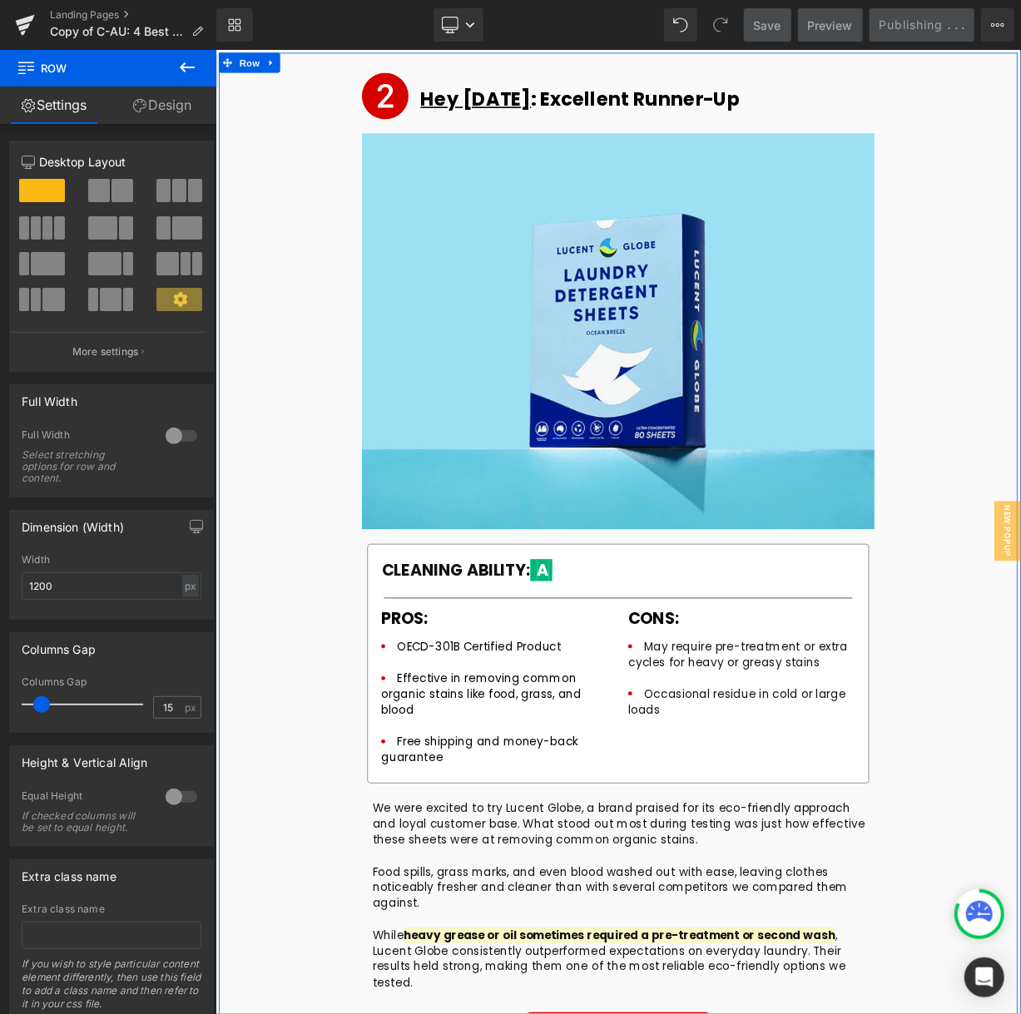
scroll to position [6490, 0]
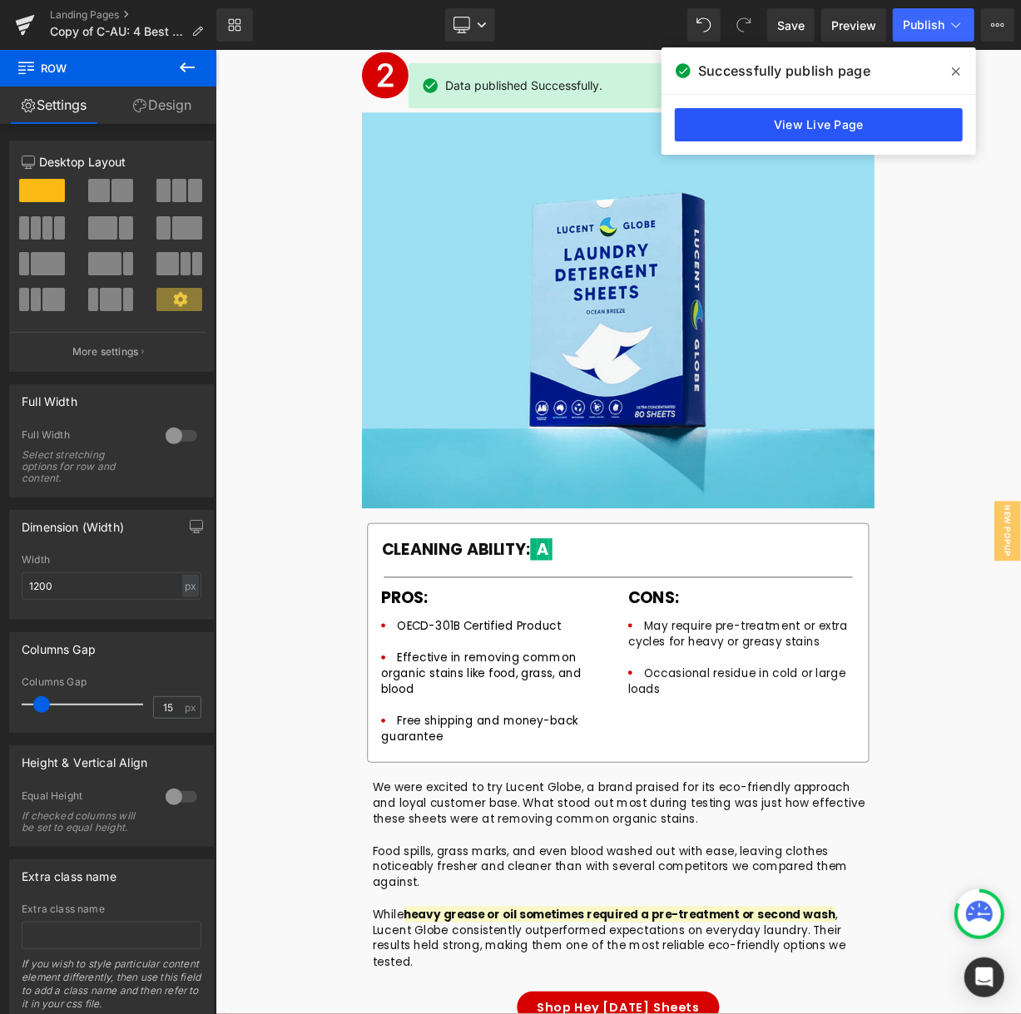
click at [850, 130] on link "View Live Page" at bounding box center [819, 124] width 288 height 33
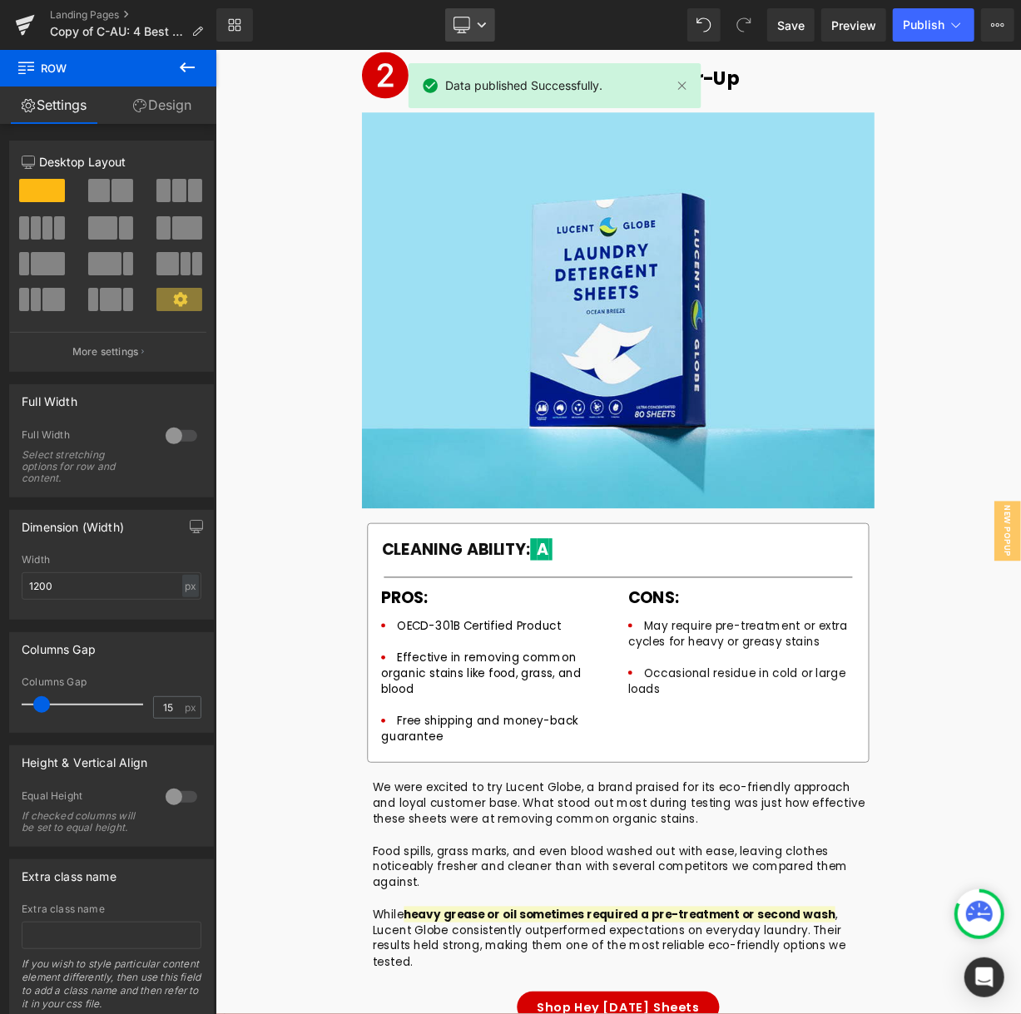
click at [473, 24] on link "Desktop" at bounding box center [470, 24] width 50 height 33
click at [474, 168] on link "Mobile" at bounding box center [469, 178] width 93 height 33
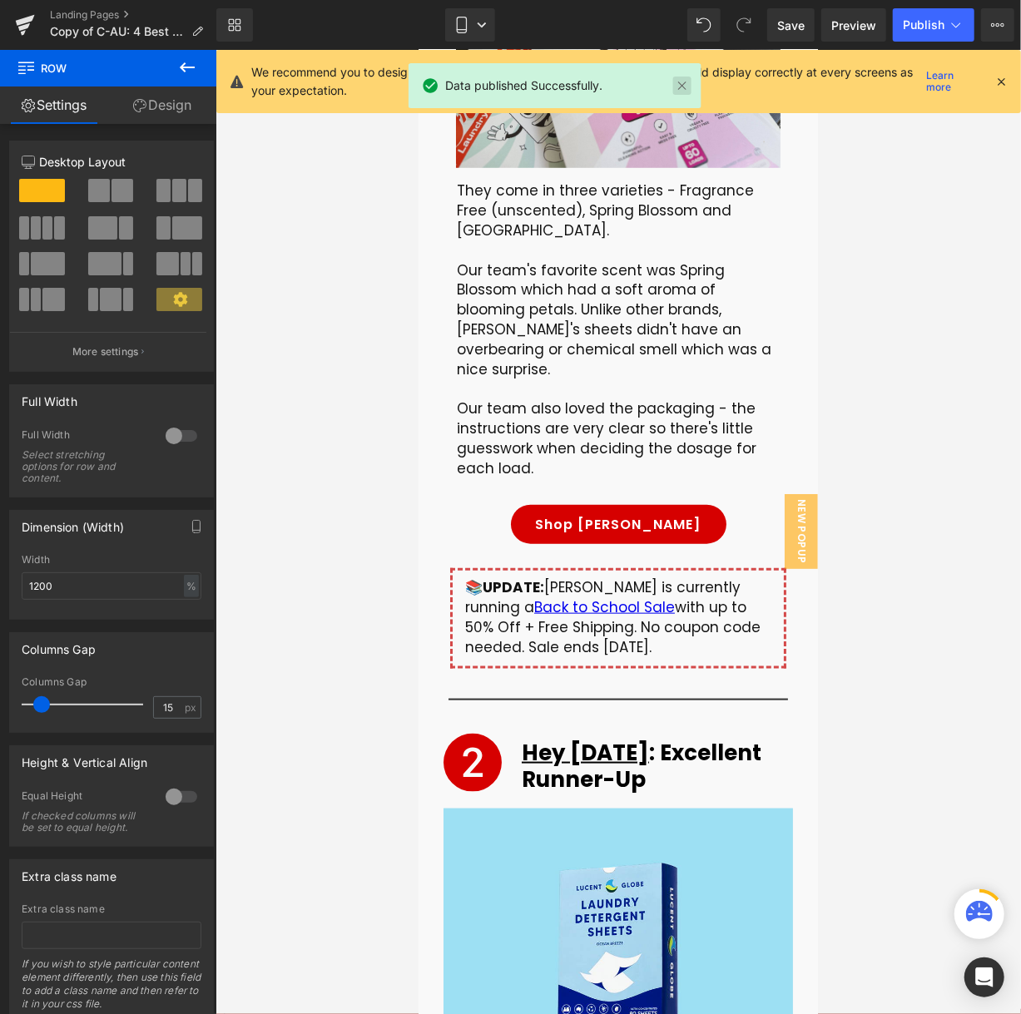
scroll to position [6709, 0]
click at [677, 84] on link at bounding box center [681, 86] width 18 height 18
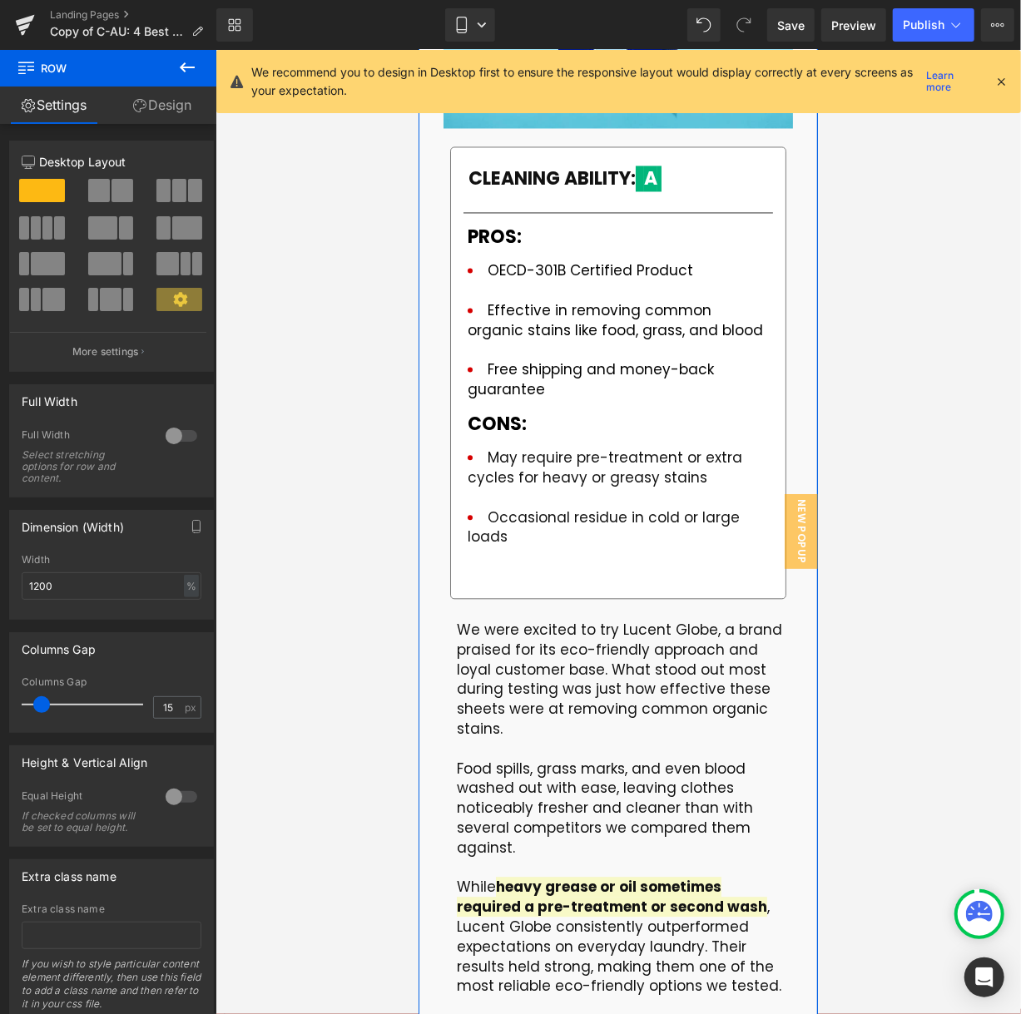
scroll to position [7707, 0]
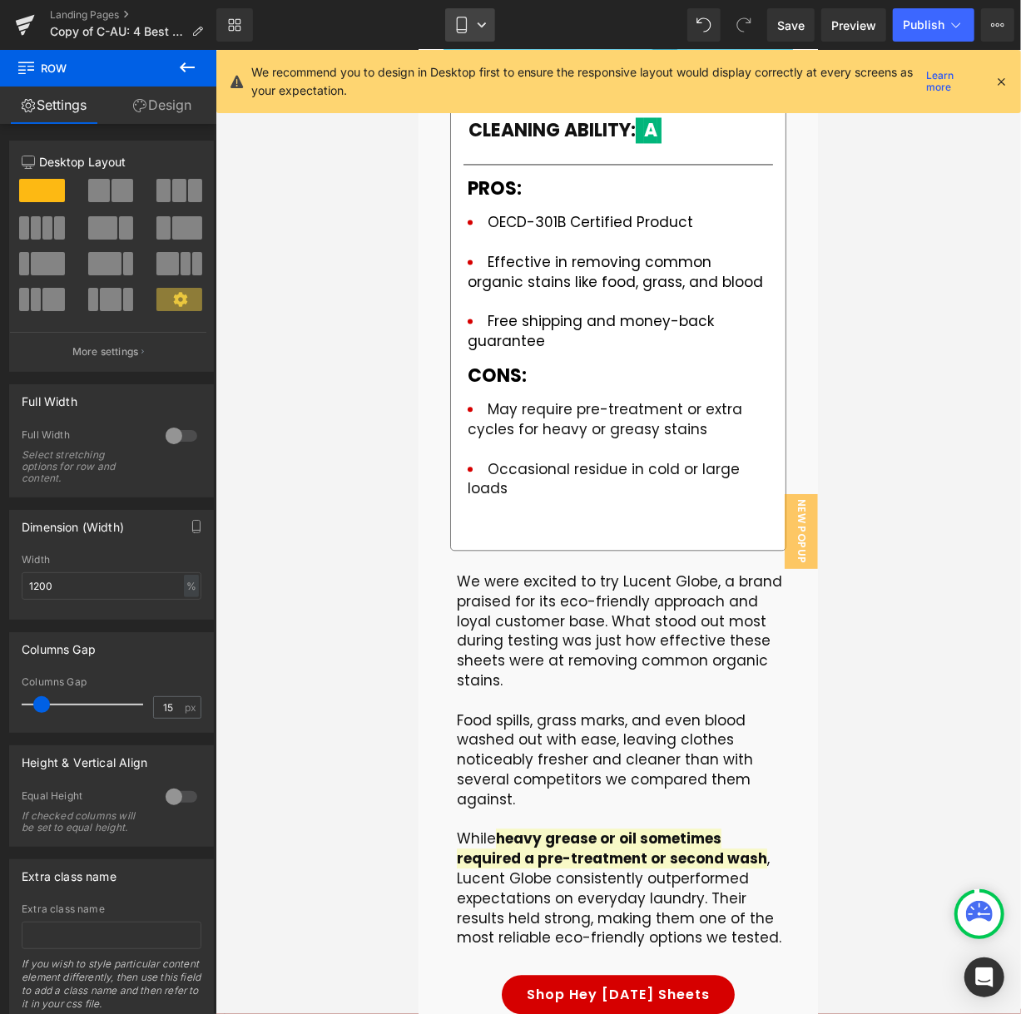
click at [474, 21] on link "Mobile" at bounding box center [470, 24] width 50 height 33
drag, startPoint x: 997, startPoint y: 79, endPoint x: 980, endPoint y: 81, distance: 16.7
click at [996, 79] on icon at bounding box center [1000, 81] width 15 height 15
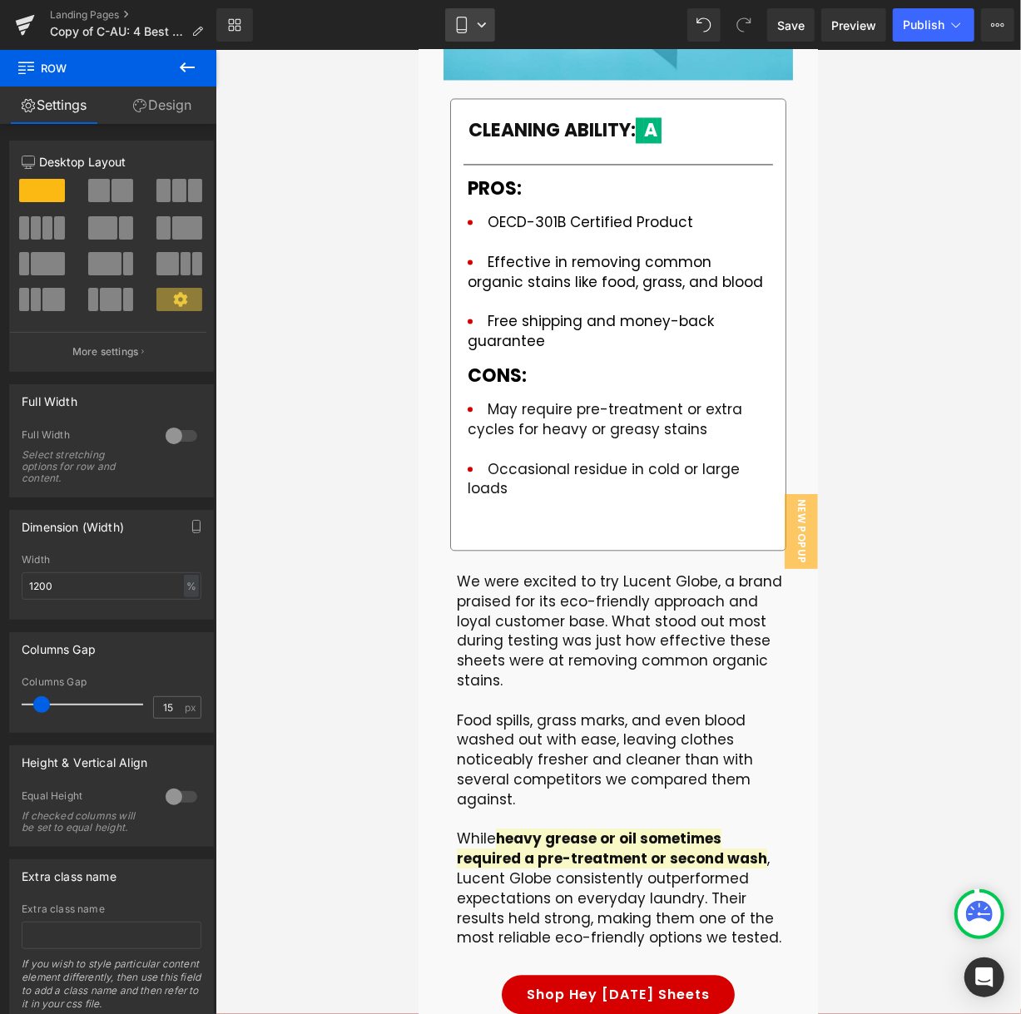
drag, startPoint x: 483, startPoint y: 19, endPoint x: 481, endPoint y: 36, distance: 16.7
click at [483, 20] on icon at bounding box center [482, 25] width 10 height 10
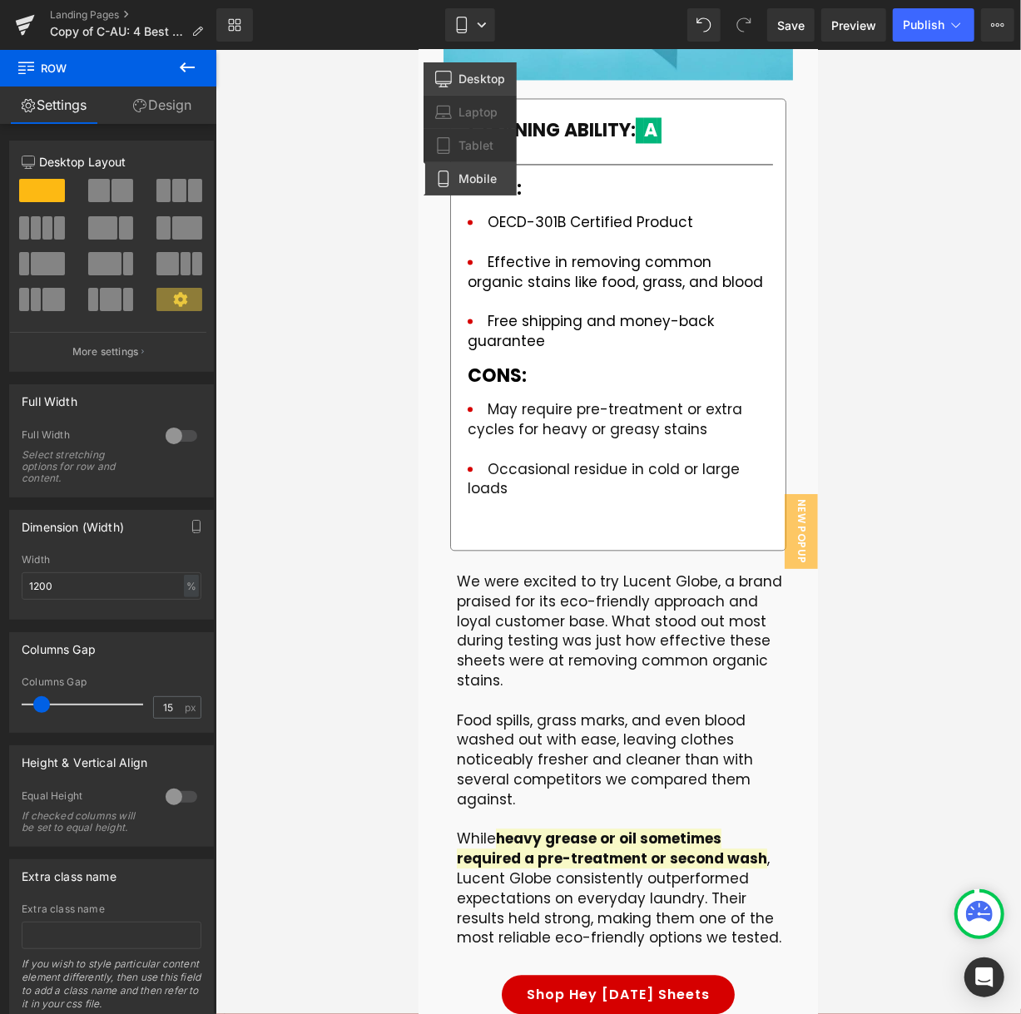
click at [463, 74] on span "Desktop" at bounding box center [481, 79] width 47 height 15
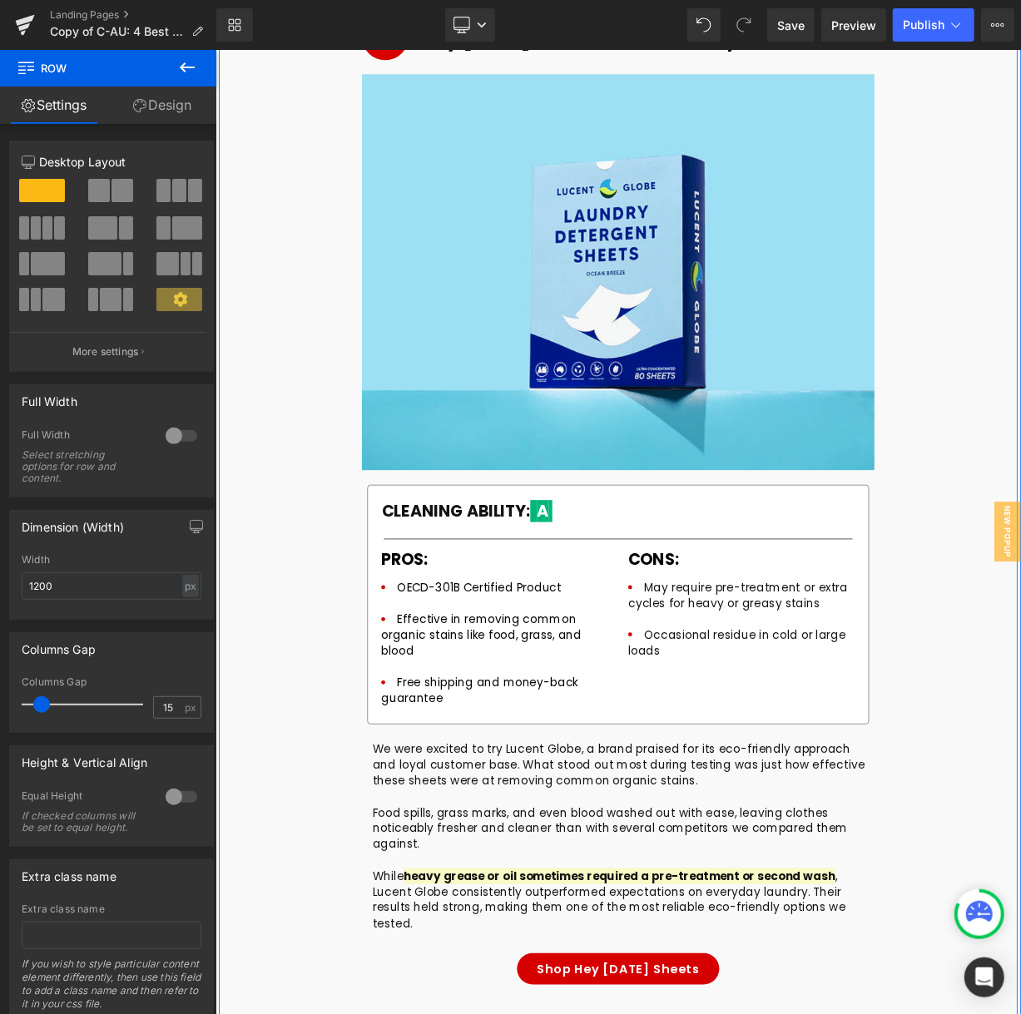
scroll to position [6679, 0]
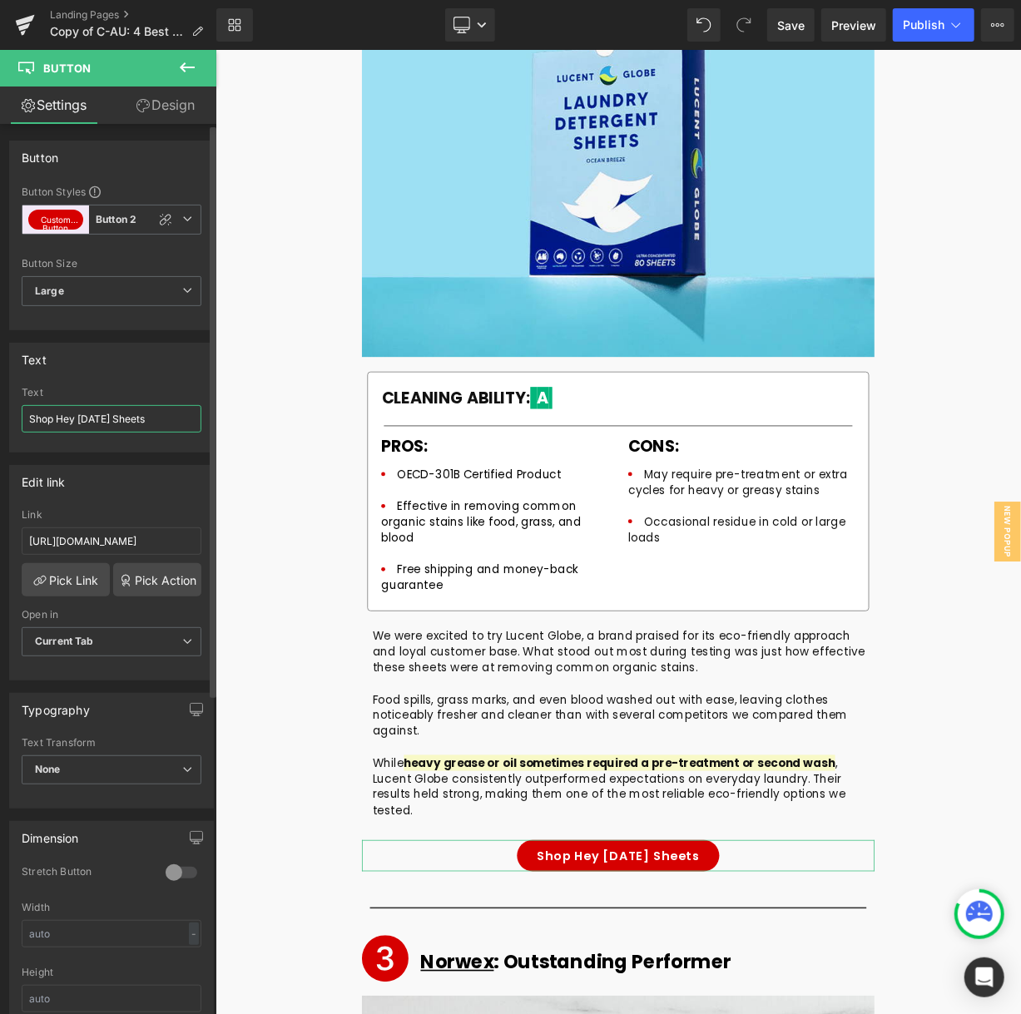
drag, startPoint x: 156, startPoint y: 412, endPoint x: 58, endPoint y: 421, distance: 98.6
click at [58, 421] on input "Shop Hey [DATE] Sheets" at bounding box center [112, 418] width 180 height 27
click at [95, 419] on input "Shop Lucent globe" at bounding box center [112, 418] width 180 height 27
type input "Shop Lucent Globe"
click at [158, 532] on input "[URL][DOMAIN_NAME]" at bounding box center [112, 540] width 180 height 27
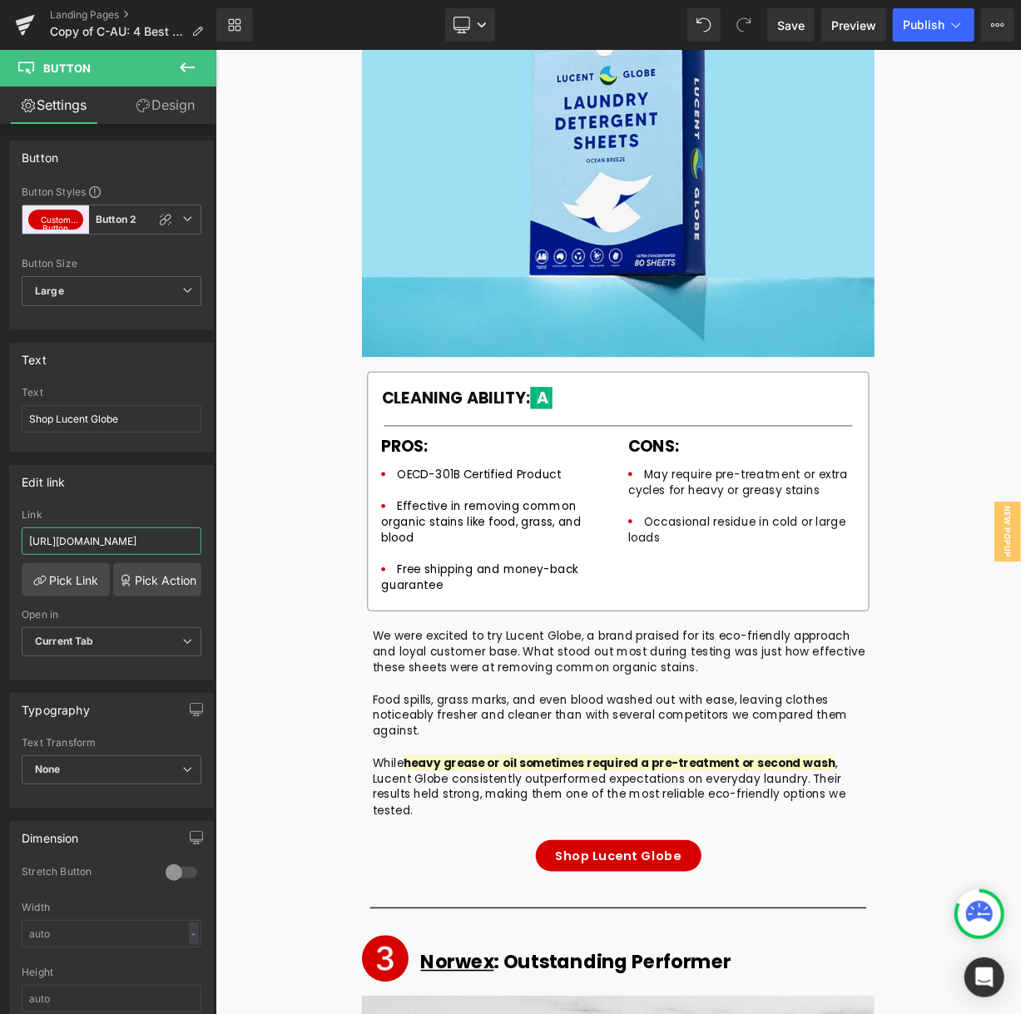
drag, startPoint x: 111, startPoint y: 541, endPoint x: -85, endPoint y: 539, distance: 196.3
click at [0, 539] on html "Button You are previewing how the will restyle your page. You can not edit Elem…" at bounding box center [510, 507] width 1021 height 1014
paste input "lucentglobe"
type input "[URL][DOMAIN_NAME]"
drag, startPoint x: 171, startPoint y: 505, endPoint x: 214, endPoint y: 514, distance: 43.4
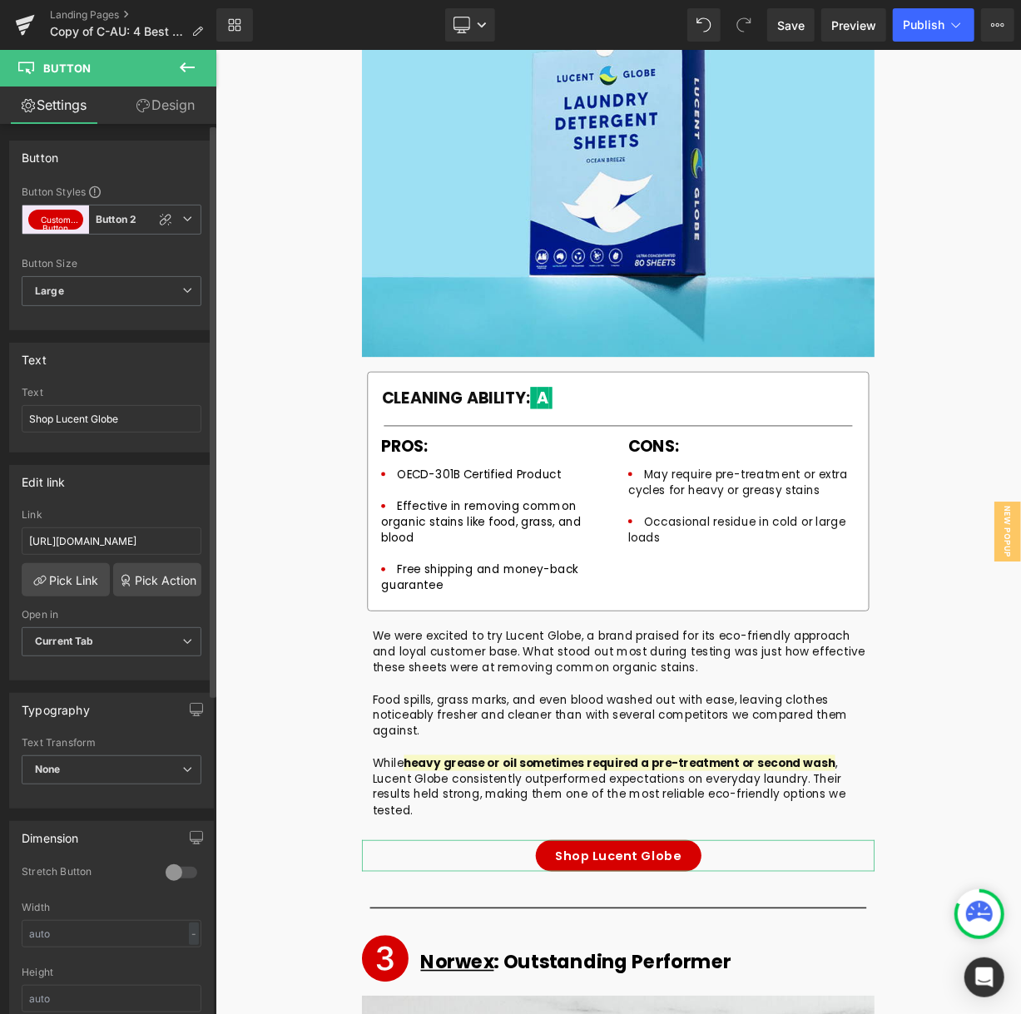
click at [171, 509] on div "Link" at bounding box center [112, 515] width 180 height 12
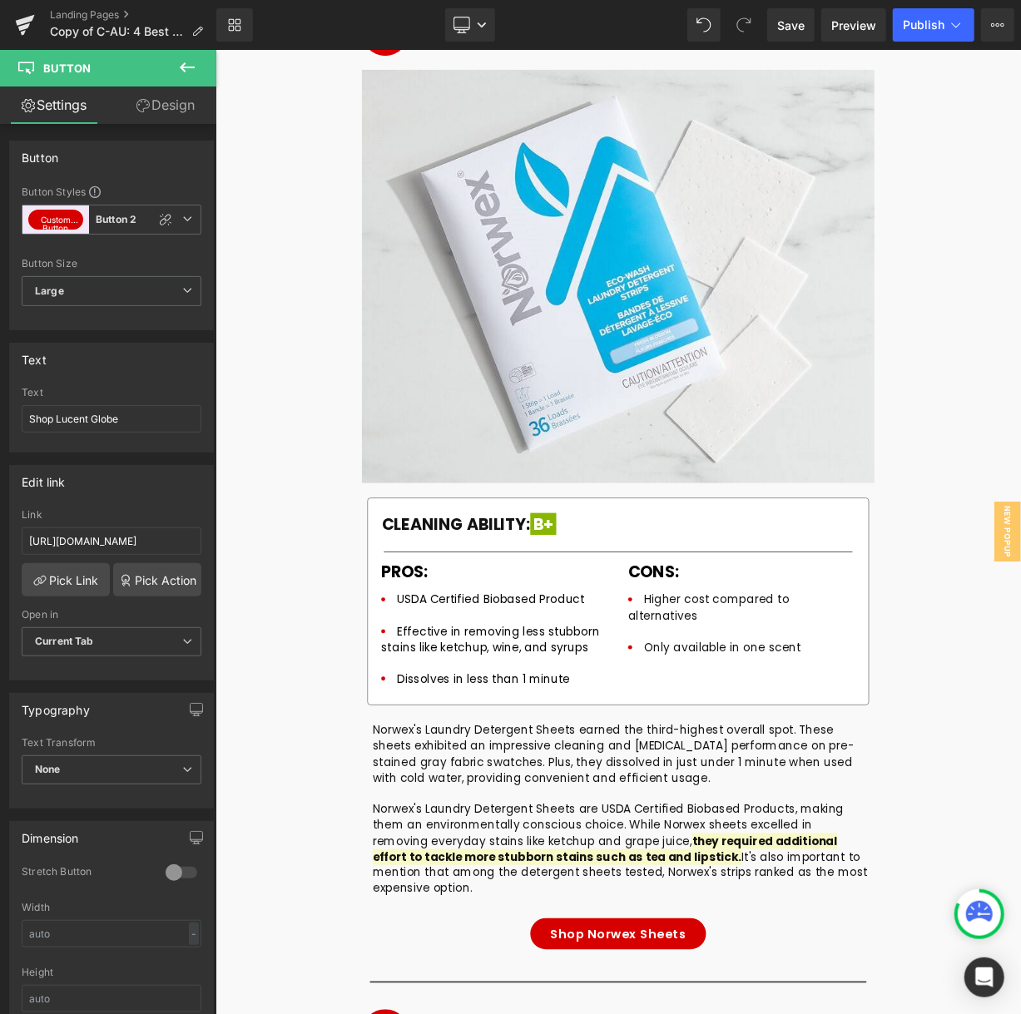
scroll to position [7844, 0]
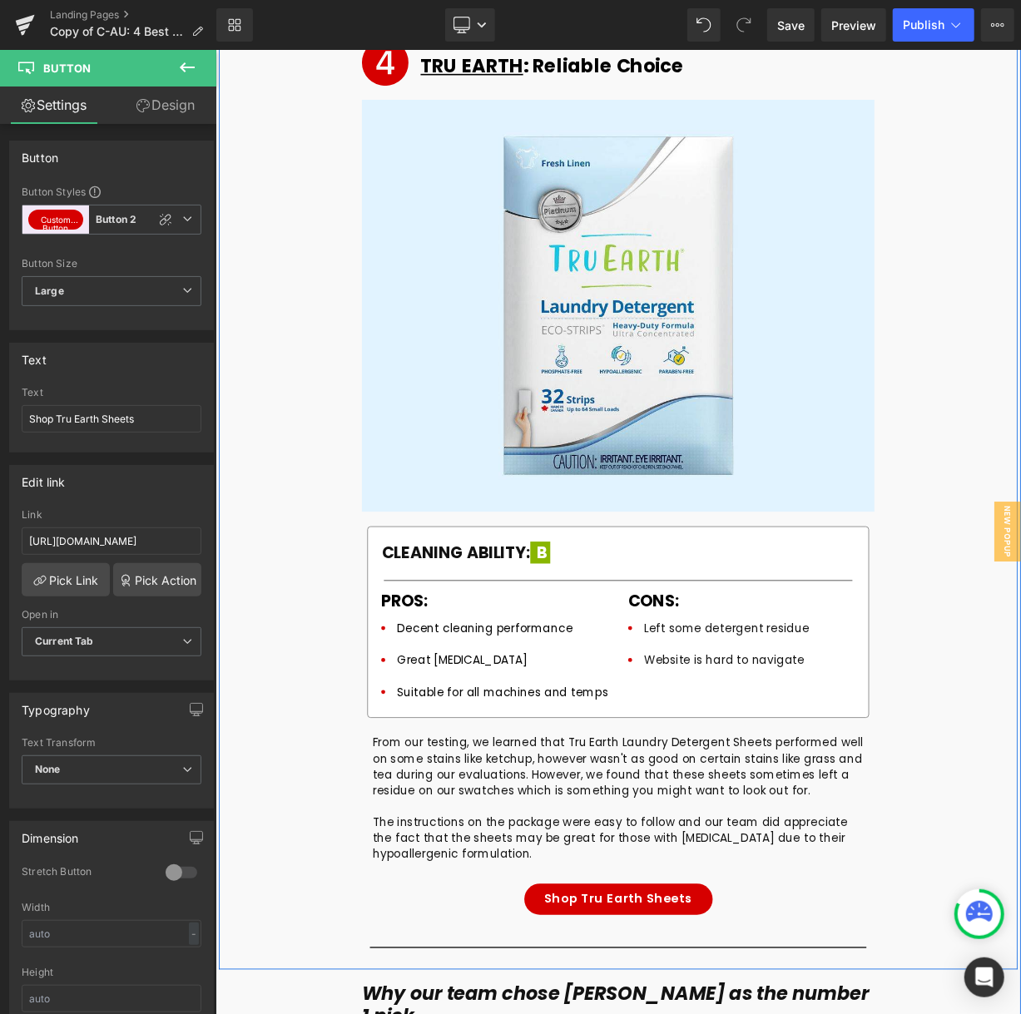
scroll to position [8842, 0]
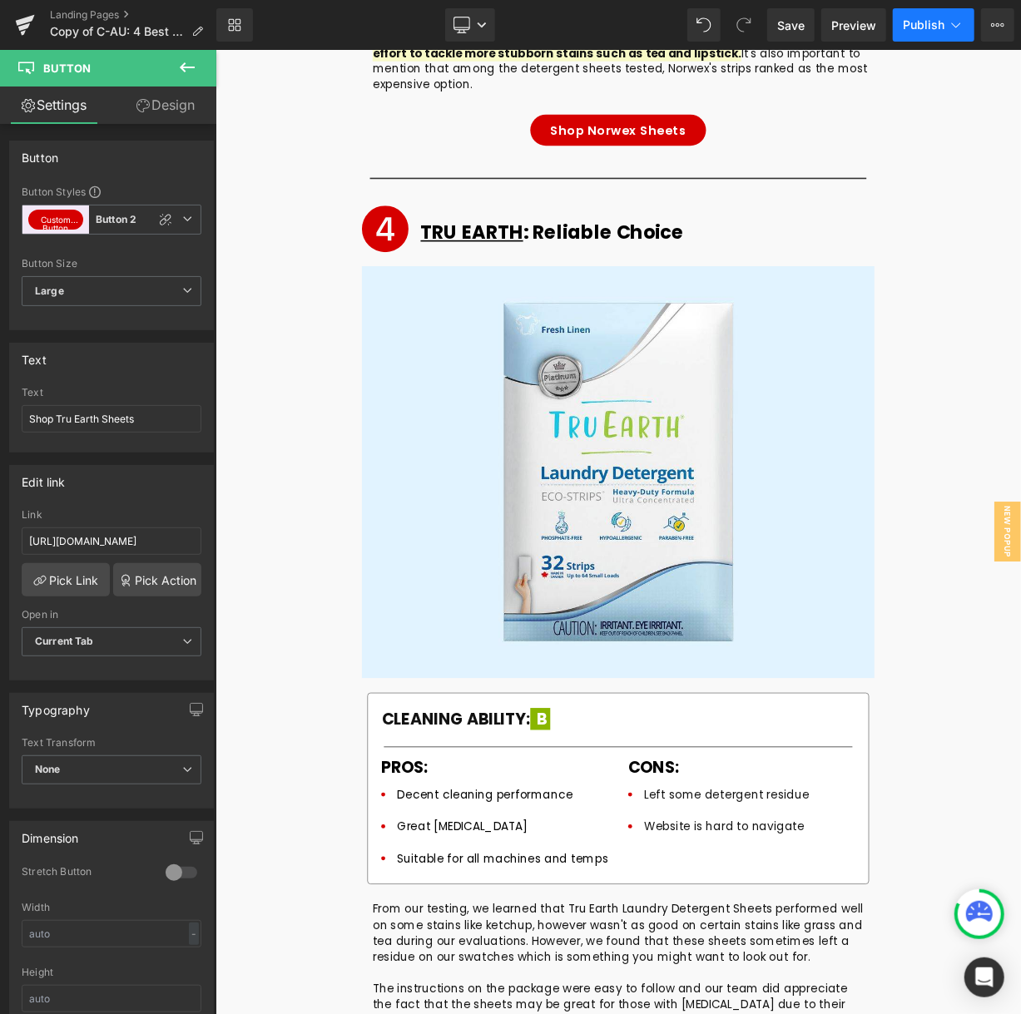
click at [937, 24] on span "Publish" at bounding box center [924, 24] width 42 height 13
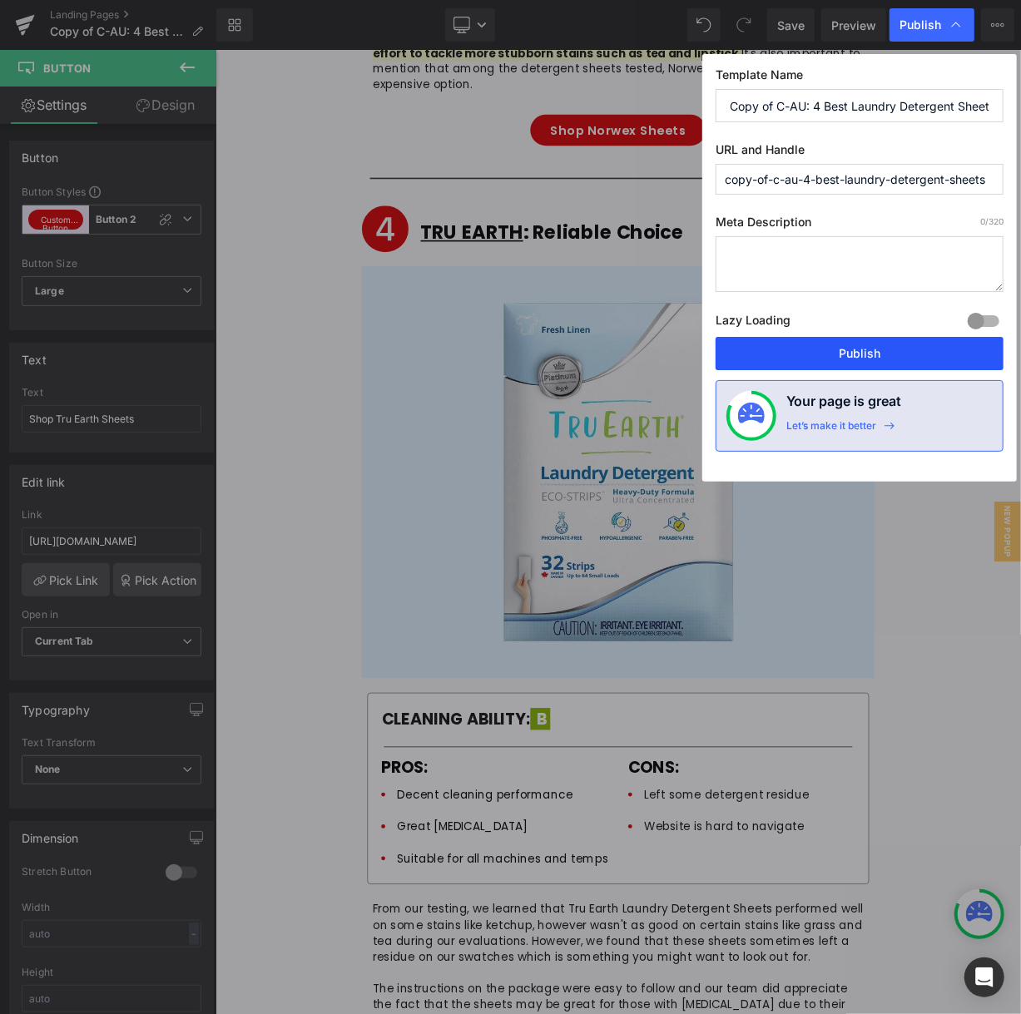
click at [832, 349] on button "Publish" at bounding box center [859, 353] width 288 height 33
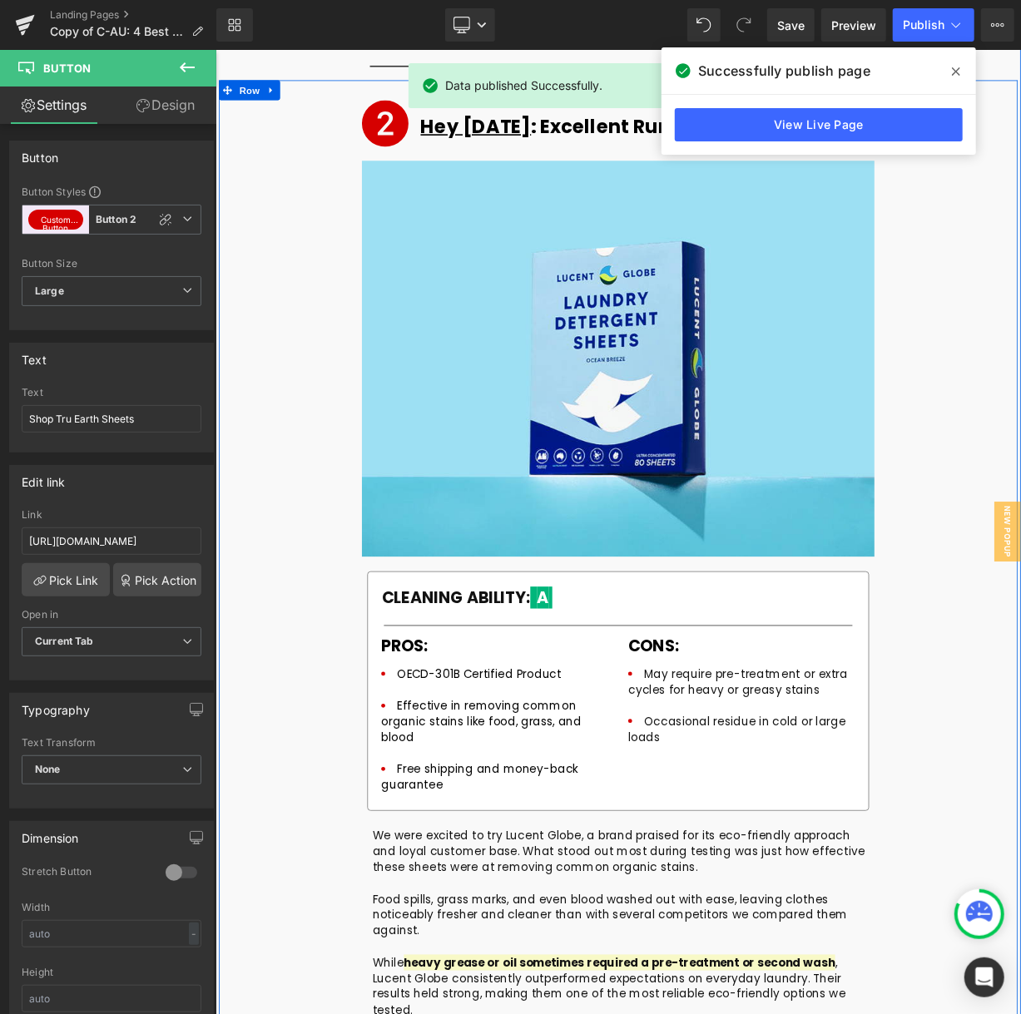
scroll to position [6513, 0]
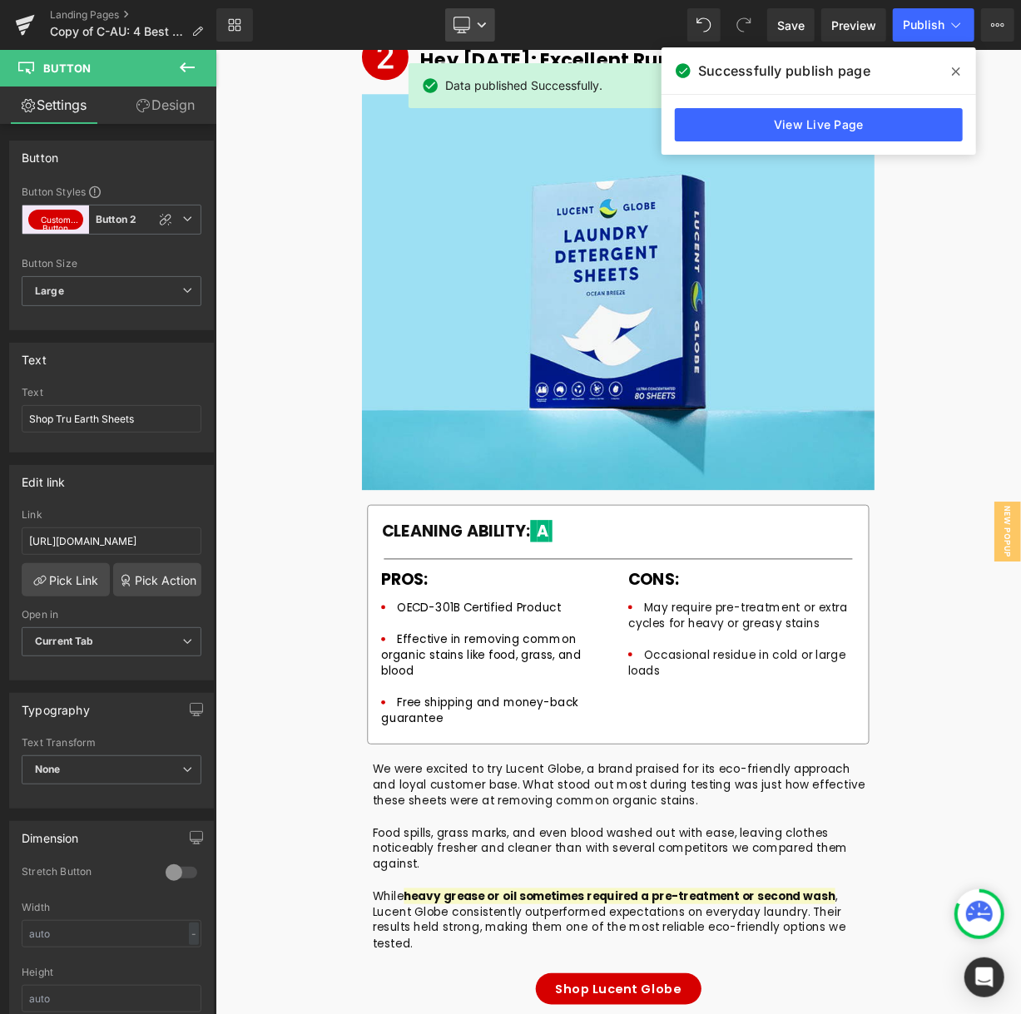
click at [472, 27] on link "Desktop" at bounding box center [470, 24] width 50 height 33
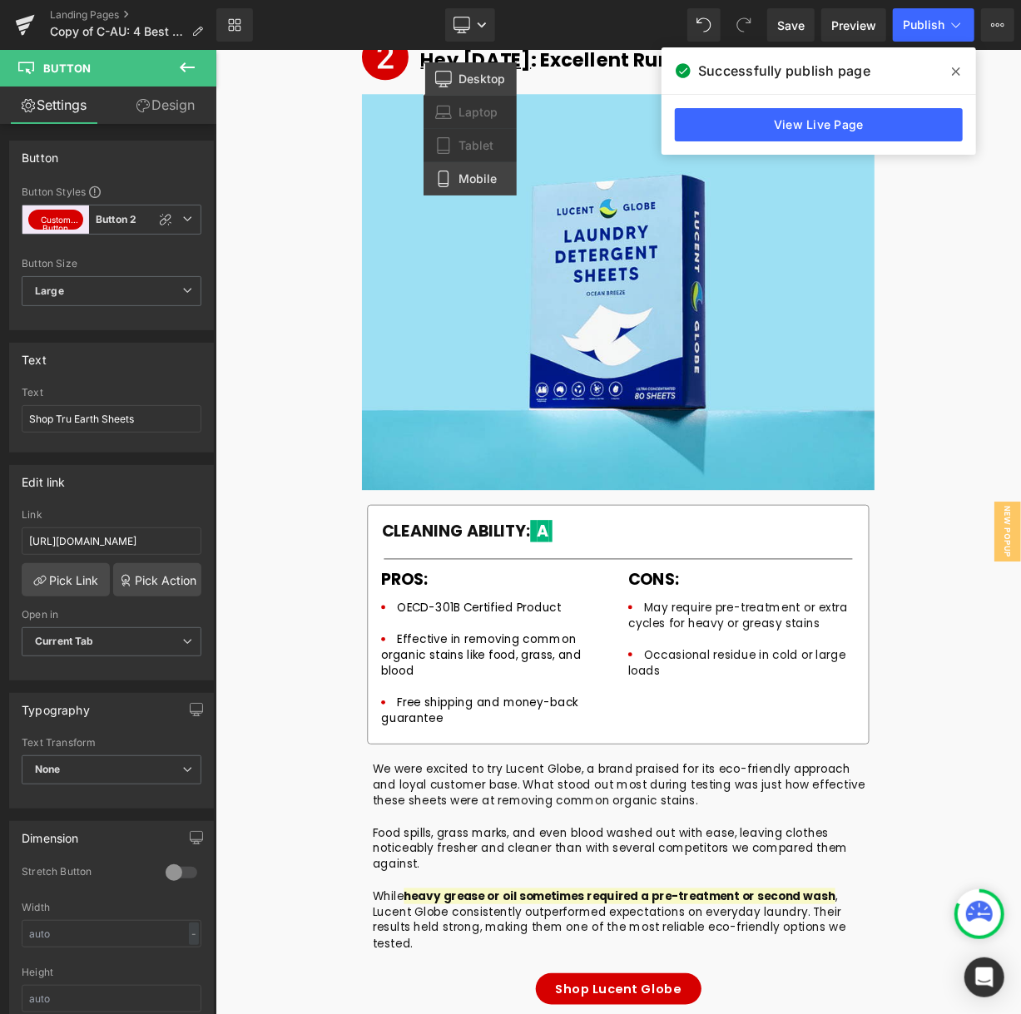
click at [466, 170] on link "Mobile" at bounding box center [469, 178] width 93 height 33
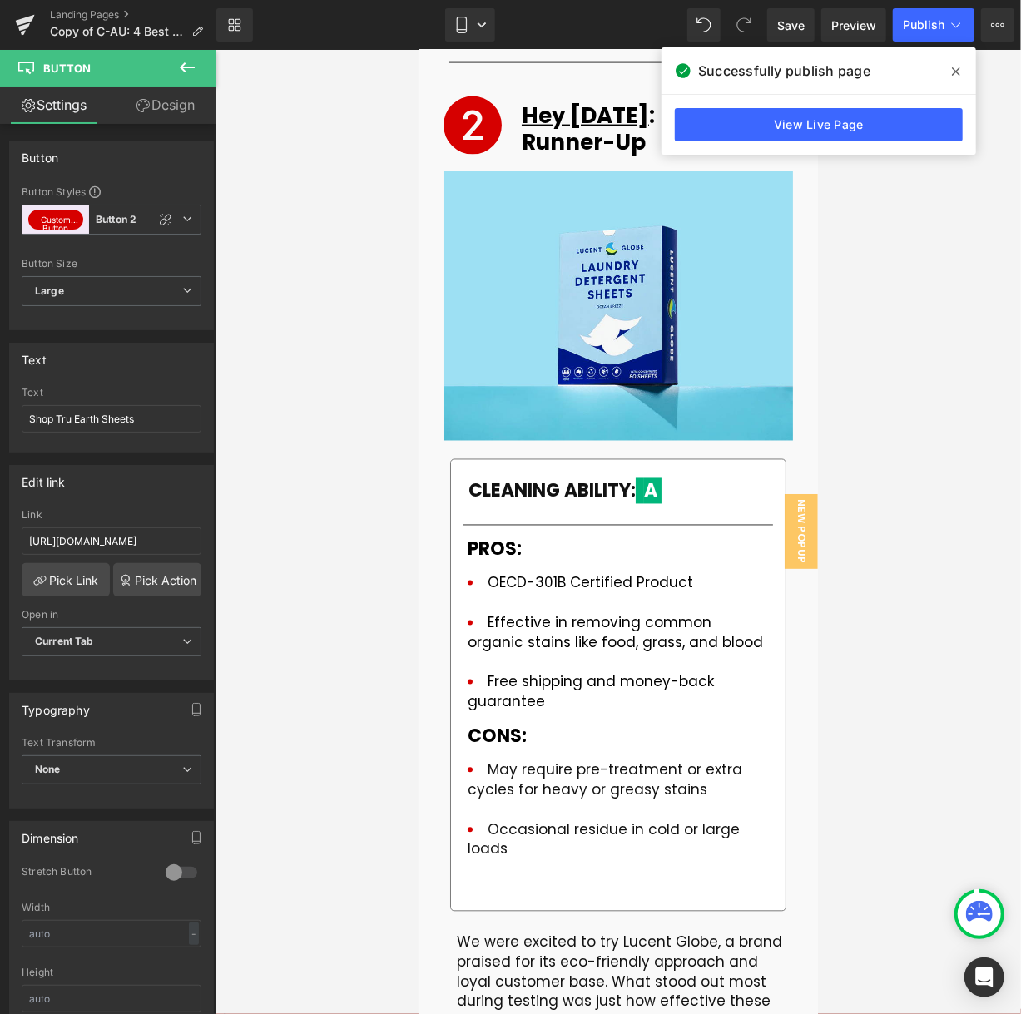
scroll to position [7763, 0]
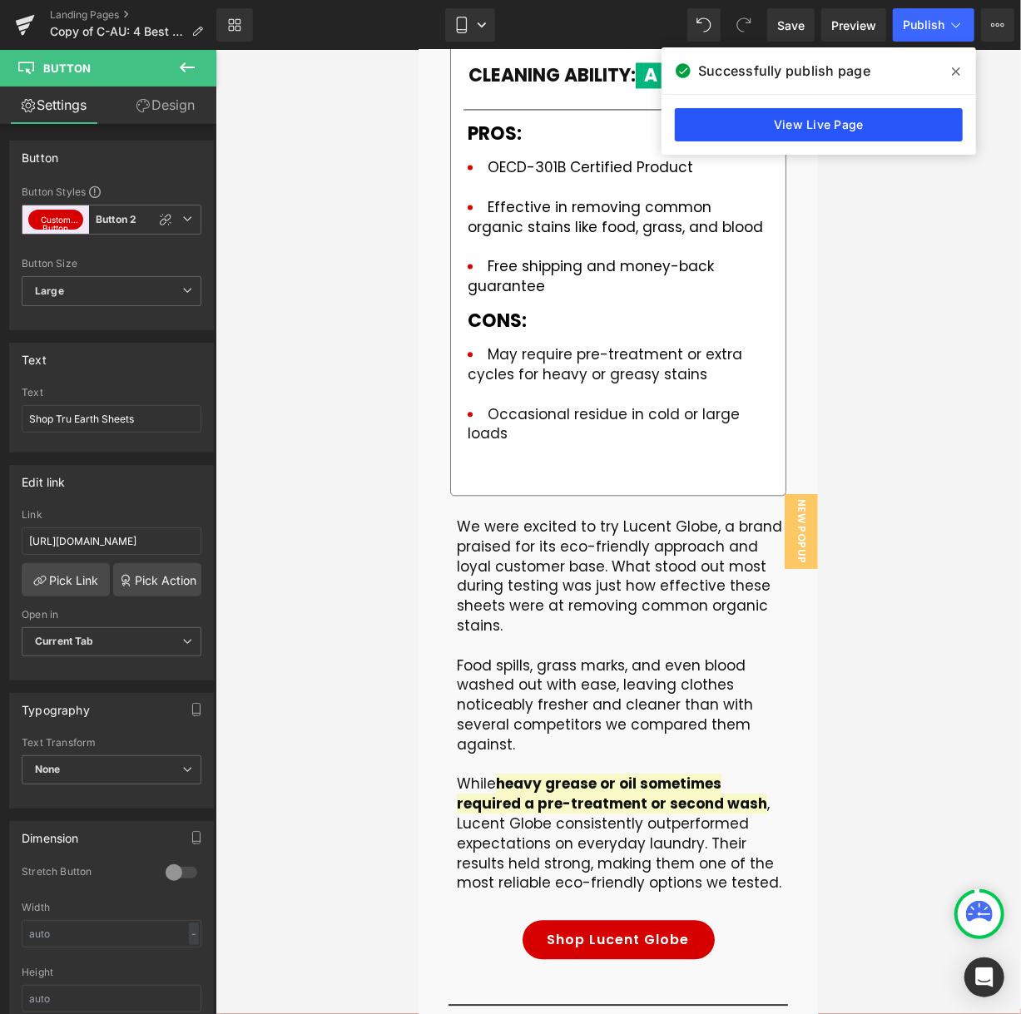
click at [805, 118] on link "View Live Page" at bounding box center [819, 124] width 288 height 33
